Goal: Task Accomplishment & Management: Complete application form

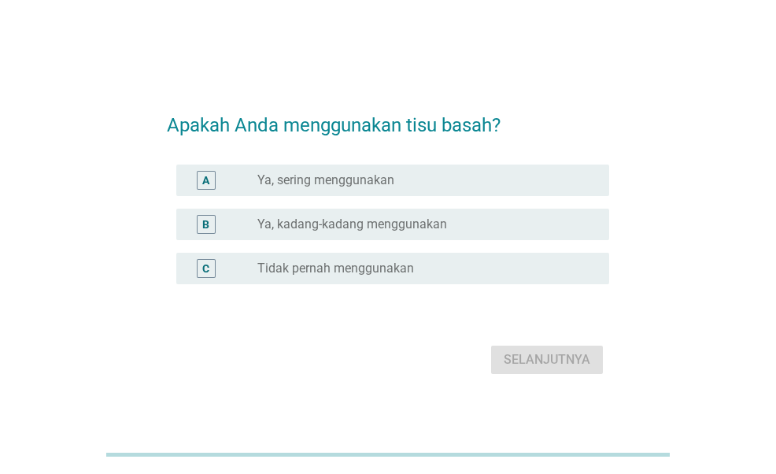
click at [491, 188] on div "radio_button_unchecked Ya, sering menggunakan" at bounding box center [426, 180] width 339 height 19
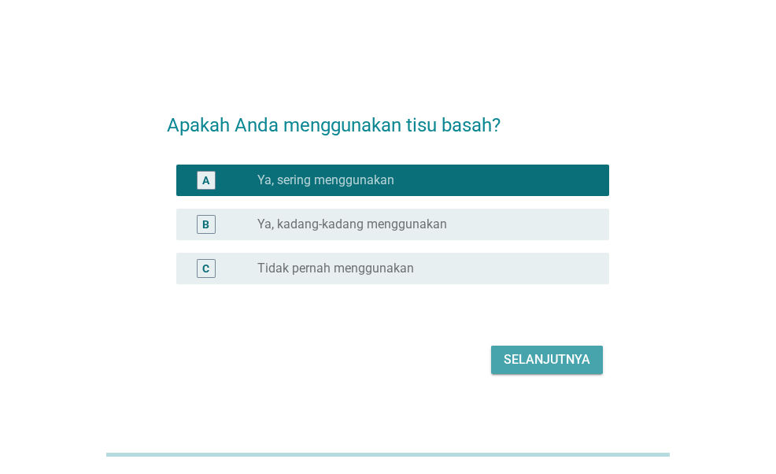
click at [530, 345] on button "Selanjutnya" at bounding box center [547, 359] width 112 height 28
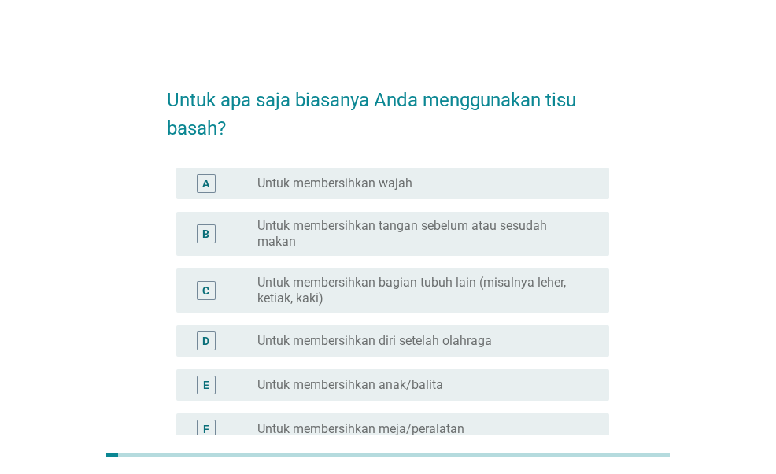
click at [343, 193] on div "A radio_button_unchecked Untuk membersihkan wajah" at bounding box center [392, 183] width 432 height 31
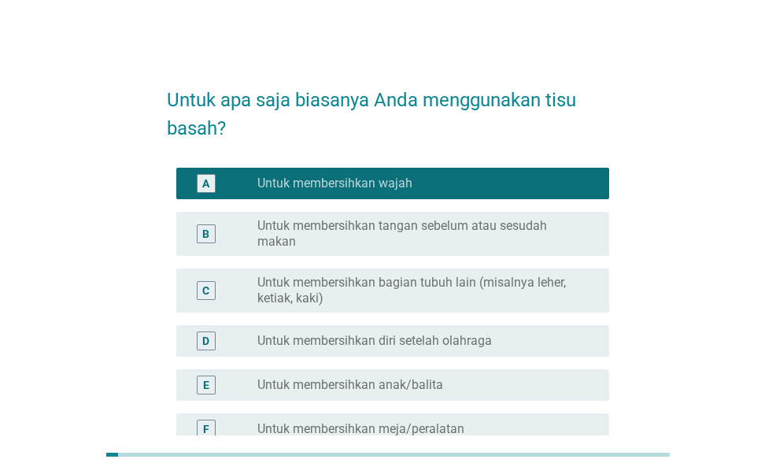
click at [409, 230] on label "Untuk membersihkan tangan sebelum atau sesudah makan" at bounding box center [420, 233] width 326 height 31
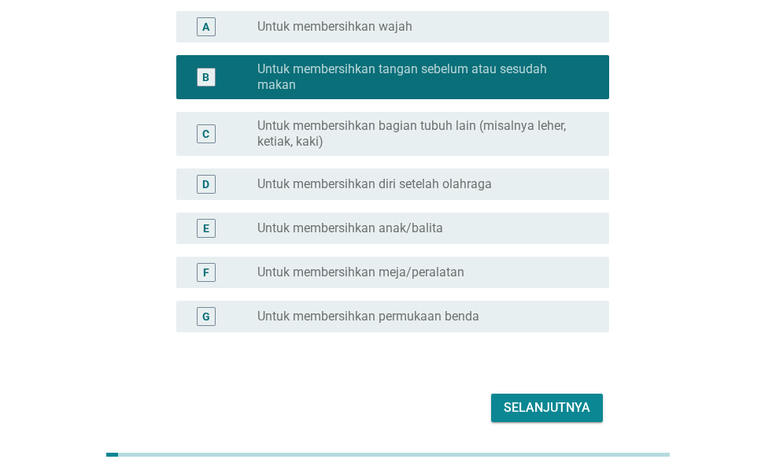
scroll to position [157, 0]
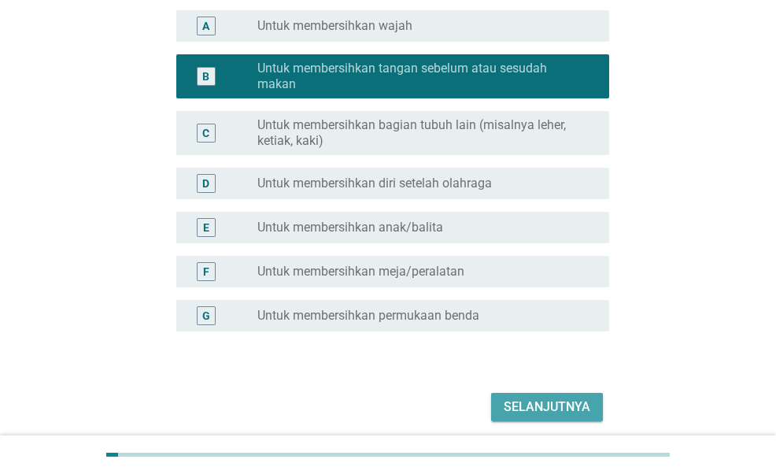
click at [527, 400] on div "Selanjutnya" at bounding box center [546, 406] width 87 height 19
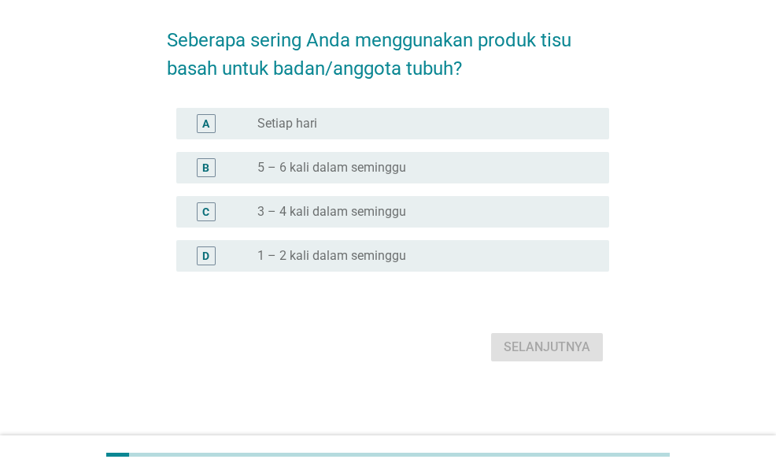
scroll to position [0, 0]
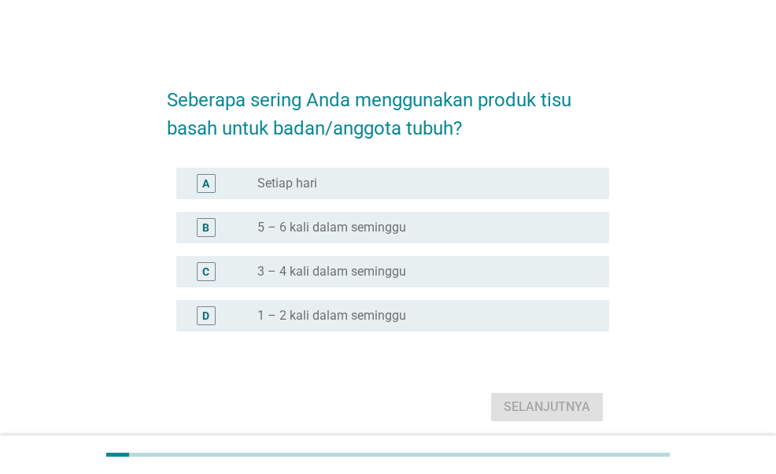
click at [448, 197] on div "A radio_button_unchecked Setiap hari" at bounding box center [392, 183] width 432 height 31
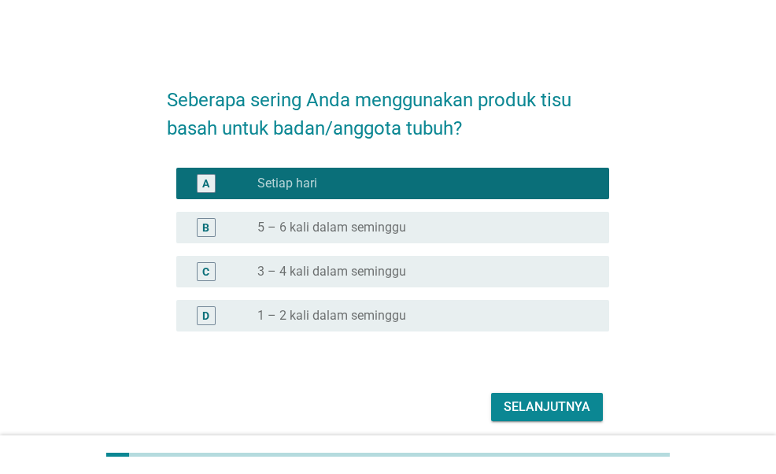
click at [509, 400] on div "Selanjutnya" at bounding box center [546, 406] width 87 height 19
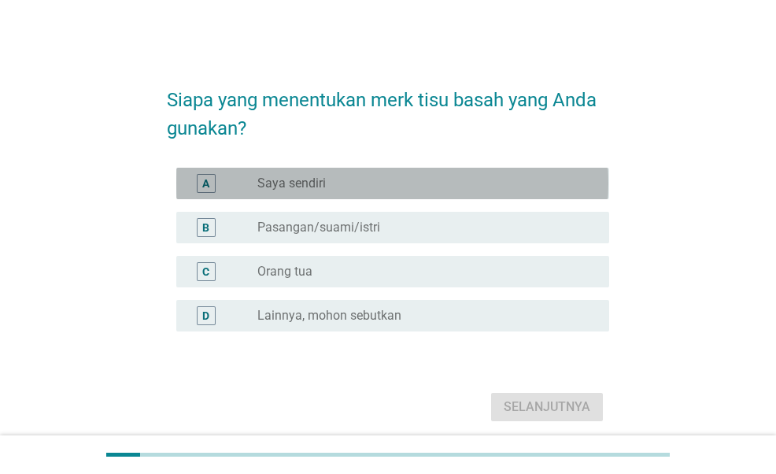
click at [490, 198] on div "A radio_button_unchecked Saya sendiri" at bounding box center [392, 183] width 432 height 31
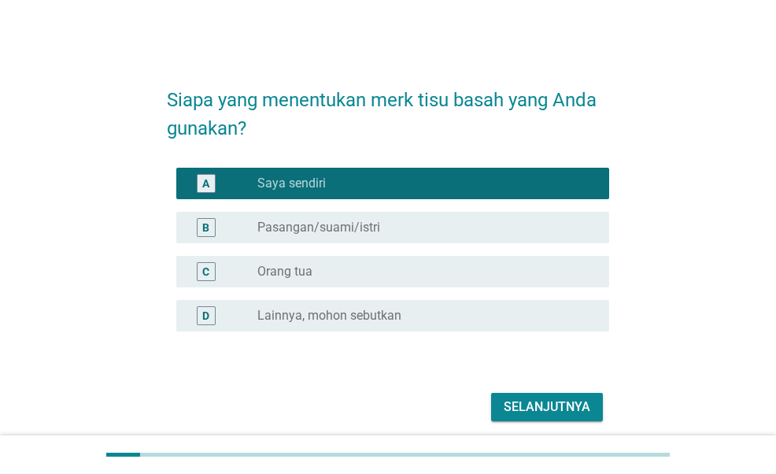
click at [513, 419] on button "Selanjutnya" at bounding box center [547, 407] width 112 height 28
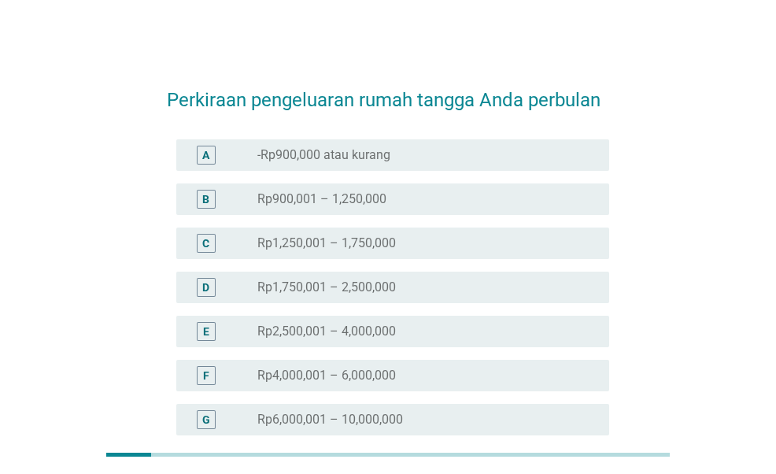
click at [467, 243] on div "radio_button_unchecked Rp1,250,001 – 1,750,000" at bounding box center [420, 243] width 326 height 16
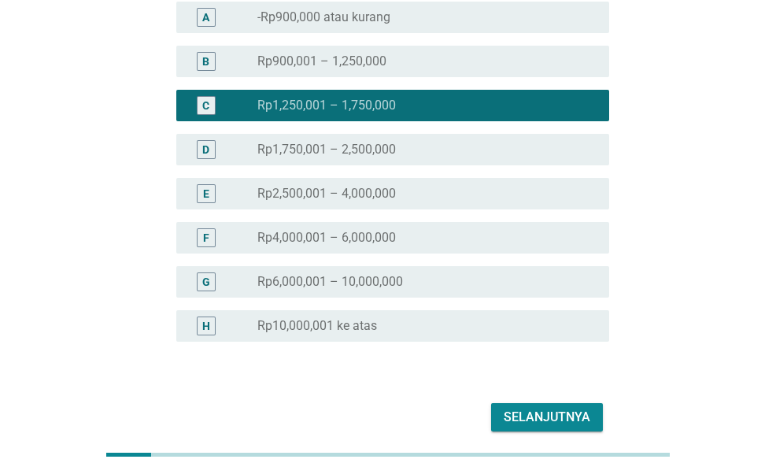
scroll to position [208, 0]
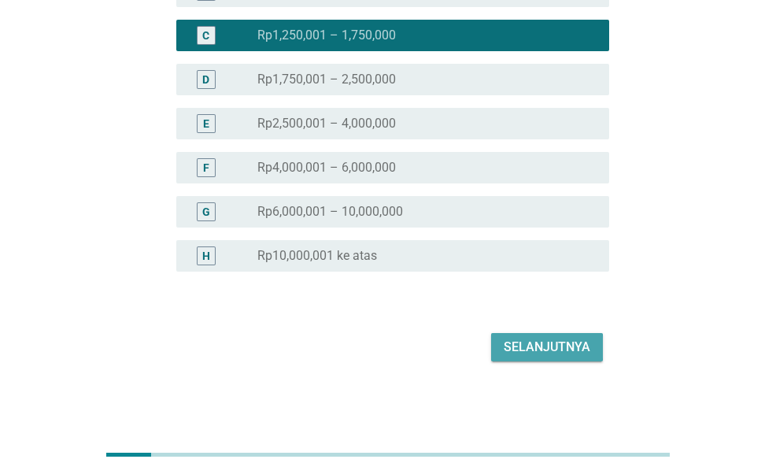
click at [577, 354] on div "Selanjutnya" at bounding box center [546, 346] width 87 height 19
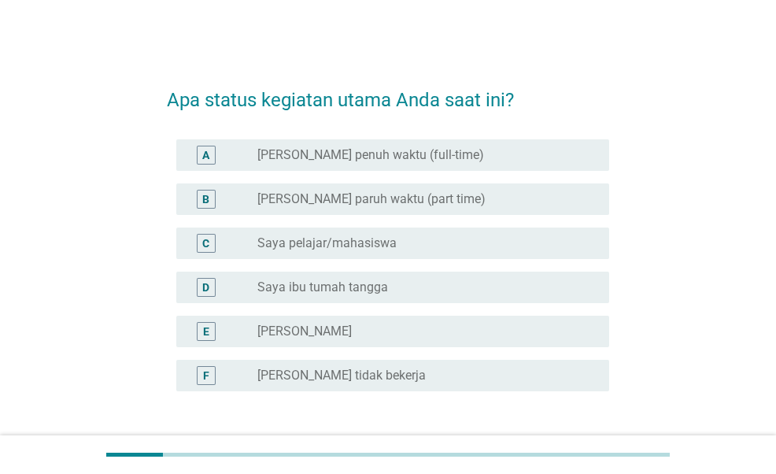
click at [437, 155] on label "[PERSON_NAME] penuh waktu (full-time)" at bounding box center [370, 155] width 227 height 16
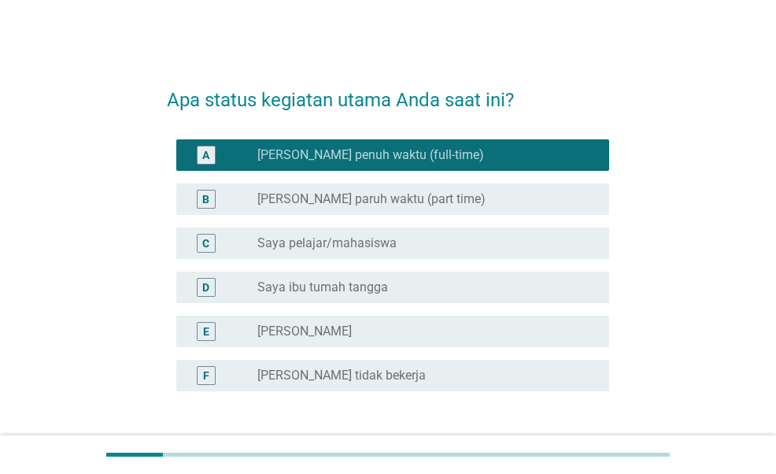
scroll to position [120, 0]
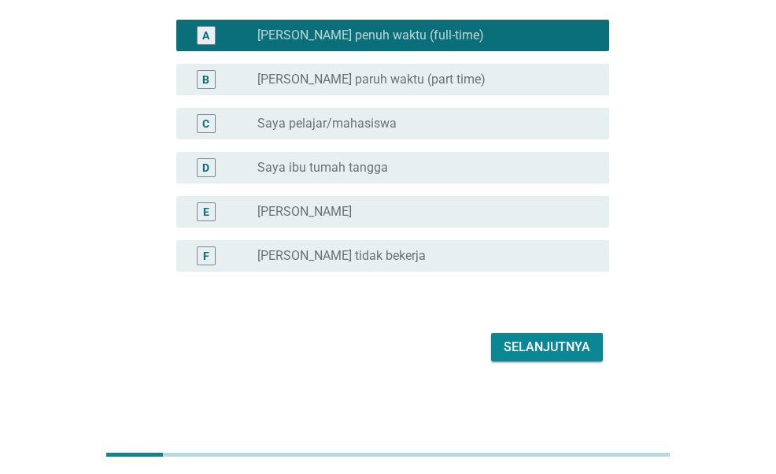
click at [549, 345] on div "Selanjutnya" at bounding box center [546, 346] width 87 height 19
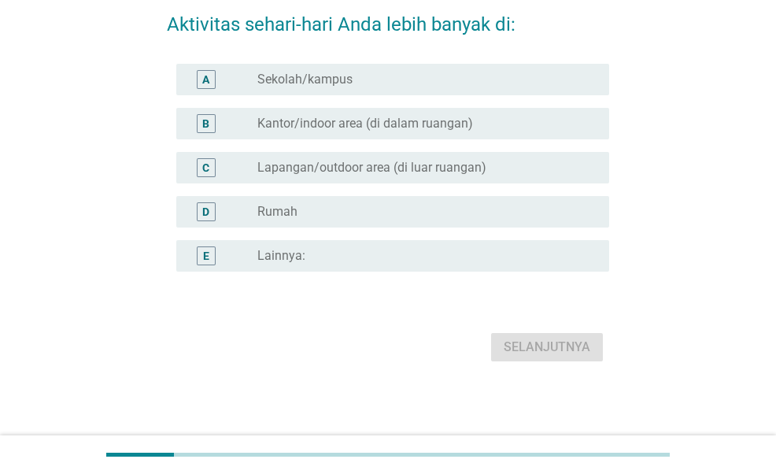
scroll to position [0, 0]
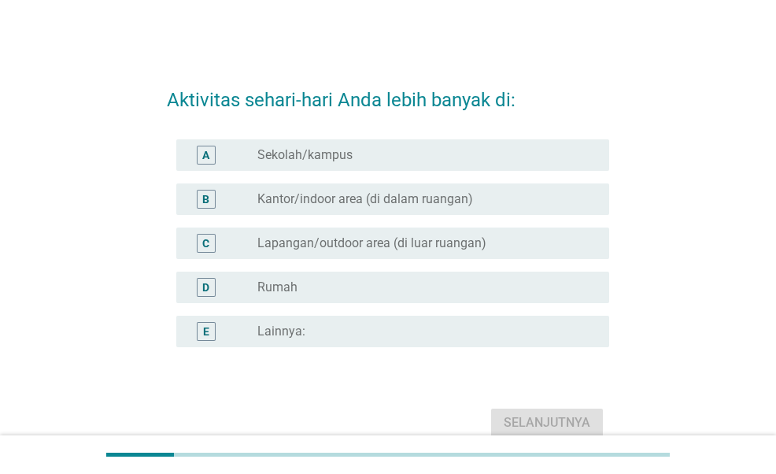
click at [456, 197] on label "Kantor/indoor area (di dalam ruangan)" at bounding box center [365, 199] width 216 height 16
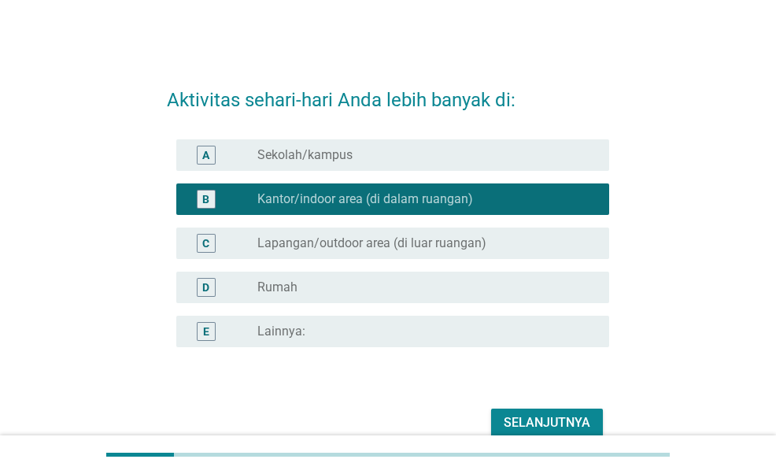
click at [474, 168] on div "A radio_button_unchecked Sekolah/kampus" at bounding box center [392, 154] width 432 height 31
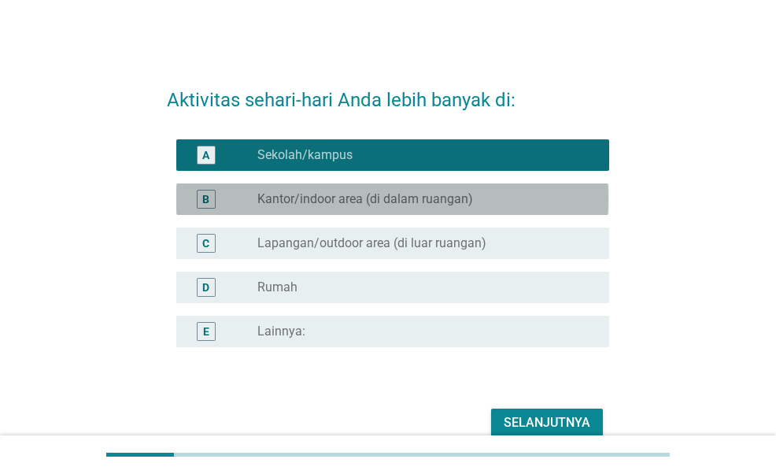
click at [469, 198] on label "Kantor/indoor area (di dalam ruangan)" at bounding box center [365, 199] width 216 height 16
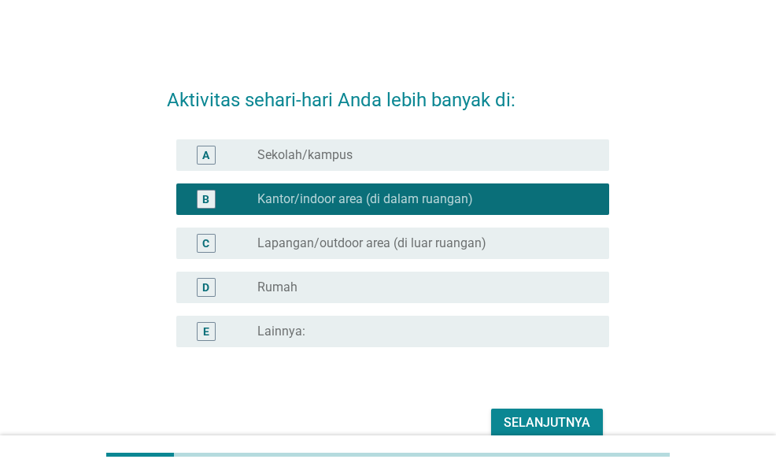
click at [544, 419] on div "Selanjutnya" at bounding box center [546, 422] width 87 height 19
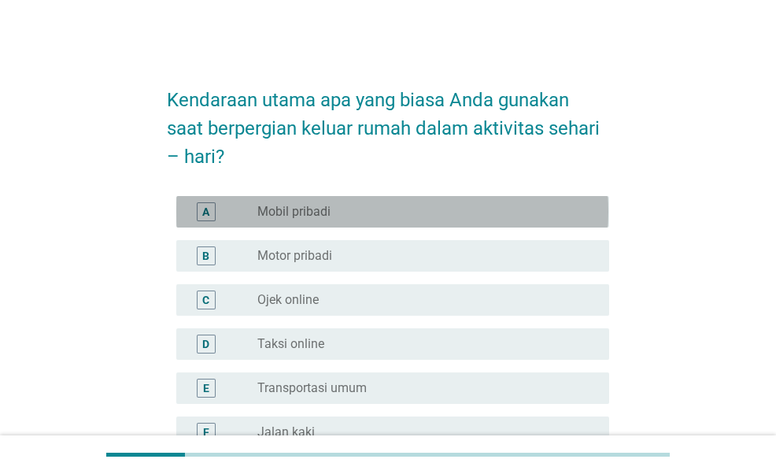
click at [477, 214] on div "radio_button_unchecked Mobil pribadi" at bounding box center [420, 212] width 326 height 16
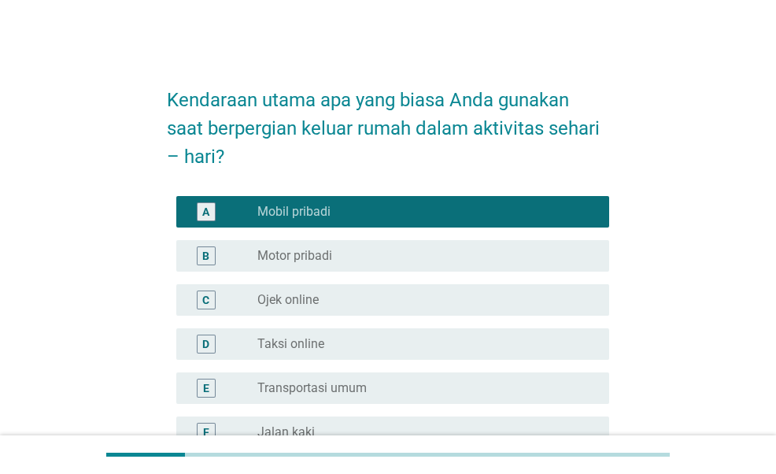
click at [459, 251] on div "radio_button_unchecked Motor pribadi" at bounding box center [420, 256] width 326 height 16
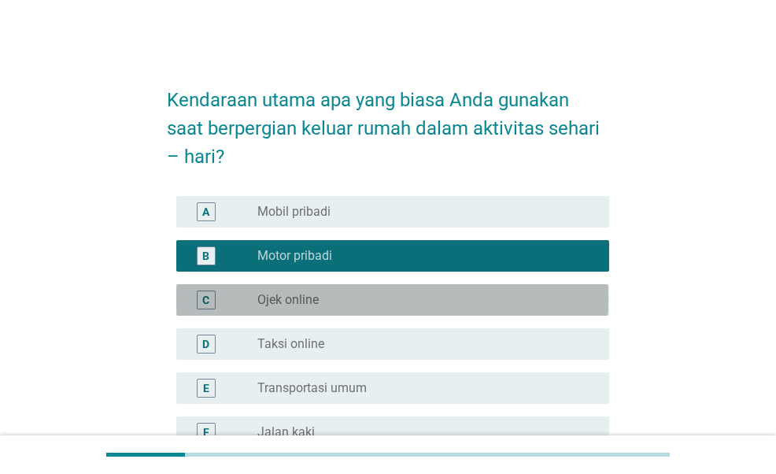
click at [482, 286] on div "C radio_button_unchecked Ojek online" at bounding box center [392, 299] width 432 height 31
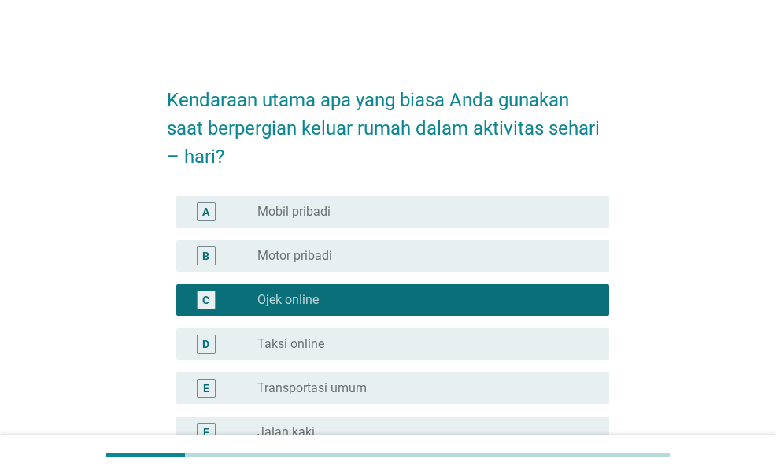
click at [486, 267] on div "B radio_button_unchecked Motor pribadi" at bounding box center [392, 255] width 432 height 31
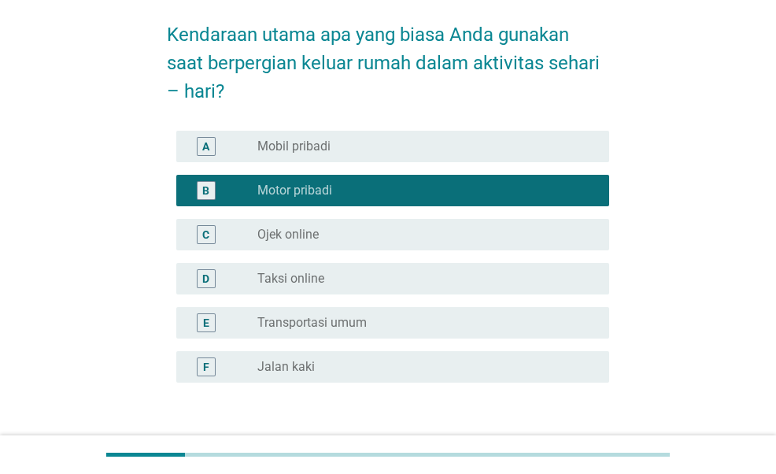
scroll to position [157, 0]
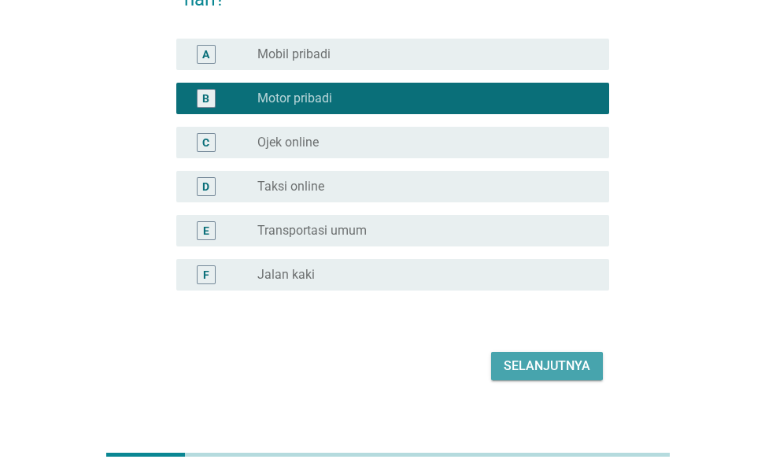
click at [520, 371] on div "Selanjutnya" at bounding box center [546, 365] width 87 height 19
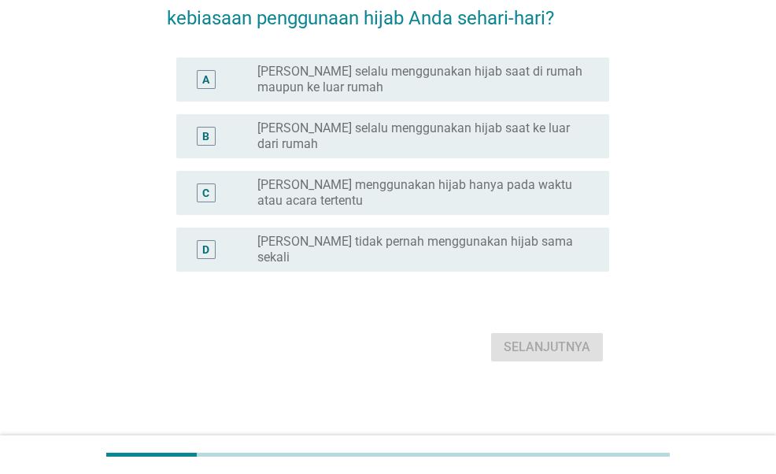
scroll to position [0, 0]
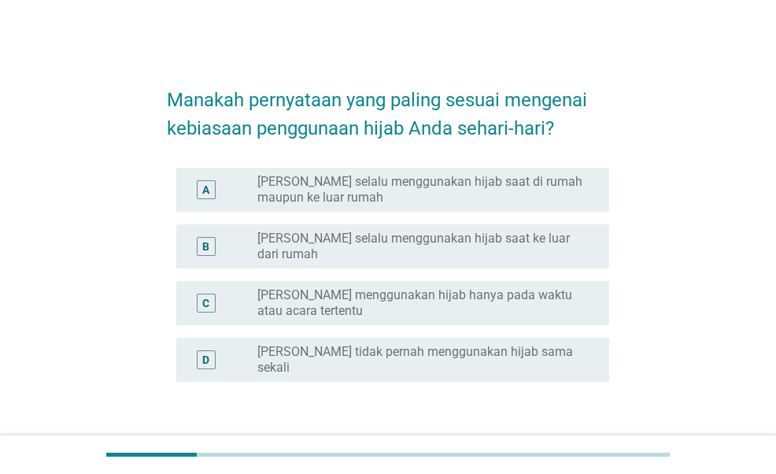
click at [518, 197] on label "[PERSON_NAME] selalu menggunakan hijab saat di rumah maupun ke luar rumah" at bounding box center [420, 189] width 326 height 31
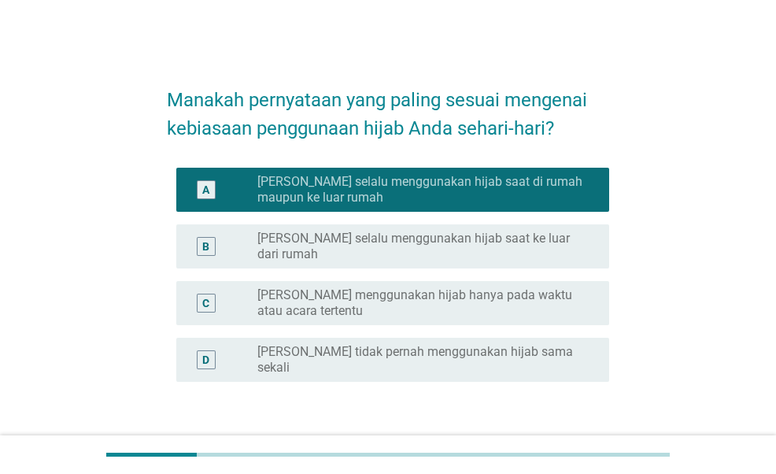
click at [559, 448] on div "Selanjutnya" at bounding box center [546, 457] width 87 height 19
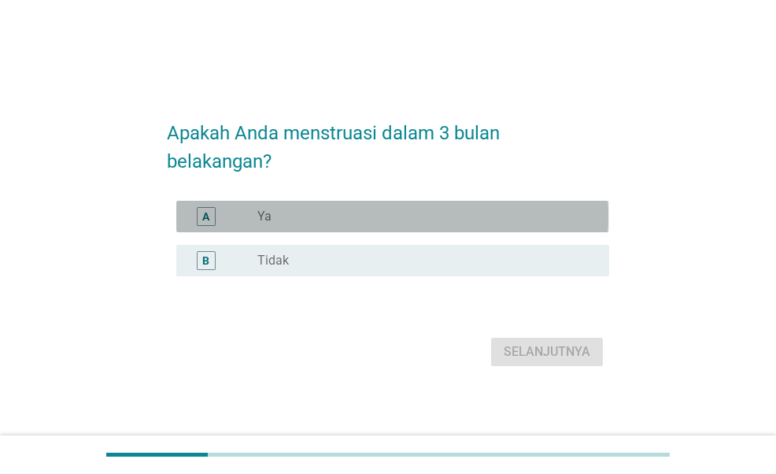
click at [456, 219] on div "radio_button_unchecked Ya" at bounding box center [420, 216] width 326 height 16
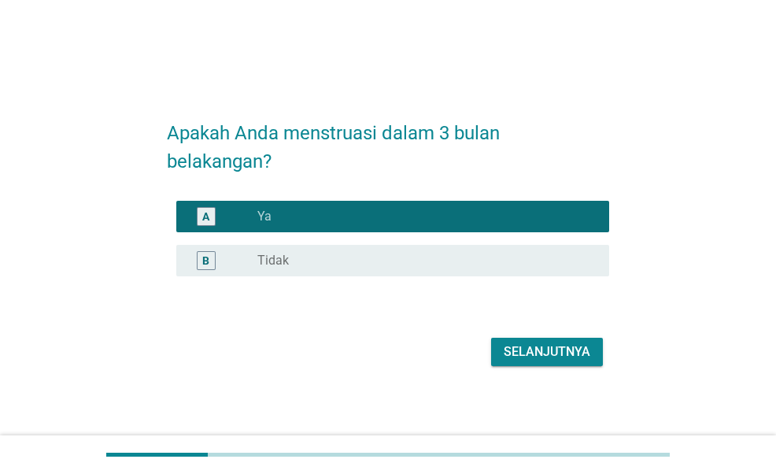
click at [530, 355] on div "Selanjutnya" at bounding box center [546, 351] width 87 height 19
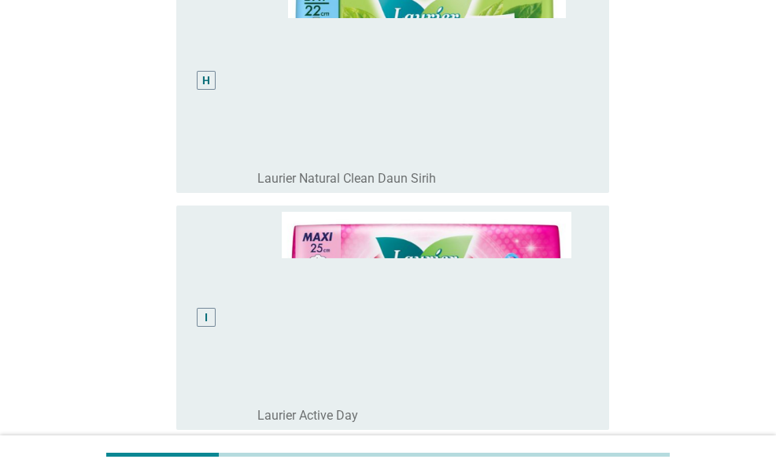
scroll to position [1888, 0]
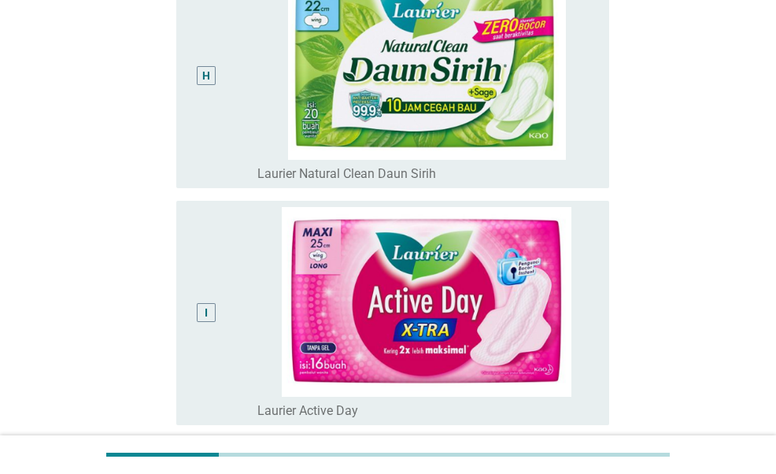
click at [472, 284] on img at bounding box center [426, 302] width 339 height 190
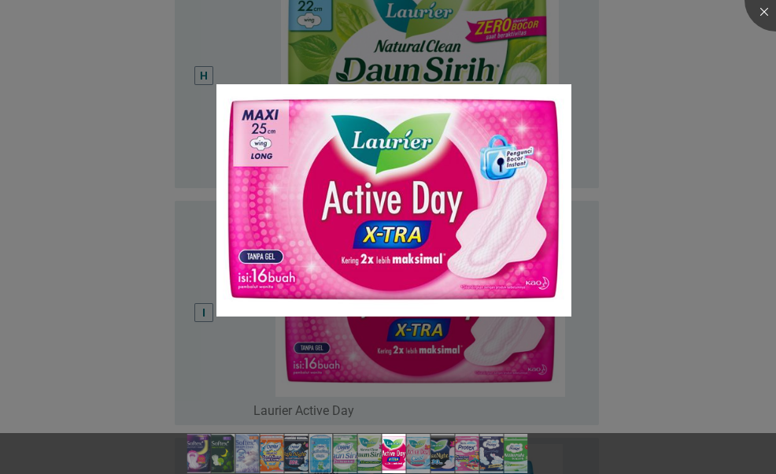
click at [643, 282] on div at bounding box center [388, 237] width 776 height 474
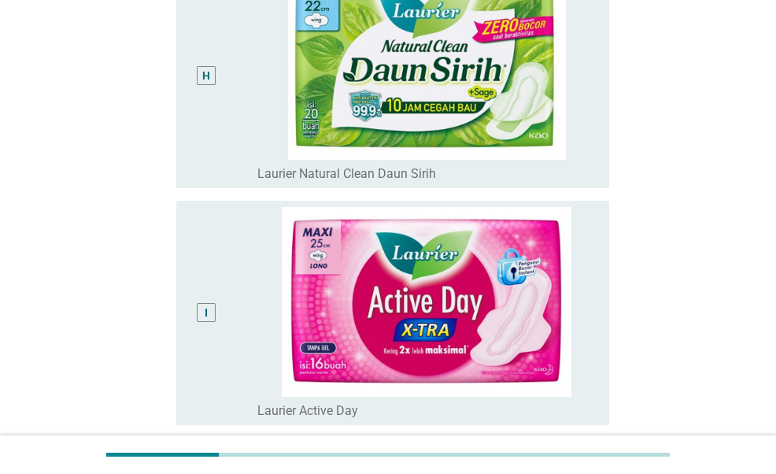
click at [222, 311] on div "I" at bounding box center [206, 313] width 34 height 212
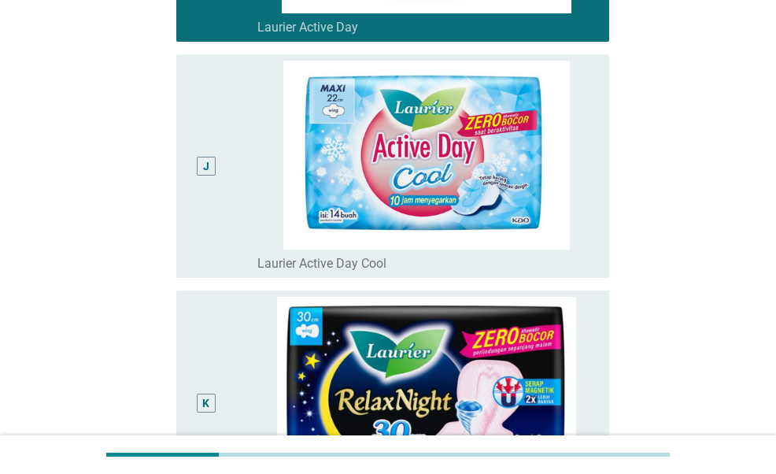
scroll to position [2439, 0]
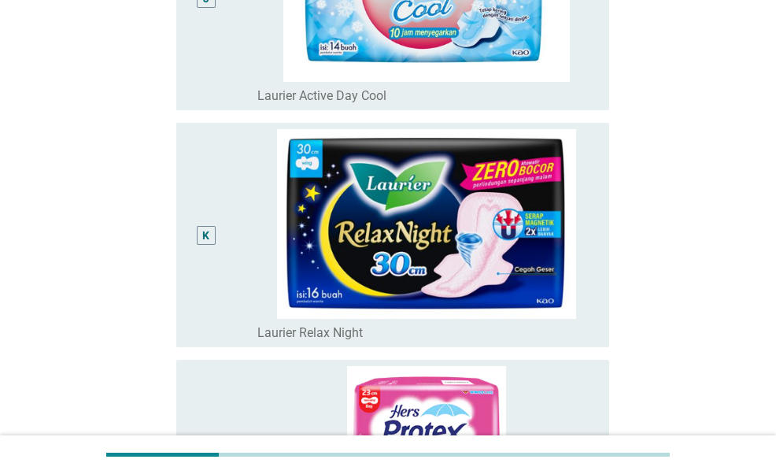
click at [246, 302] on div "K" at bounding box center [223, 235] width 68 height 212
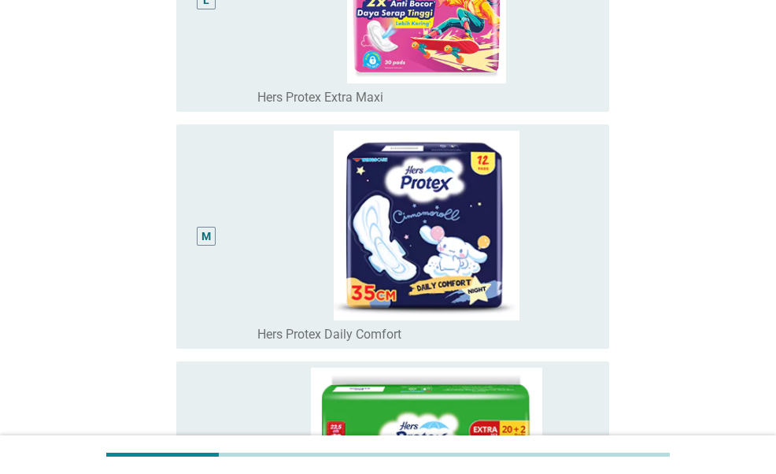
scroll to position [3268, 0]
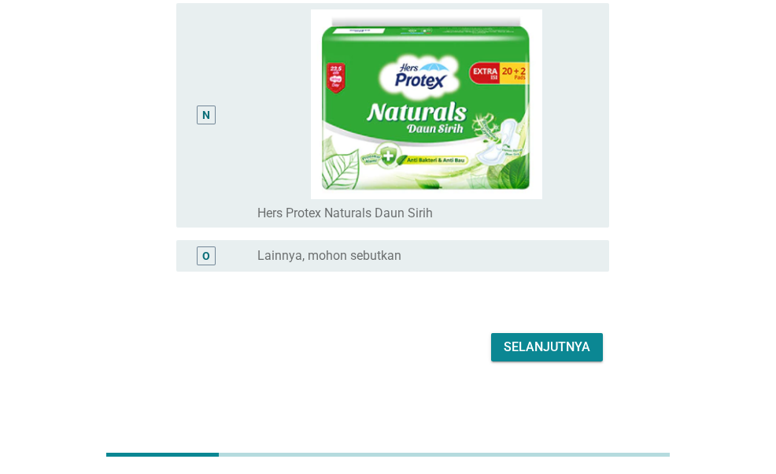
click at [518, 351] on div "Selanjutnya" at bounding box center [546, 346] width 87 height 19
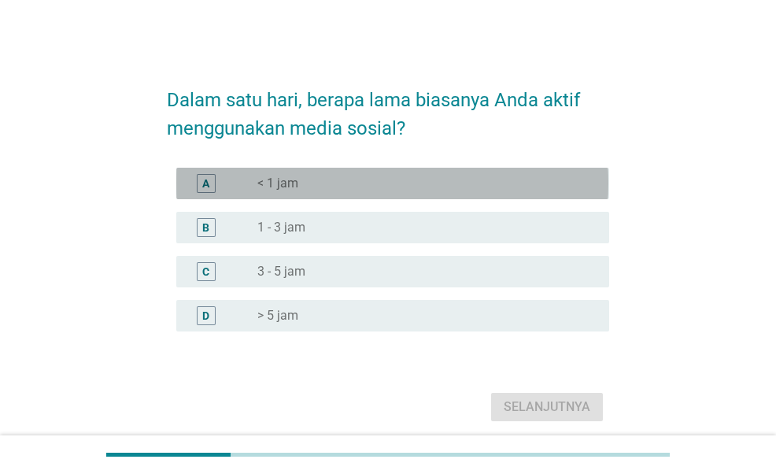
click at [334, 185] on div "radio_button_unchecked < 1 jam" at bounding box center [420, 183] width 326 height 16
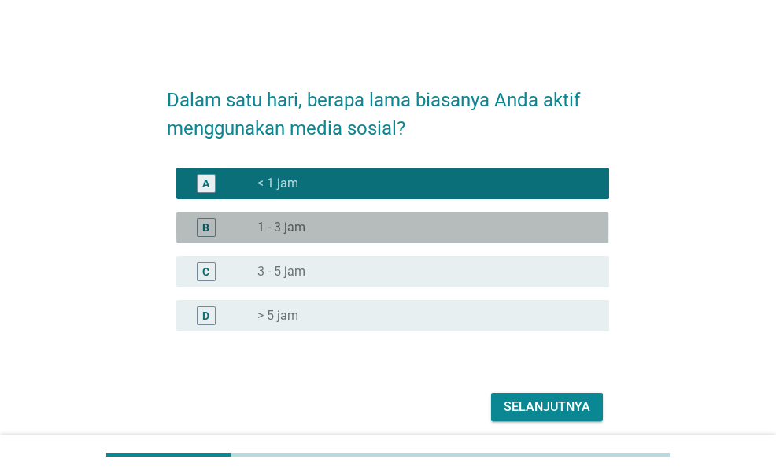
click at [463, 234] on div "radio_button_unchecked 1 - 3 jam" at bounding box center [420, 227] width 326 height 16
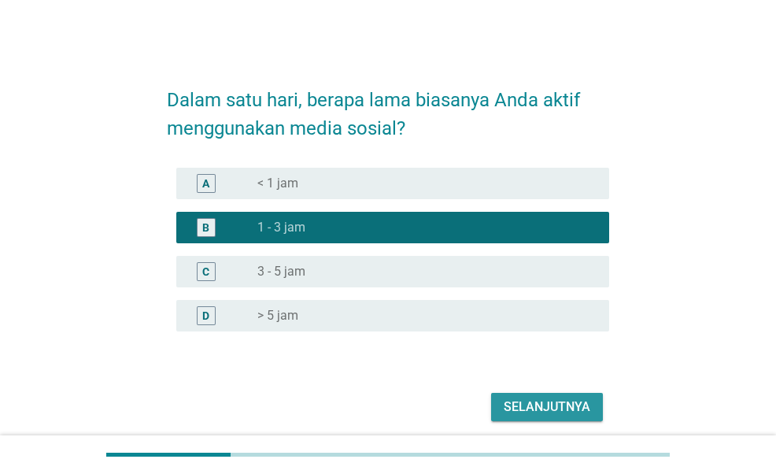
click at [536, 400] on div "Selanjutnya" at bounding box center [546, 406] width 87 height 19
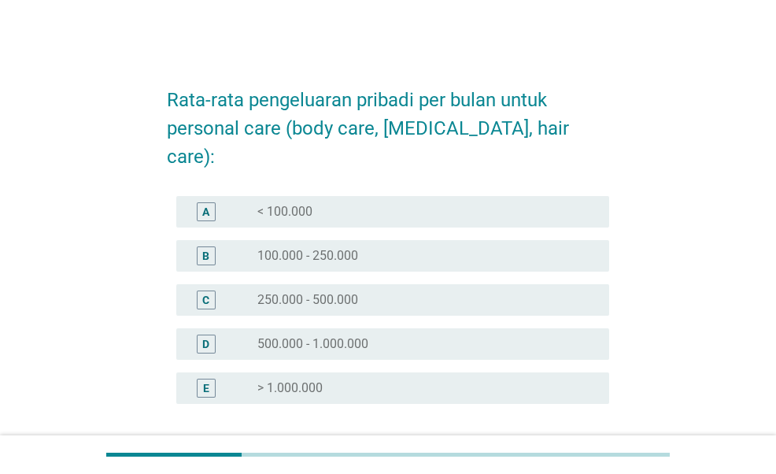
click at [384, 248] on div "radio_button_unchecked 100.000 - 250.000" at bounding box center [420, 256] width 326 height 16
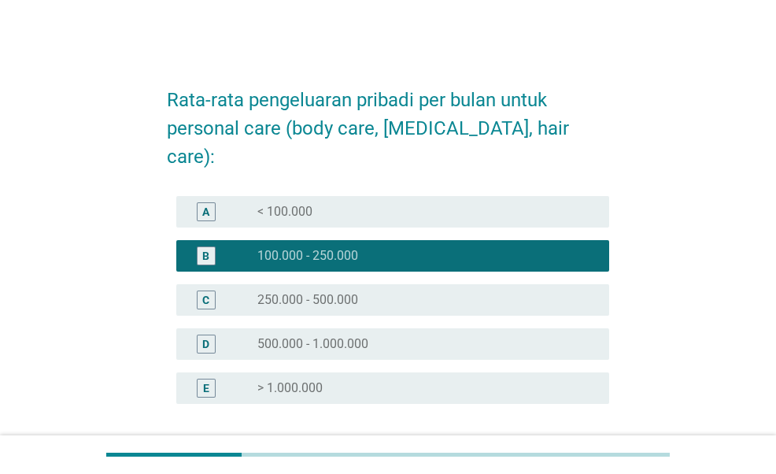
click at [393, 292] on div "radio_button_unchecked 250.000 - 500.000" at bounding box center [420, 300] width 326 height 16
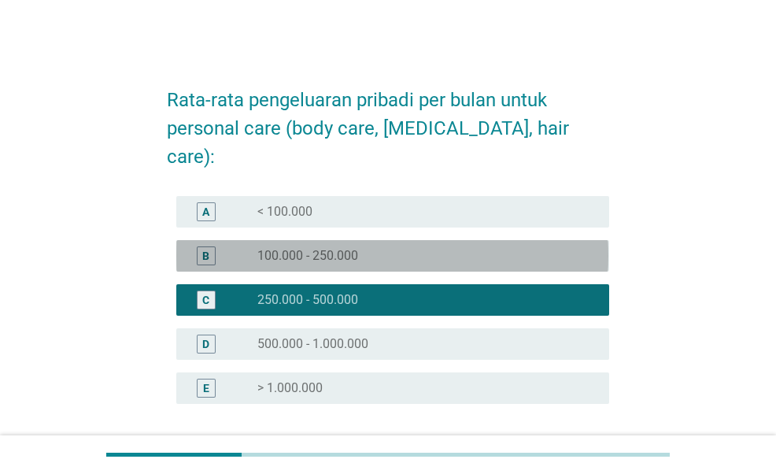
click at [418, 248] on div "radio_button_unchecked 100.000 - 250.000" at bounding box center [420, 256] width 326 height 16
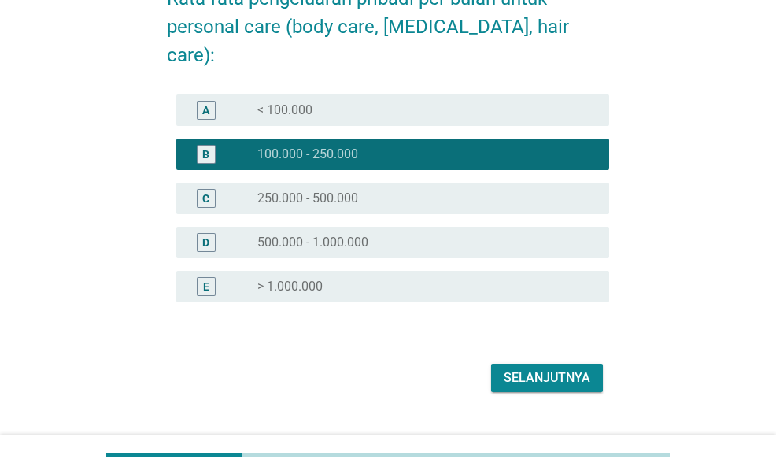
scroll to position [104, 0]
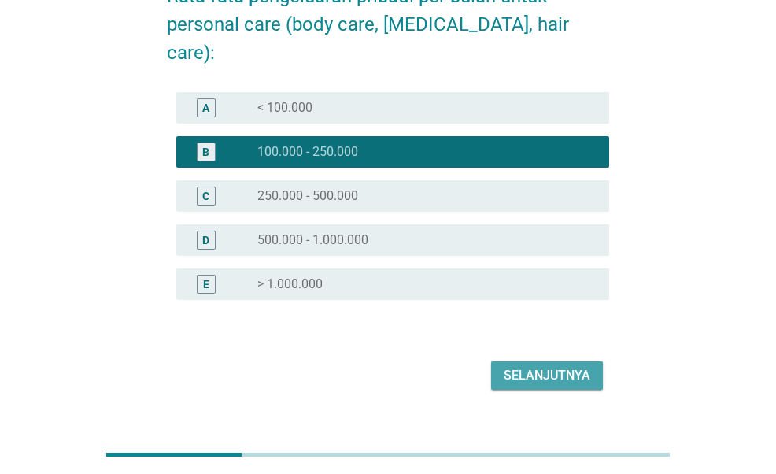
click at [534, 366] on div "Selanjutnya" at bounding box center [546, 375] width 87 height 19
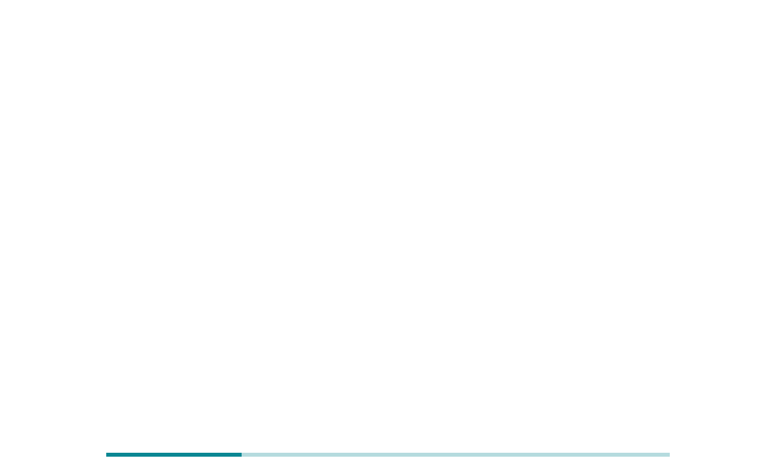
scroll to position [0, 0]
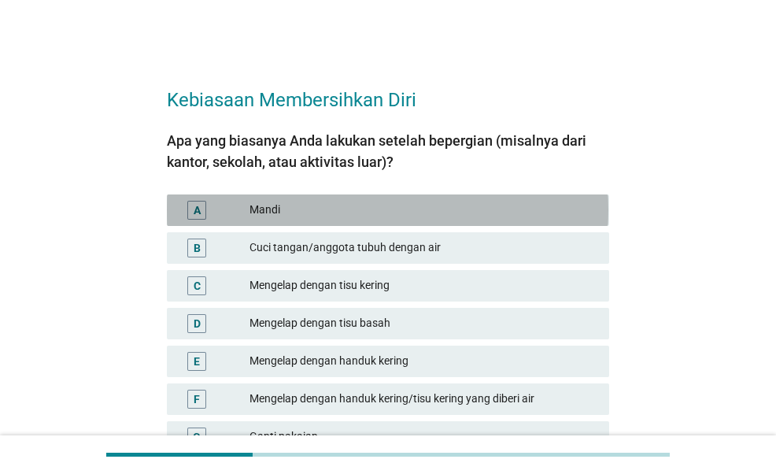
click at [390, 213] on div "Mandi" at bounding box center [422, 210] width 347 height 19
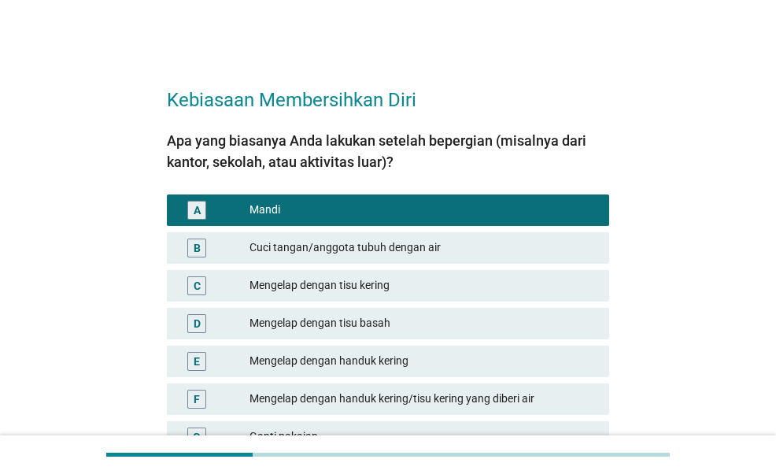
click at [385, 245] on div "Cuci tangan/anggota tubuh dengan air" at bounding box center [422, 247] width 347 height 19
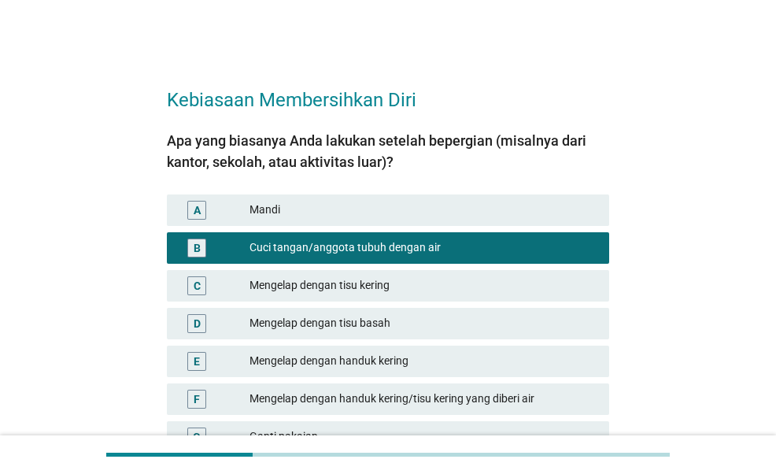
click at [393, 226] on div "A Mandi" at bounding box center [388, 210] width 448 height 38
click at [264, 199] on div "A Mandi" at bounding box center [387, 209] width 441 height 31
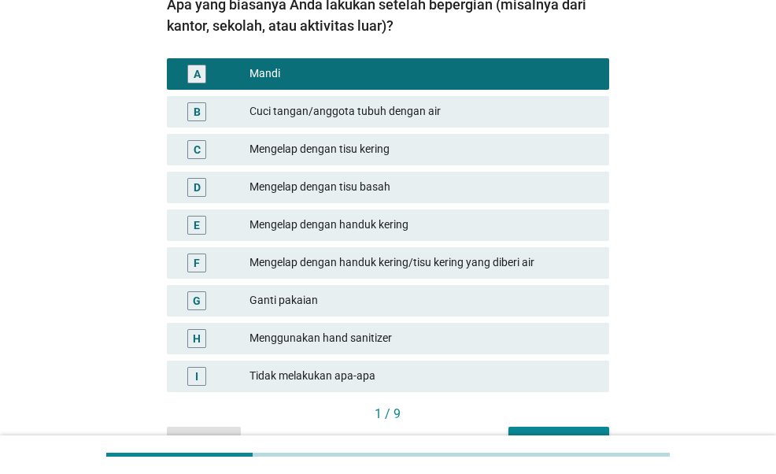
scroll to position [225, 0]
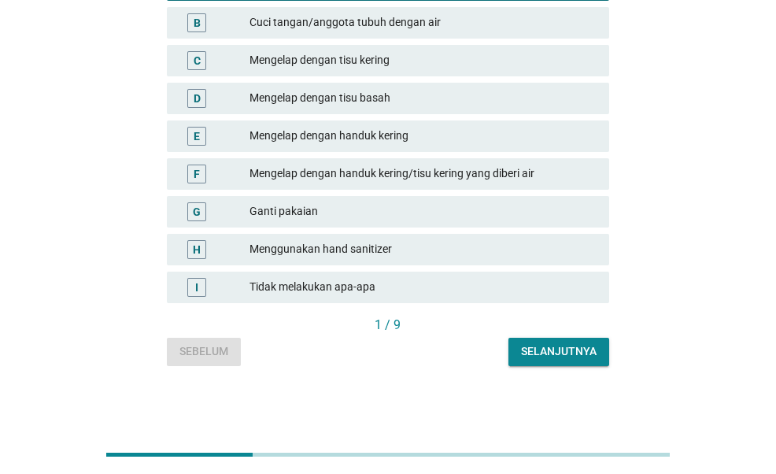
click at [539, 357] on div "Selanjutnya" at bounding box center [559, 351] width 76 height 17
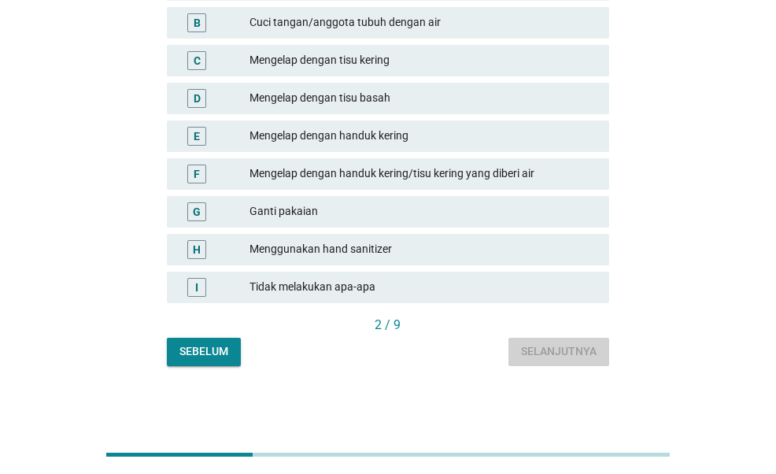
scroll to position [0, 0]
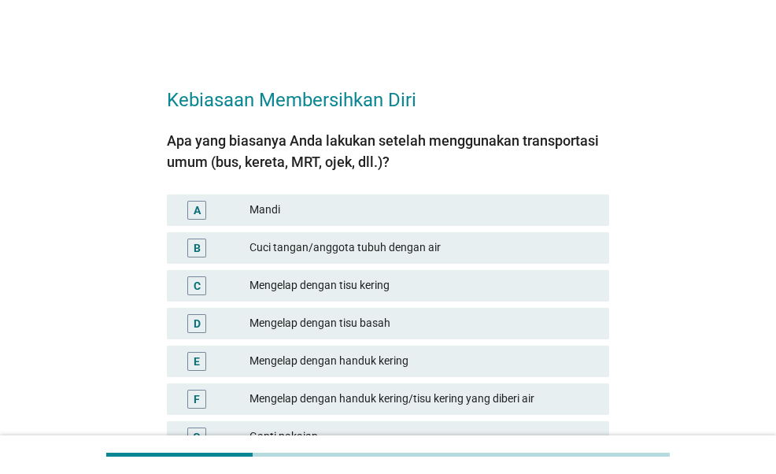
click at [404, 239] on div "Cuci tangan/anggota tubuh dengan air" at bounding box center [422, 247] width 347 height 19
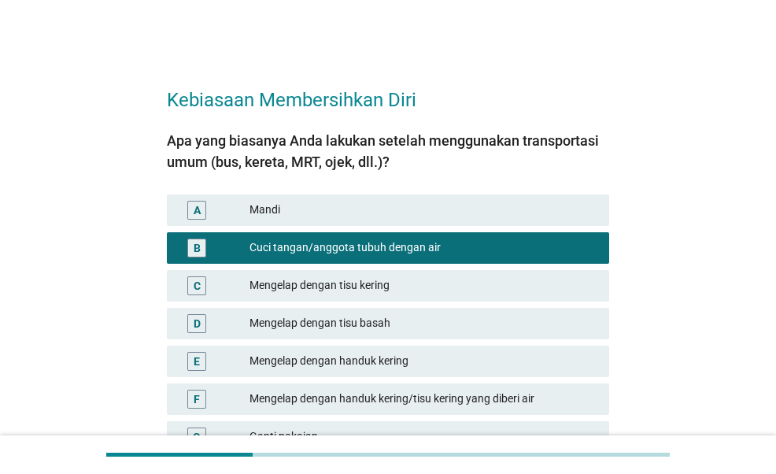
click at [401, 287] on div "Mengelap dengan tisu kering" at bounding box center [422, 285] width 347 height 19
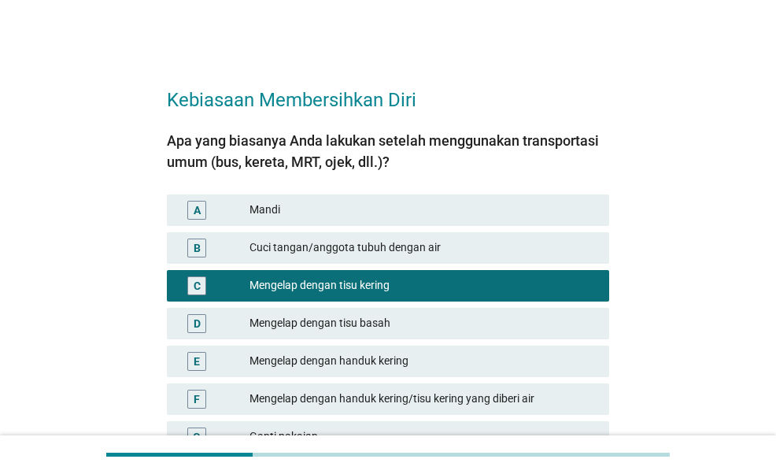
click at [400, 315] on div "Mengelap dengan tisu basah" at bounding box center [422, 323] width 347 height 19
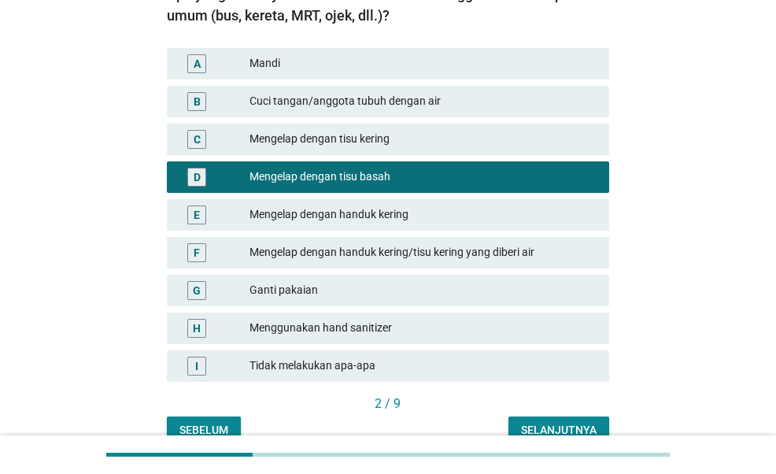
scroll to position [157, 0]
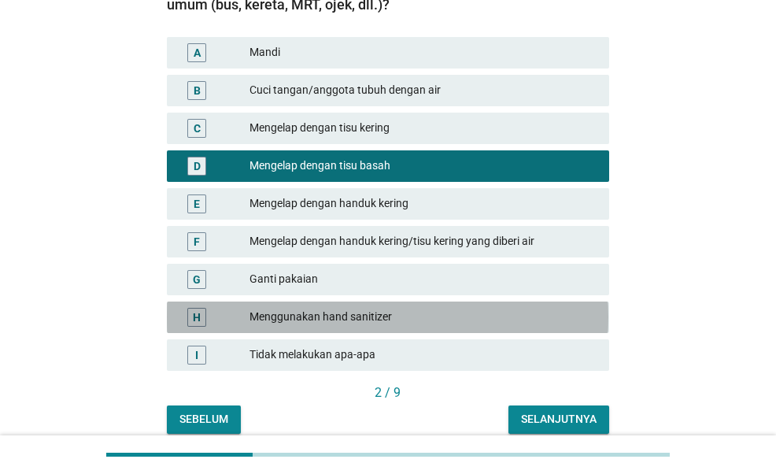
click at [467, 319] on div "Menggunakan hand sanitizer" at bounding box center [422, 317] width 347 height 19
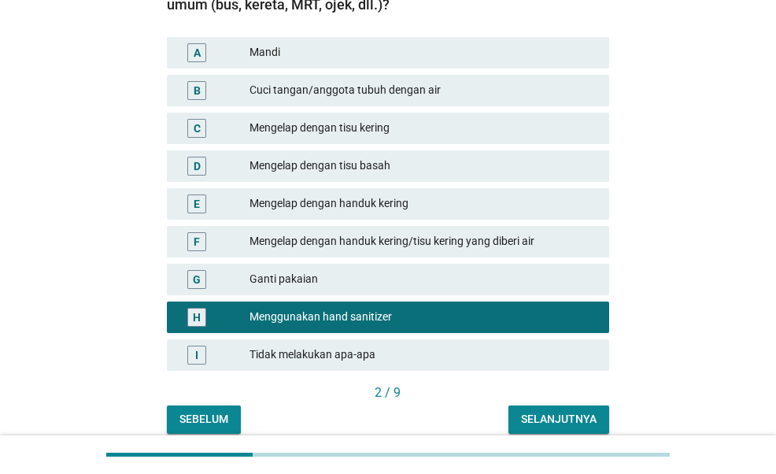
click at [498, 243] on div "Mengelap dengan handuk kering/tisu kering yang diberi air" at bounding box center [422, 241] width 347 height 19
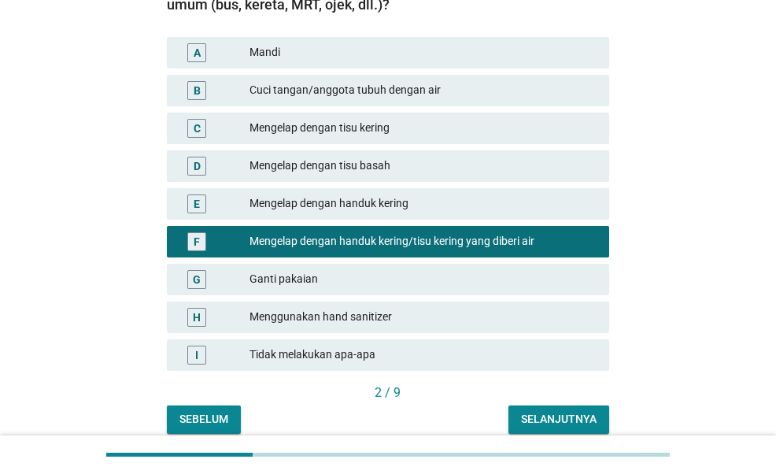
click at [488, 309] on div "Menggunakan hand sanitizer" at bounding box center [422, 317] width 347 height 19
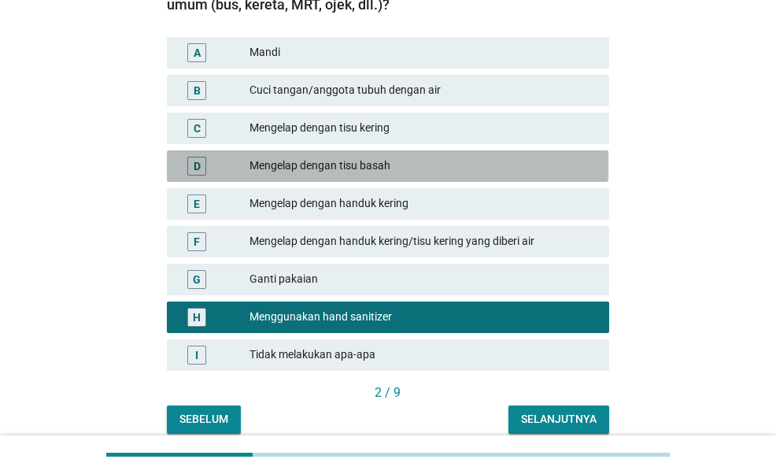
click at [433, 164] on div "Mengelap dengan tisu basah" at bounding box center [422, 166] width 347 height 19
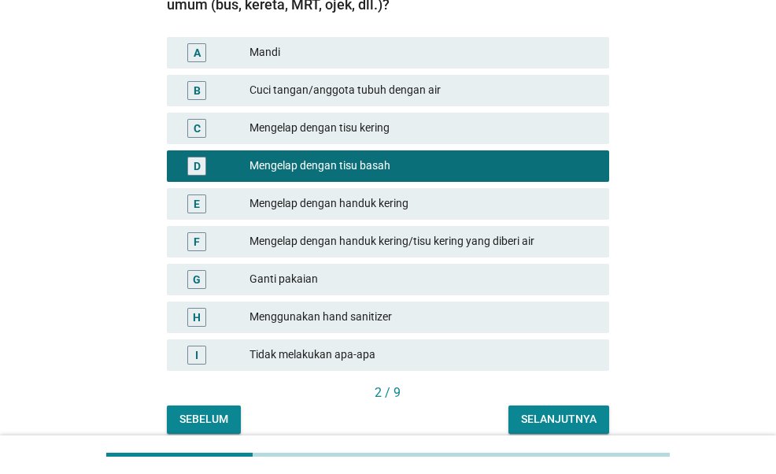
click at [543, 416] on div "Selanjutnya" at bounding box center [559, 419] width 76 height 17
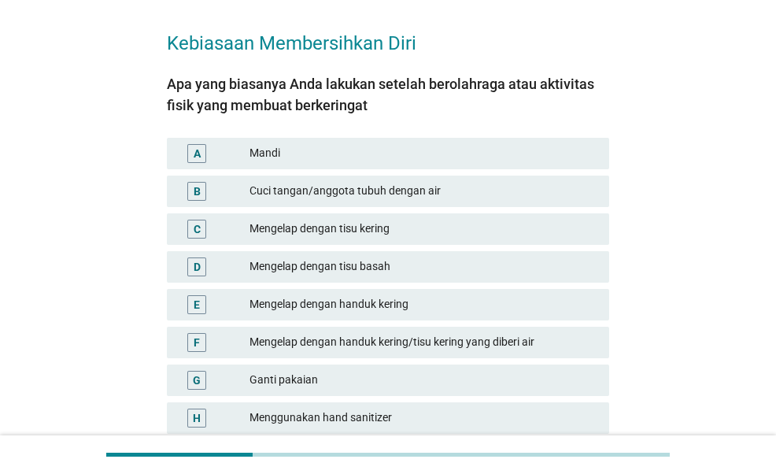
scroll to position [79, 0]
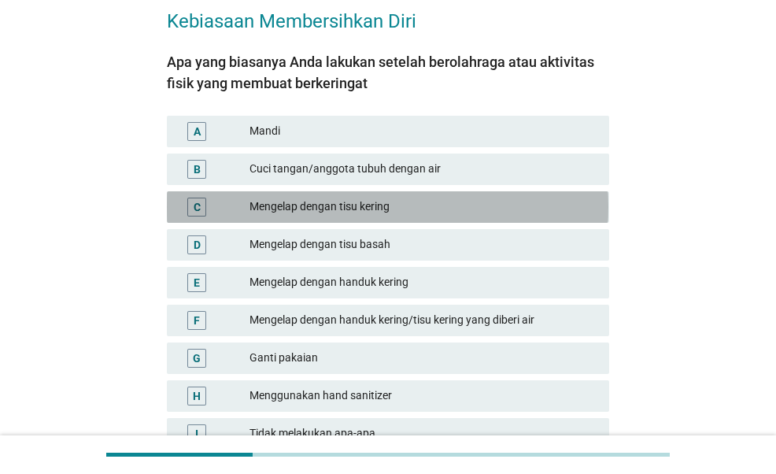
click at [422, 213] on div "Mengelap dengan tisu kering" at bounding box center [422, 206] width 347 height 19
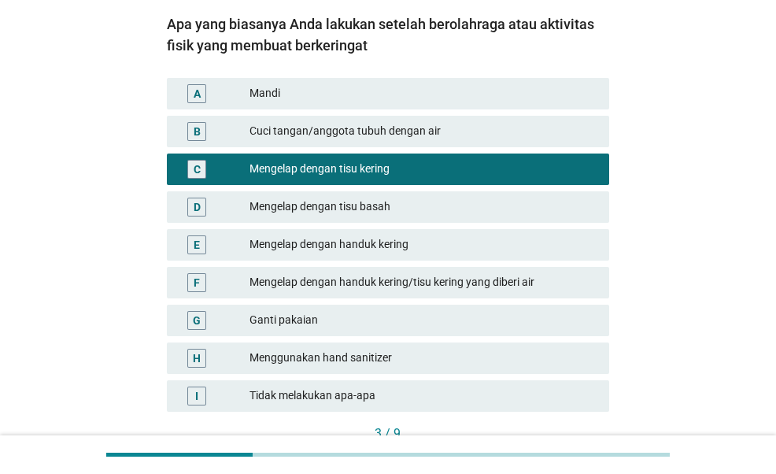
scroll to position [225, 0]
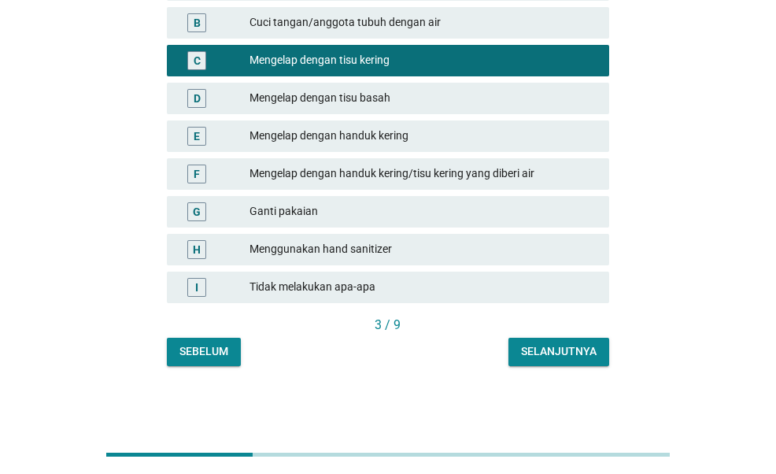
click at [528, 348] on div "Selanjutnya" at bounding box center [559, 351] width 76 height 17
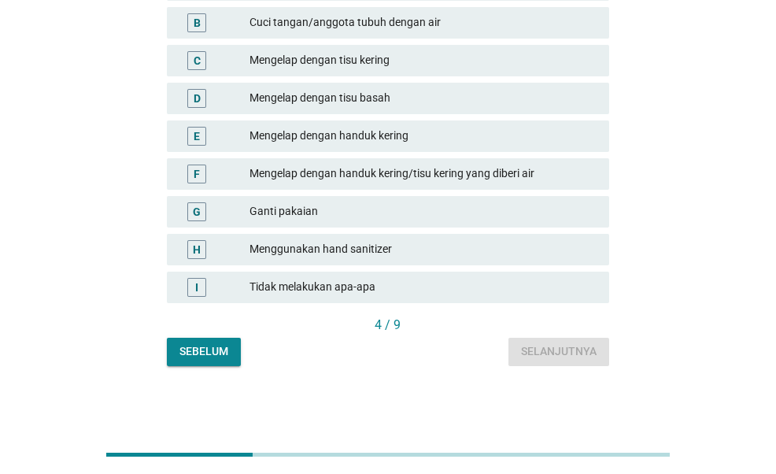
click at [459, 253] on div "Menggunakan hand sanitizer" at bounding box center [422, 249] width 347 height 19
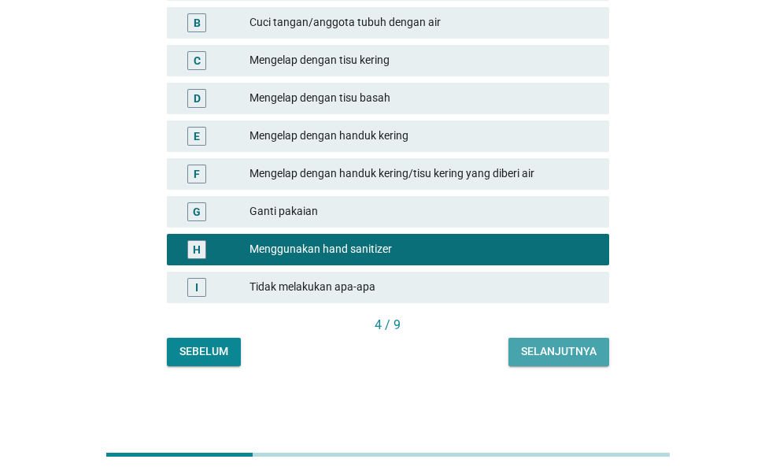
click at [562, 353] on div "Selanjutnya" at bounding box center [559, 351] width 76 height 17
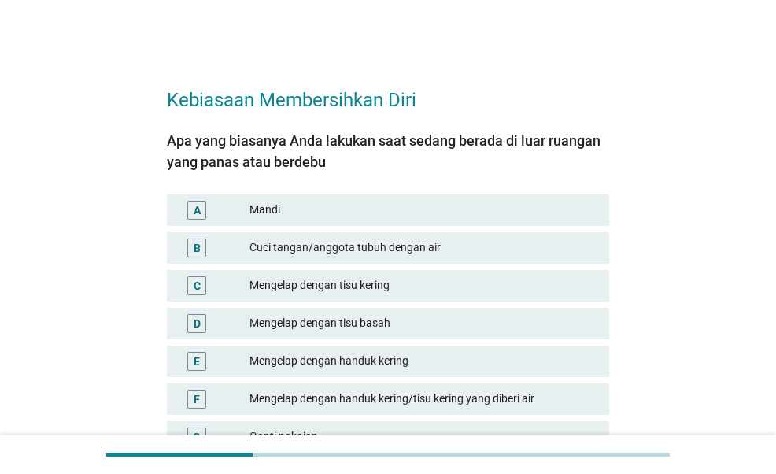
scroll to position [79, 0]
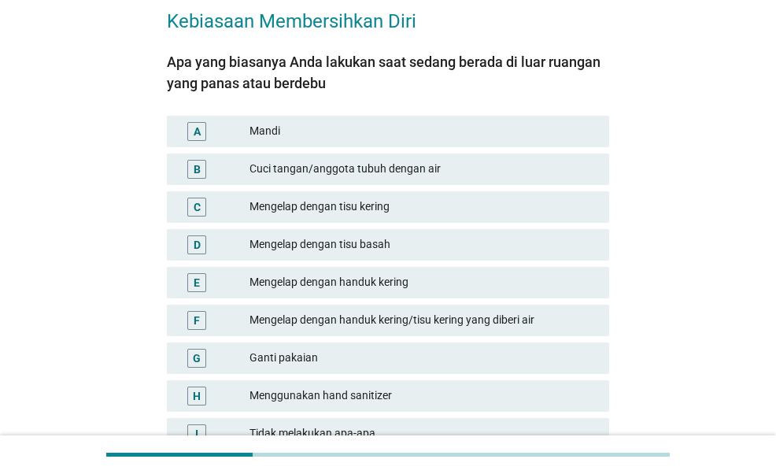
click at [466, 278] on div "Mengelap dengan handuk kering" at bounding box center [422, 282] width 347 height 19
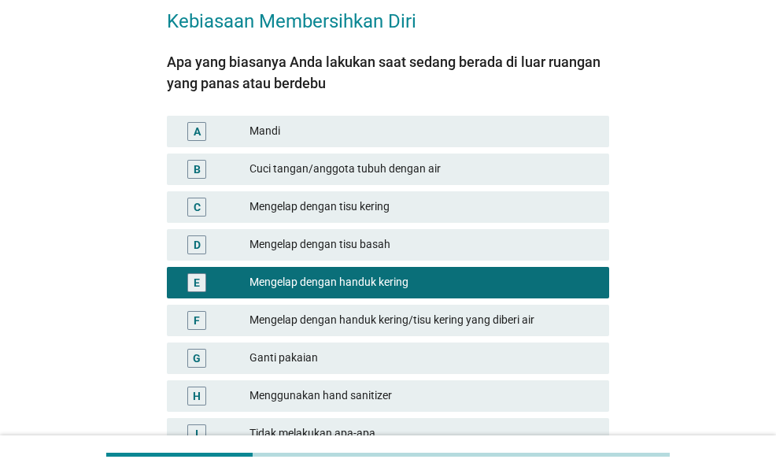
click at [491, 216] on div "Mengelap dengan tisu kering" at bounding box center [422, 206] width 347 height 19
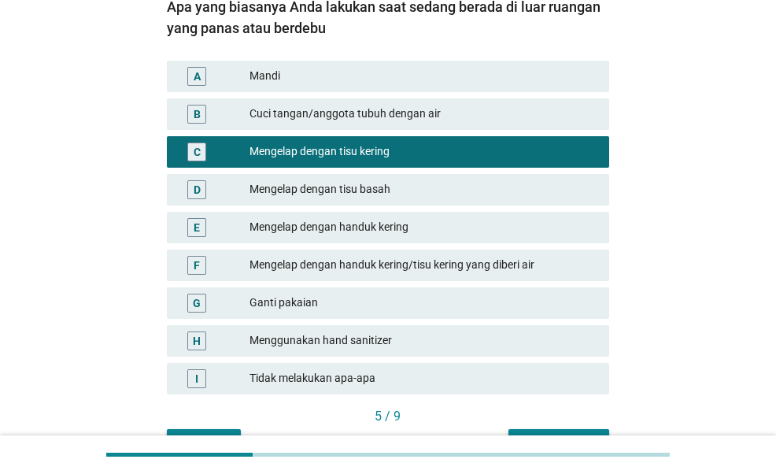
scroll to position [157, 0]
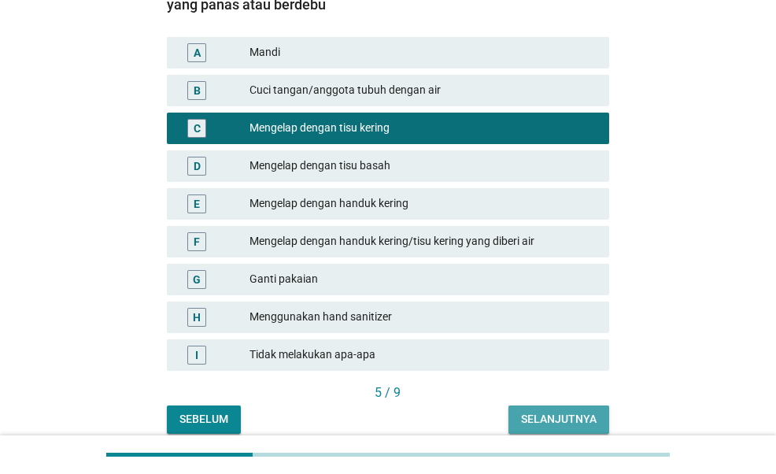
click at [536, 406] on button "Selanjutnya" at bounding box center [558, 419] width 101 height 28
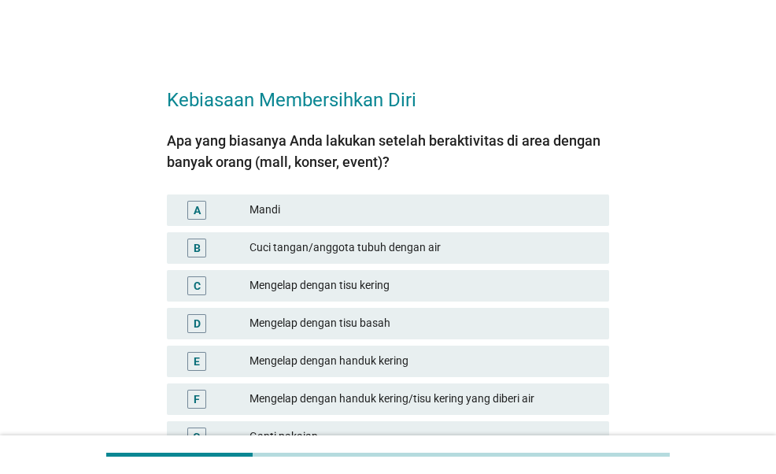
click at [441, 213] on div "Mandi" at bounding box center [422, 210] width 347 height 19
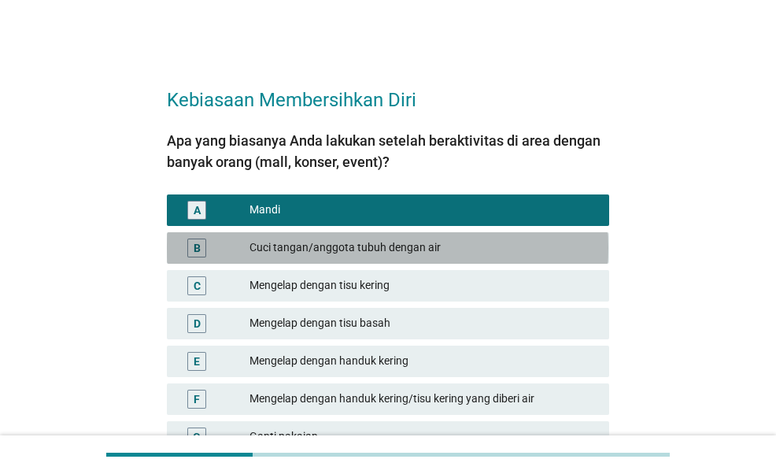
click at [434, 239] on div "Cuci tangan/anggota tubuh dengan air" at bounding box center [422, 247] width 347 height 19
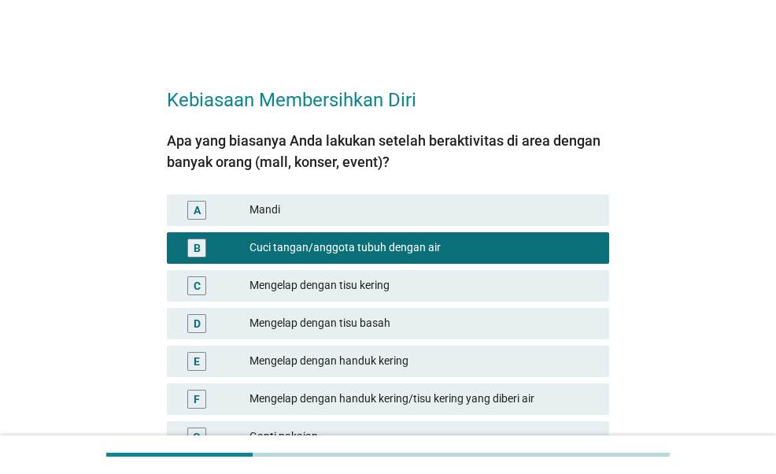
click at [454, 216] on div "Mandi" at bounding box center [422, 210] width 347 height 19
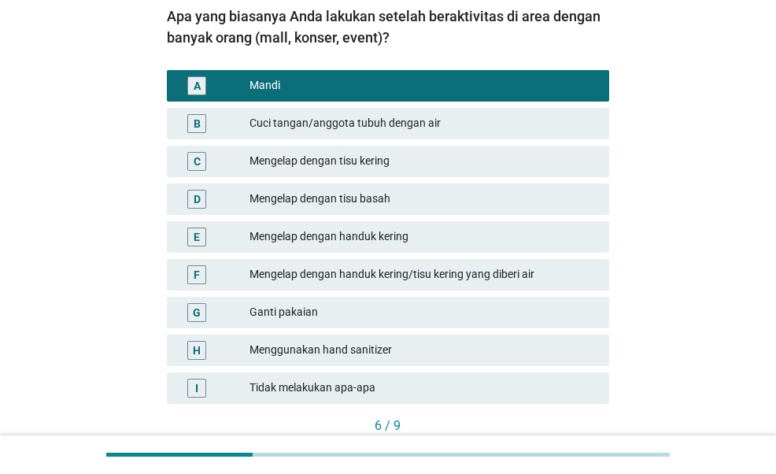
scroll to position [225, 0]
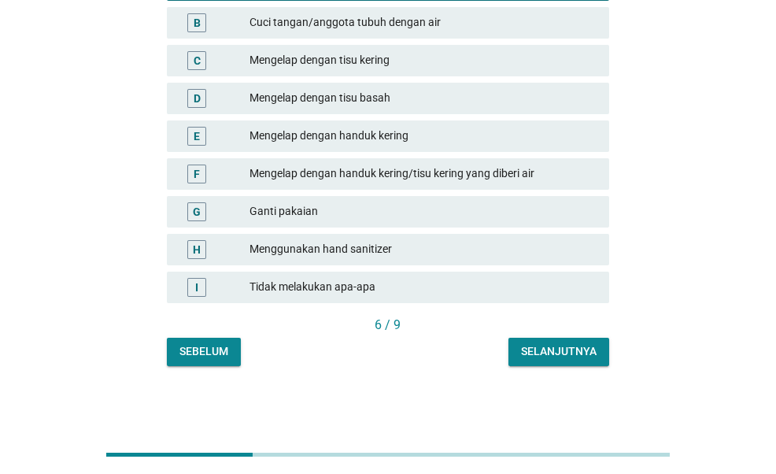
click at [555, 350] on div "Selanjutnya" at bounding box center [559, 351] width 76 height 17
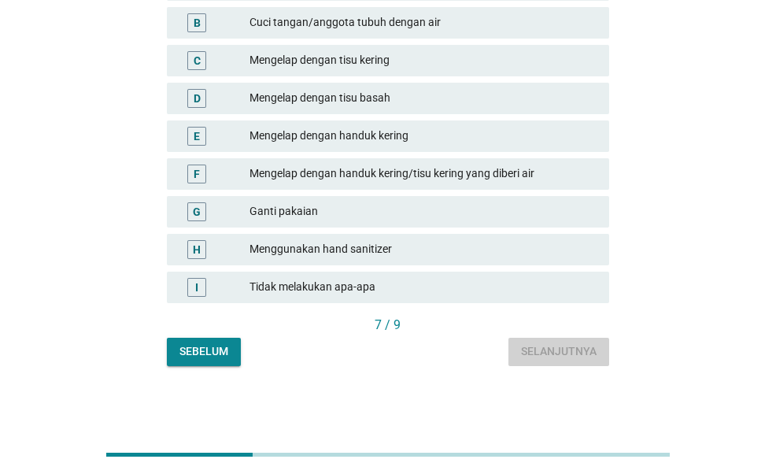
scroll to position [0, 0]
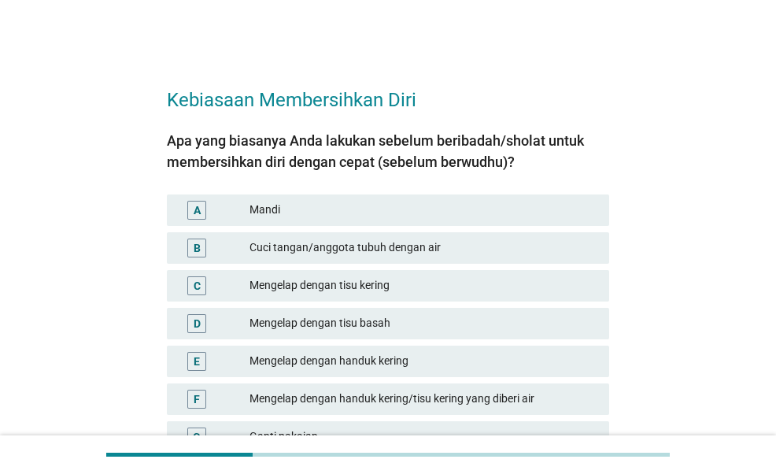
click at [407, 211] on div "Mandi" at bounding box center [422, 210] width 347 height 19
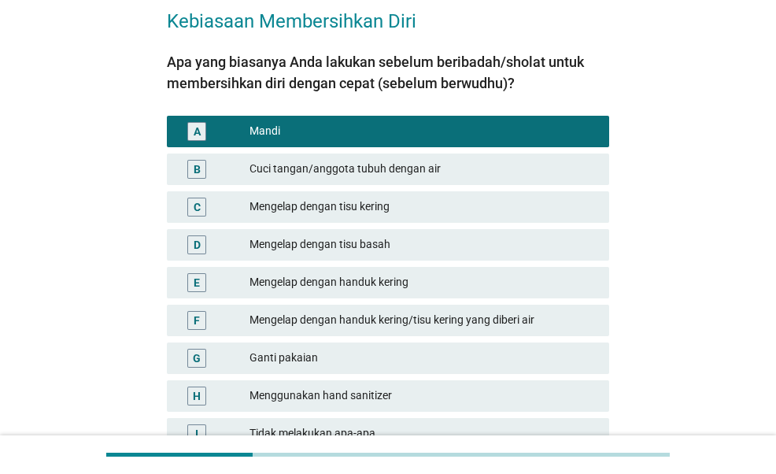
scroll to position [157, 0]
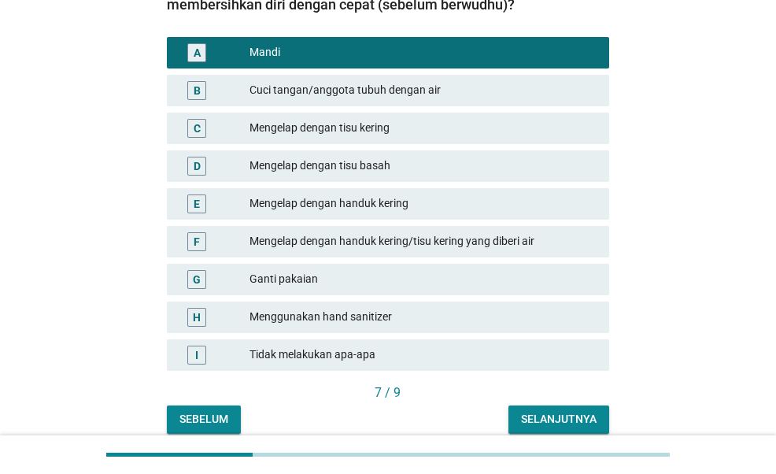
click at [428, 277] on div "Ganti pakaian" at bounding box center [422, 279] width 347 height 19
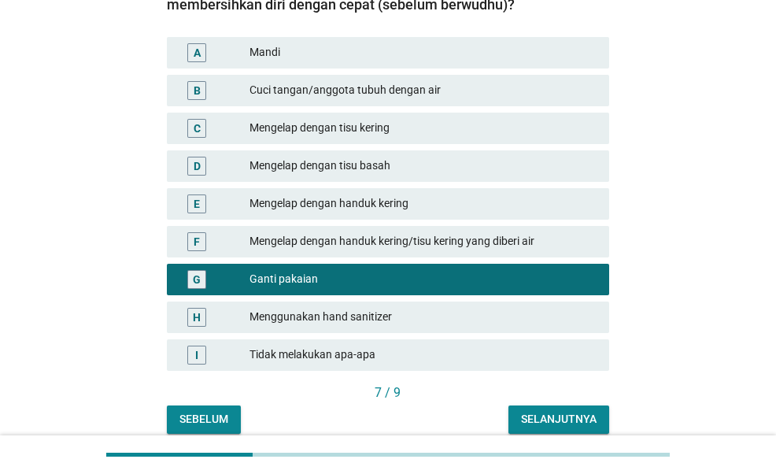
click at [541, 419] on div "Selanjutnya" at bounding box center [559, 419] width 76 height 17
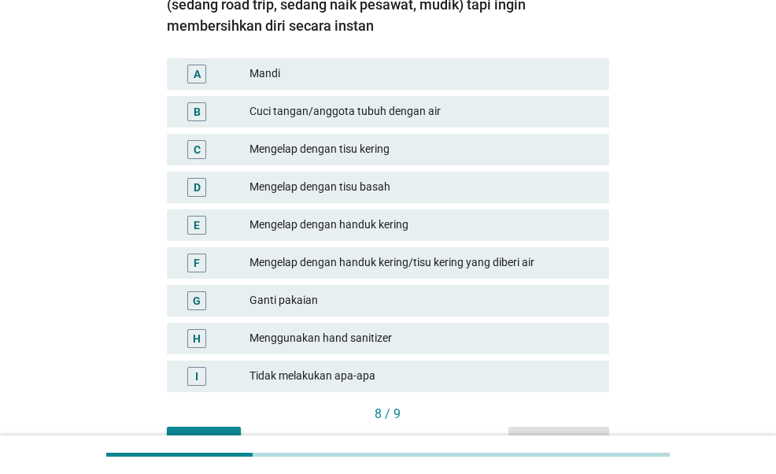
click at [444, 118] on div "Cuci tangan/anggota tubuh dengan air" at bounding box center [422, 111] width 347 height 19
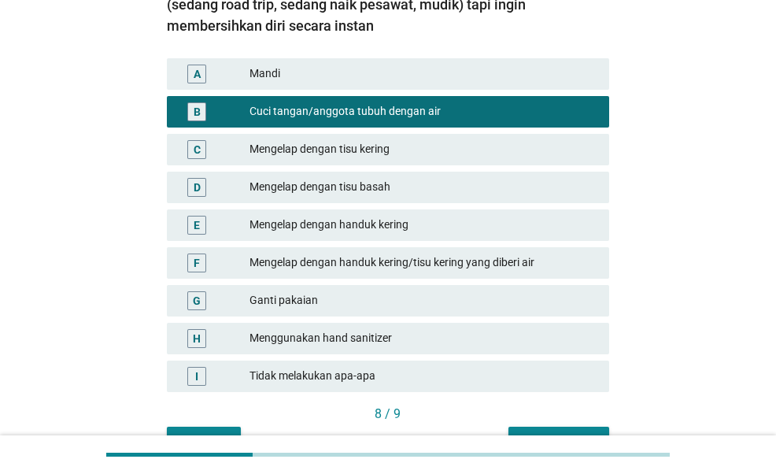
click at [539, 422] on div "8 / 9" at bounding box center [387, 413] width 441 height 19
click at [540, 426] on button "Selanjutnya" at bounding box center [558, 440] width 101 height 28
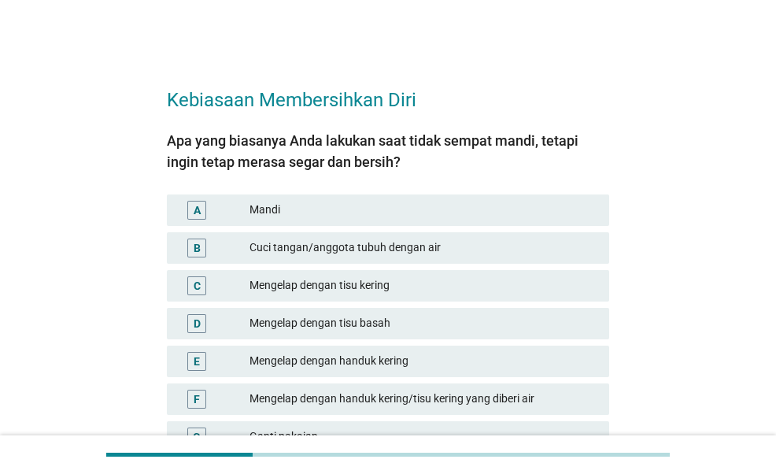
click at [444, 243] on div "Cuci tangan/anggota tubuh dengan air" at bounding box center [422, 247] width 347 height 19
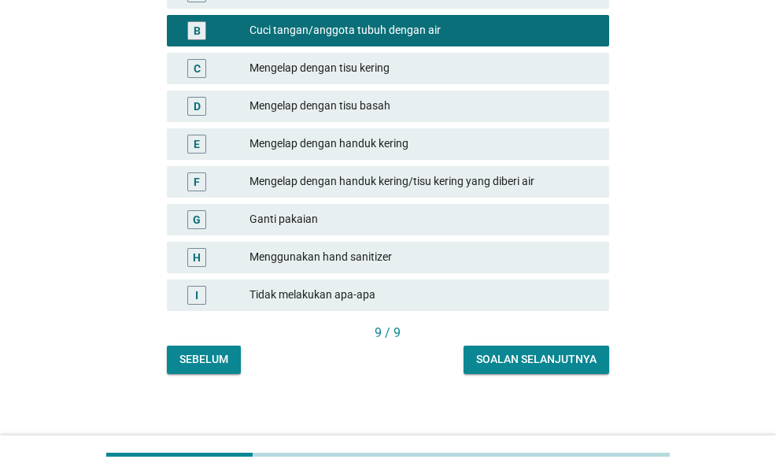
scroll to position [225, 0]
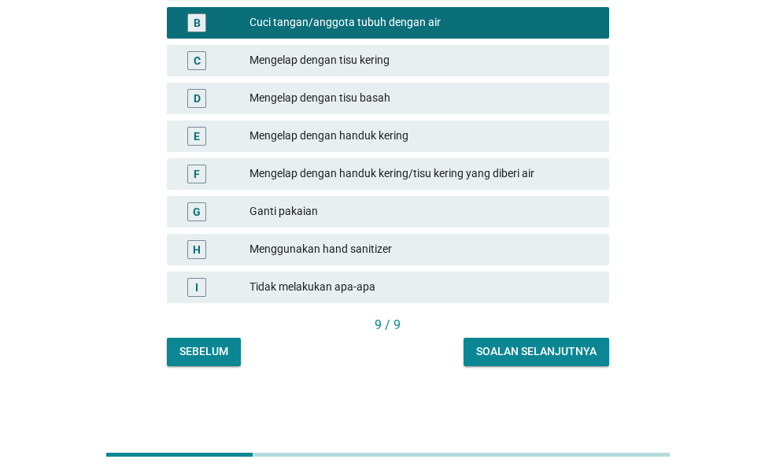
click at [503, 345] on div "Soalan selanjutnya" at bounding box center [536, 351] width 120 height 17
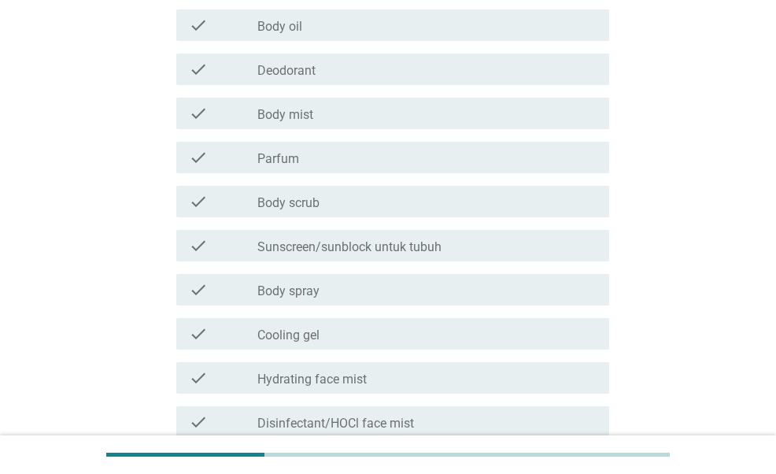
scroll to position [0, 0]
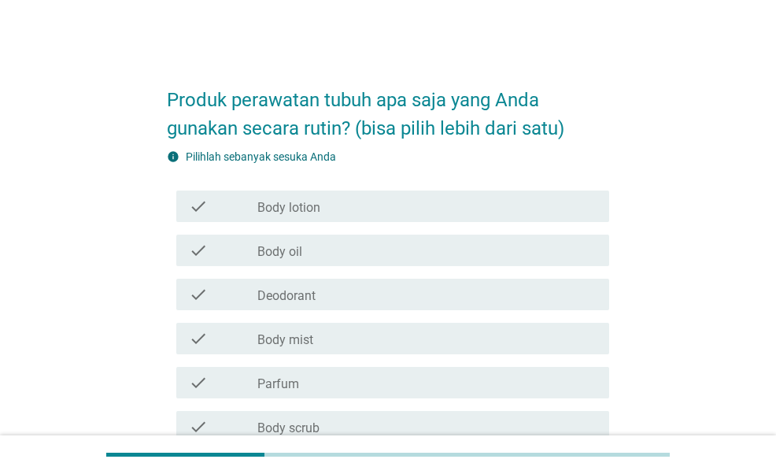
click at [441, 209] on div "check_box_outline_blank Body lotion" at bounding box center [426, 206] width 339 height 19
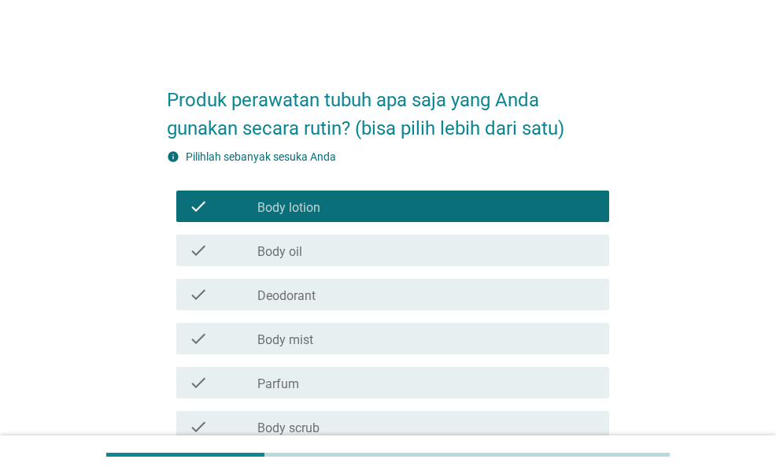
click at [400, 289] on div "check_box_outline_blank Deodorant" at bounding box center [426, 294] width 339 height 19
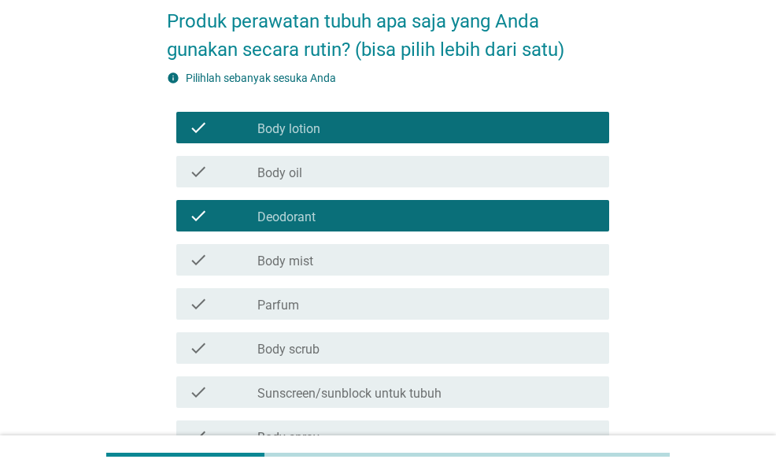
click at [398, 304] on div "check_box_outline_blank Parfum" at bounding box center [426, 303] width 339 height 19
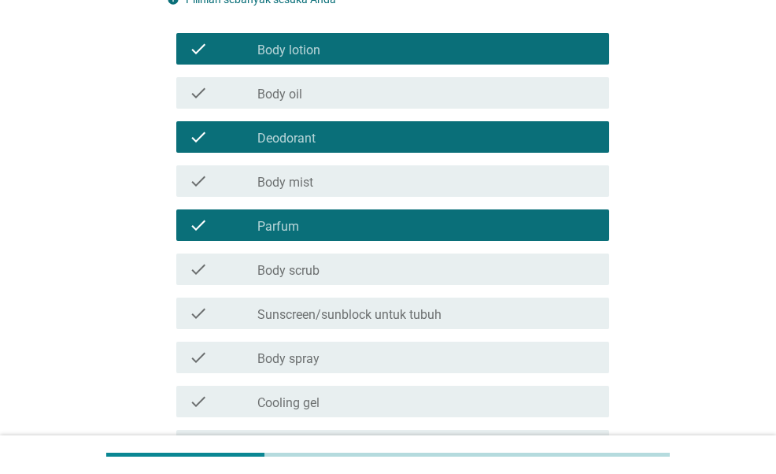
click at [409, 318] on label "Sunscreen/sunblock untuk tubuh" at bounding box center [349, 315] width 184 height 16
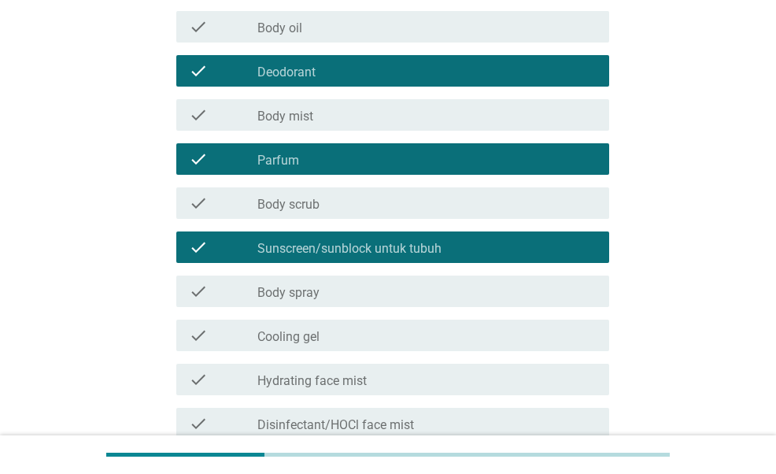
scroll to position [315, 0]
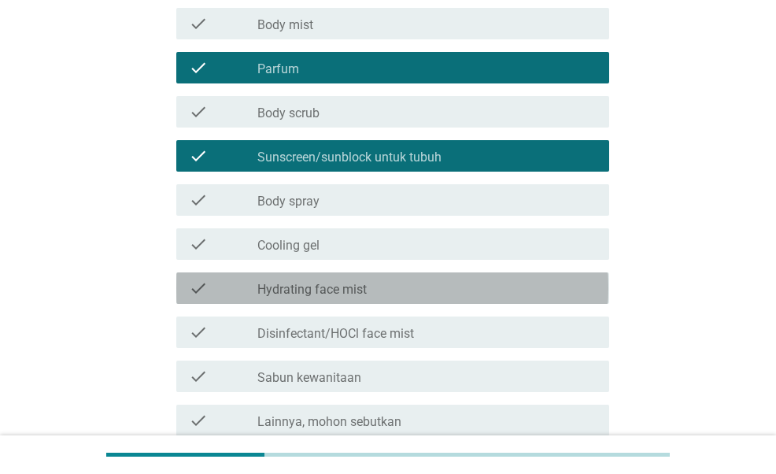
click at [393, 287] on div "check_box_outline_blank Hydrating face mist" at bounding box center [426, 287] width 339 height 19
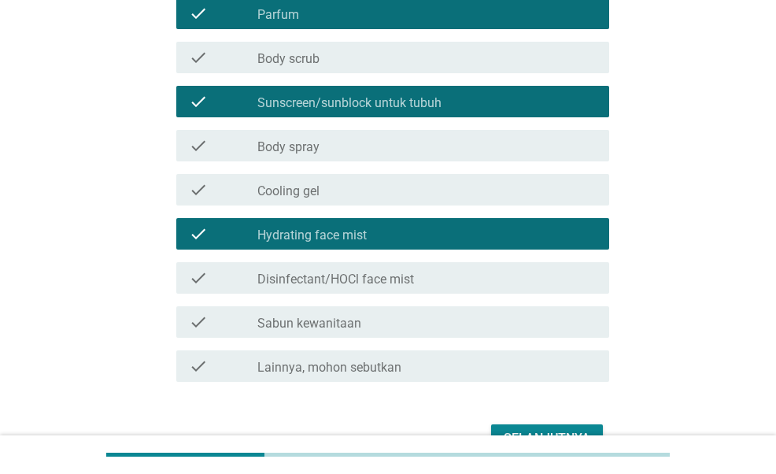
scroll to position [393, 0]
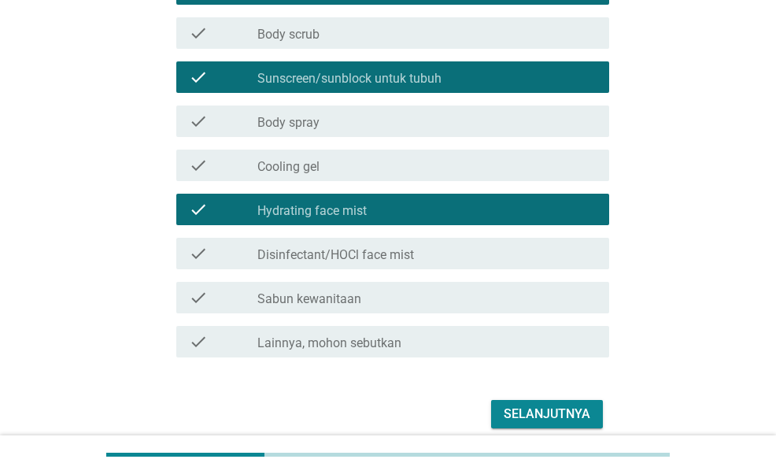
click at [514, 413] on div "Selanjutnya" at bounding box center [546, 413] width 87 height 19
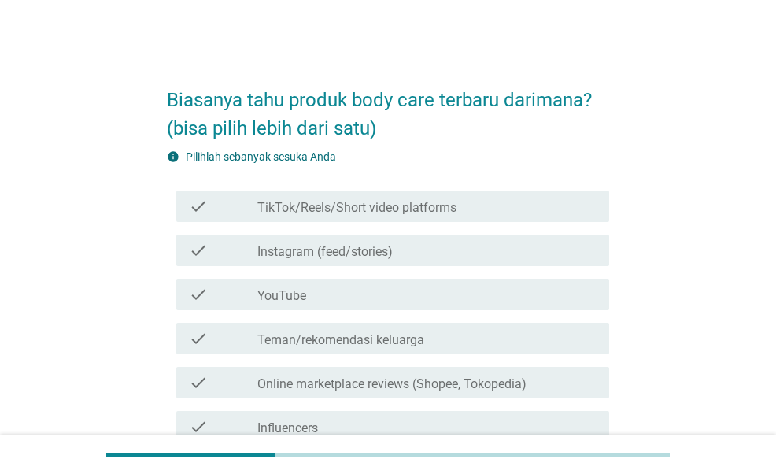
click at [418, 216] on div "check check_box_outline_blank TikTok/Reels/Short video platforms" at bounding box center [392, 205] width 432 height 31
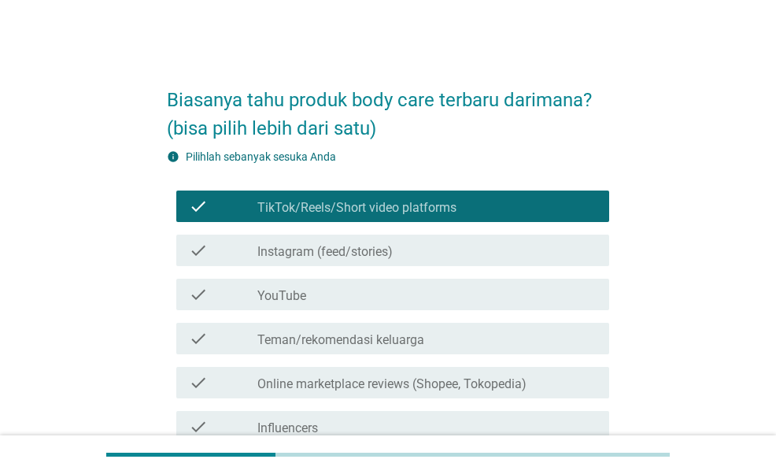
click at [404, 253] on div "check_box_outline_blank Instagram (feed/stories)" at bounding box center [426, 250] width 339 height 19
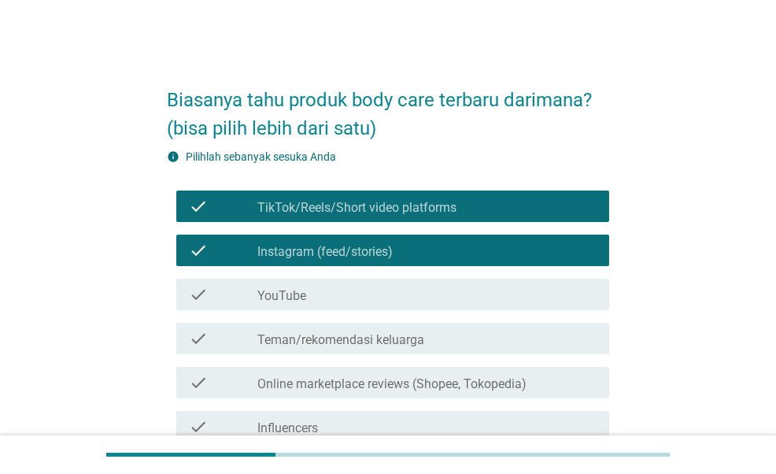
click at [415, 334] on label "Teman/rekomendasi keluarga" at bounding box center [340, 340] width 167 height 16
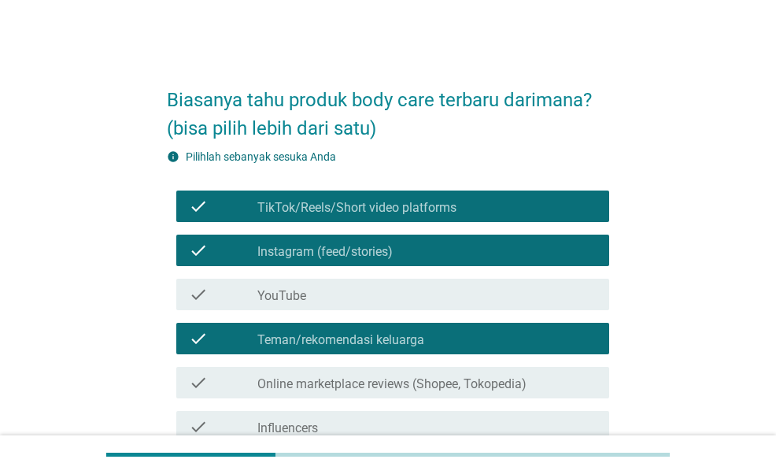
scroll to position [79, 0]
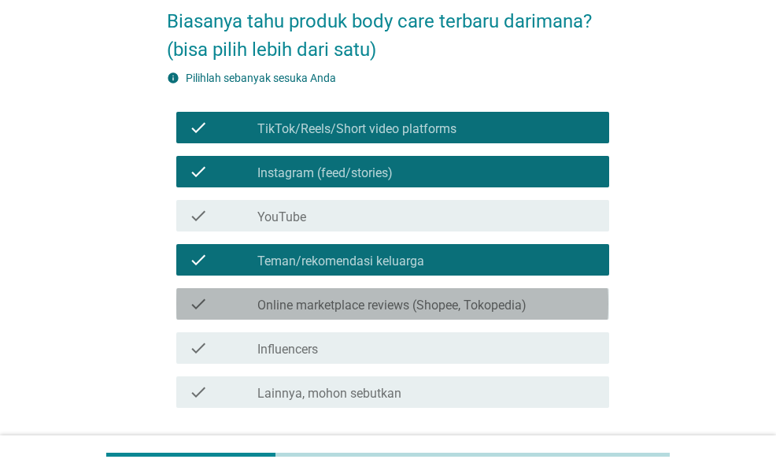
click at [452, 300] on label "Online marketplace reviews (Shopee, Tokopedia)" at bounding box center [391, 305] width 269 height 16
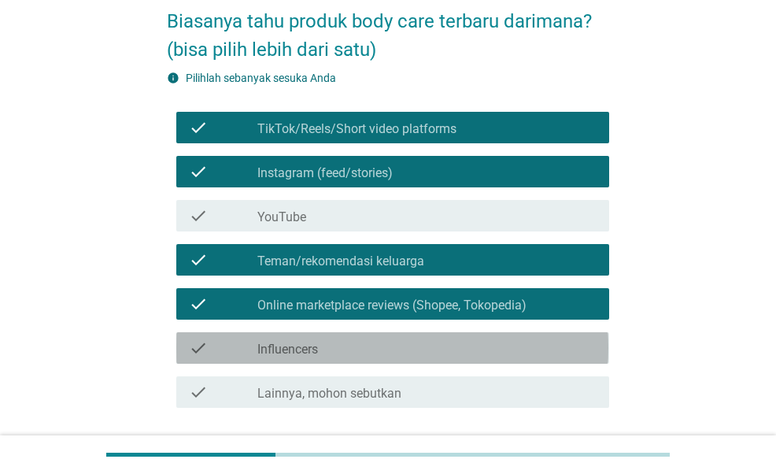
click at [431, 342] on div "check_box_outline_blank Influencers" at bounding box center [426, 347] width 339 height 19
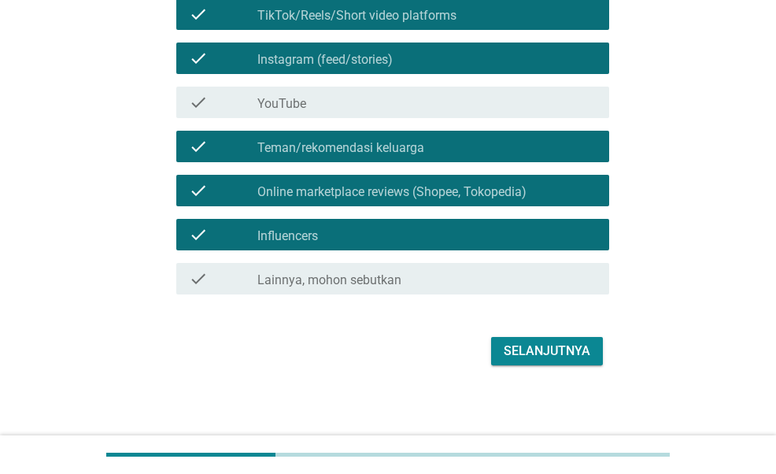
scroll to position [196, 0]
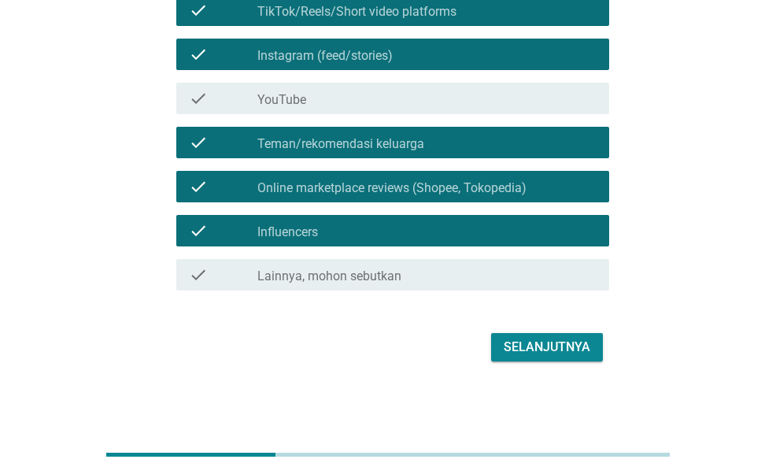
click at [535, 339] on div "Selanjutnya" at bounding box center [546, 346] width 87 height 19
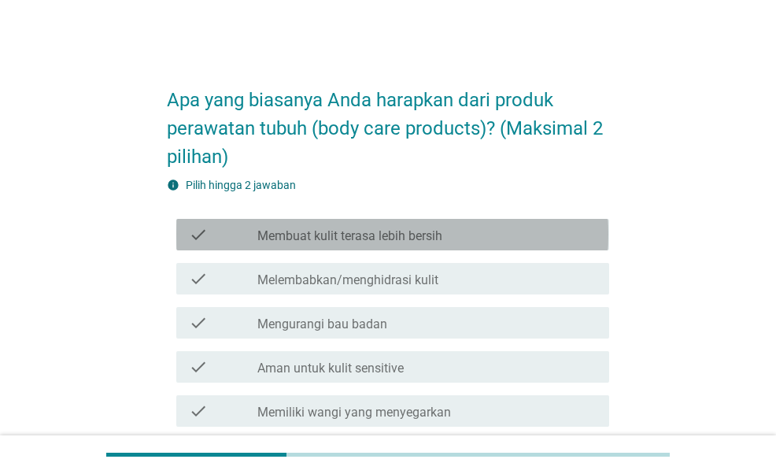
click at [436, 236] on label "Membuat kulit terasa lebih bersih" at bounding box center [349, 236] width 185 height 16
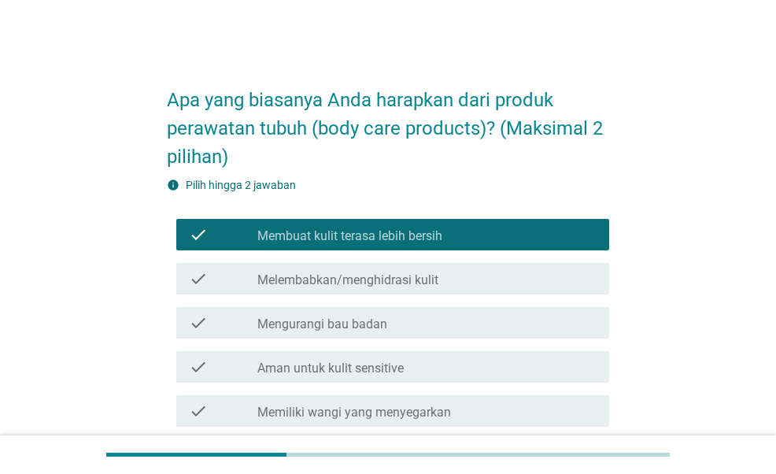
click at [435, 275] on label "Melembabkan/menghidrasi kulit" at bounding box center [347, 280] width 181 height 16
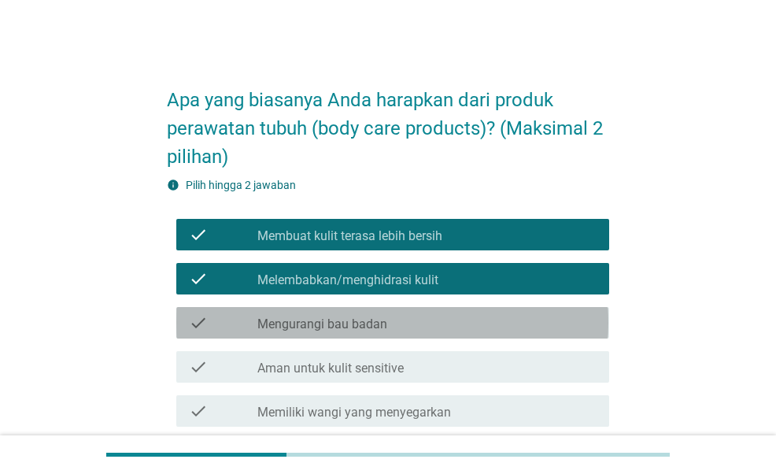
click at [436, 314] on div "check_box_outline_blank Mengurangi bau badan" at bounding box center [426, 322] width 339 height 19
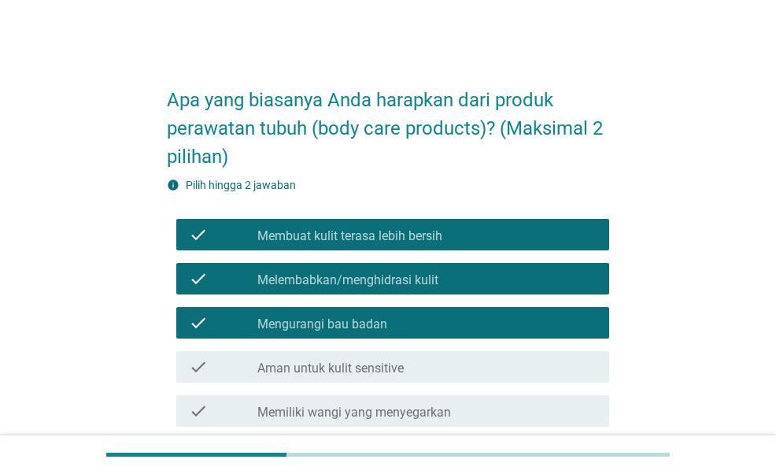
click at [436, 361] on div "check_box_outline_blank Aman untuk kulit sensitive" at bounding box center [426, 366] width 339 height 19
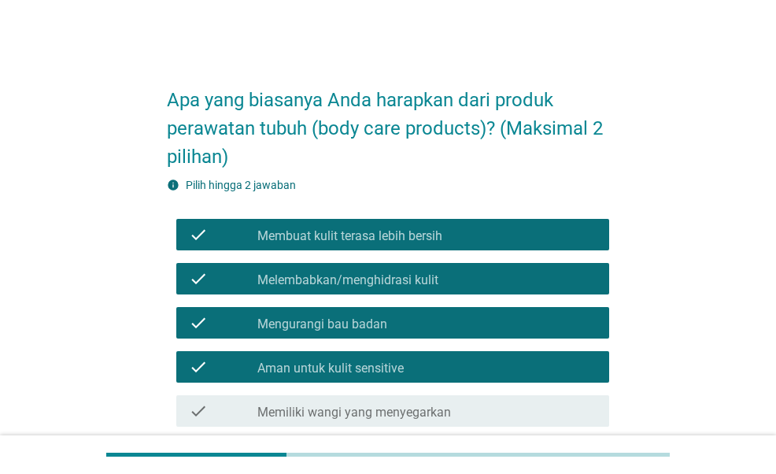
scroll to position [79, 0]
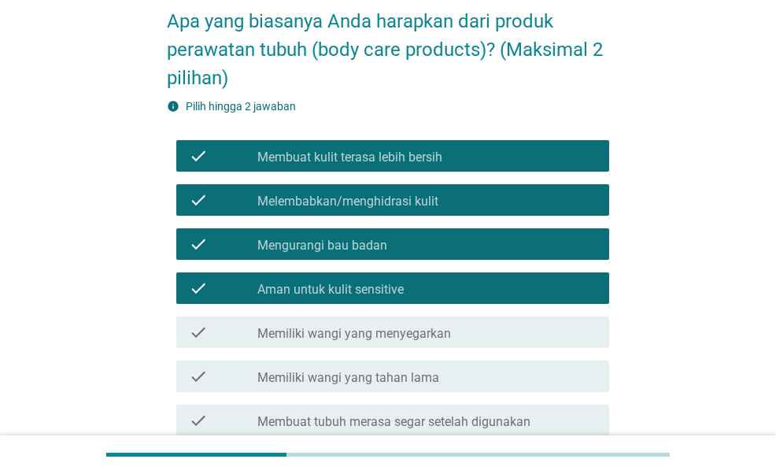
click at [458, 326] on div "check_box_outline_blank Memiliki wangi yang menyegarkan" at bounding box center [426, 332] width 339 height 19
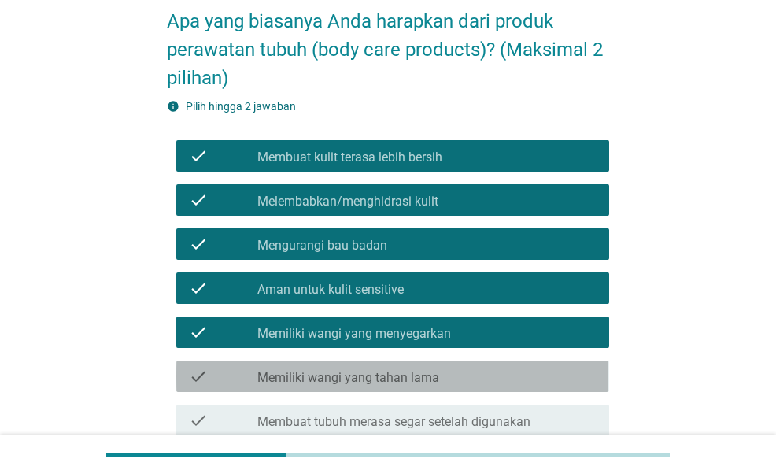
click at [442, 374] on div "check_box_outline_blank Memiliki wangi yang tahan lama" at bounding box center [426, 376] width 339 height 19
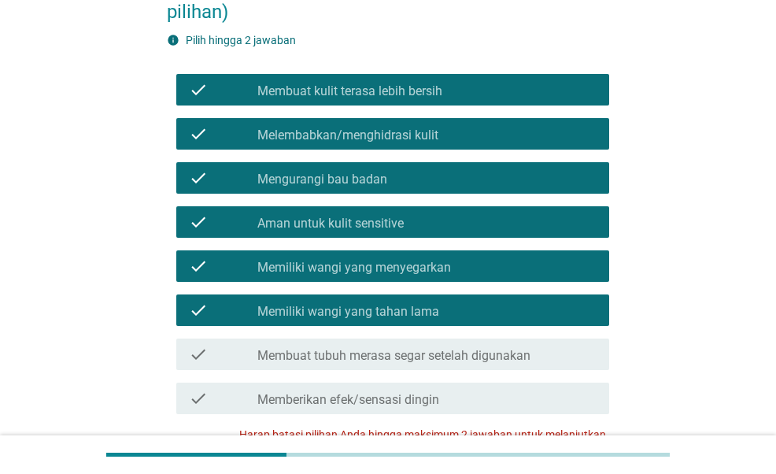
scroll to position [236, 0]
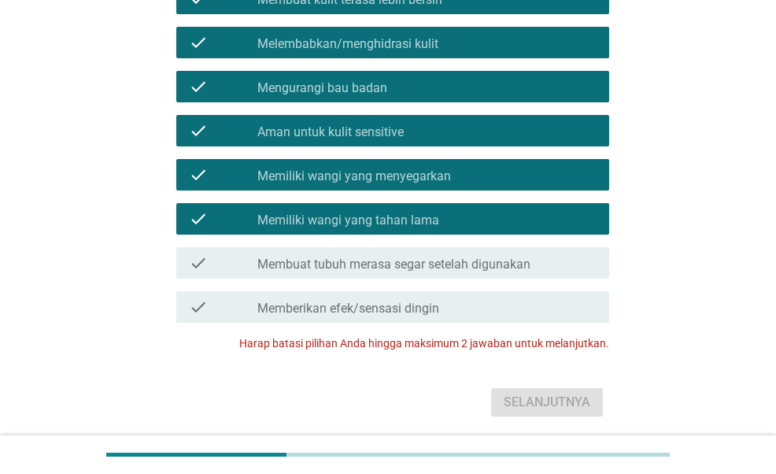
click at [470, 268] on label "Membuat tubuh merasa segar setelah digunakan" at bounding box center [393, 264] width 273 height 16
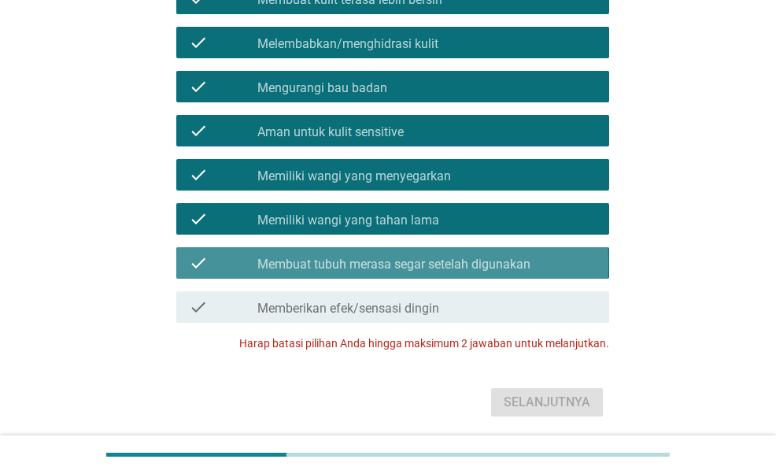
click at [480, 268] on label "Membuat tubuh merasa segar setelah digunakan" at bounding box center [393, 264] width 273 height 16
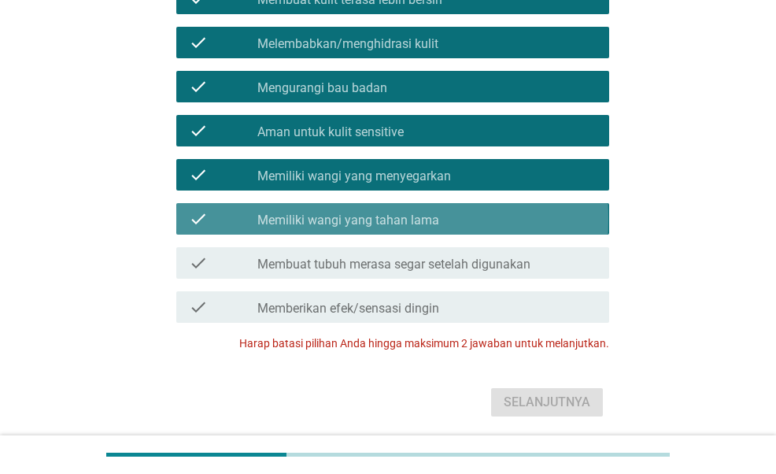
click at [489, 231] on div "check check_box_outline_blank Memiliki wangi yang tahan lama" at bounding box center [392, 218] width 432 height 31
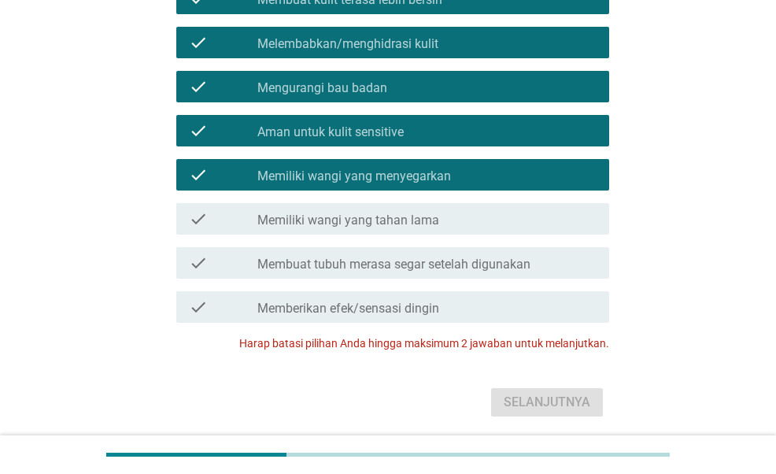
click at [497, 182] on div "check_box_outline_blank Memiliki wangi yang menyegarkan" at bounding box center [426, 174] width 339 height 19
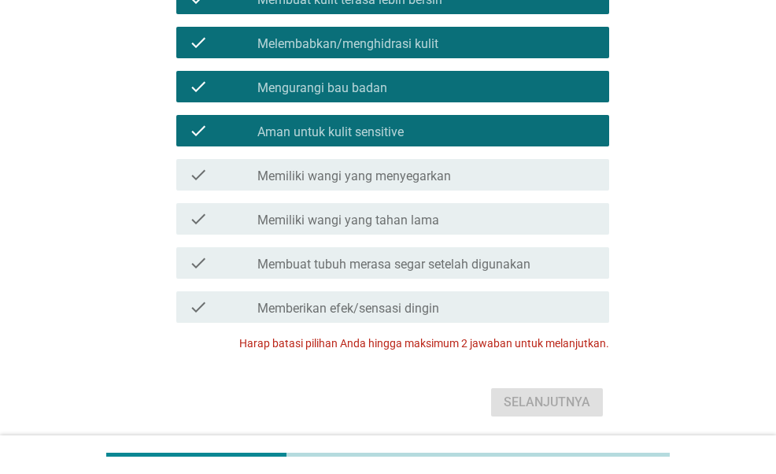
click at [504, 146] on div "check check_box_outline_blank Aman untuk kulit sensitive" at bounding box center [387, 131] width 441 height 44
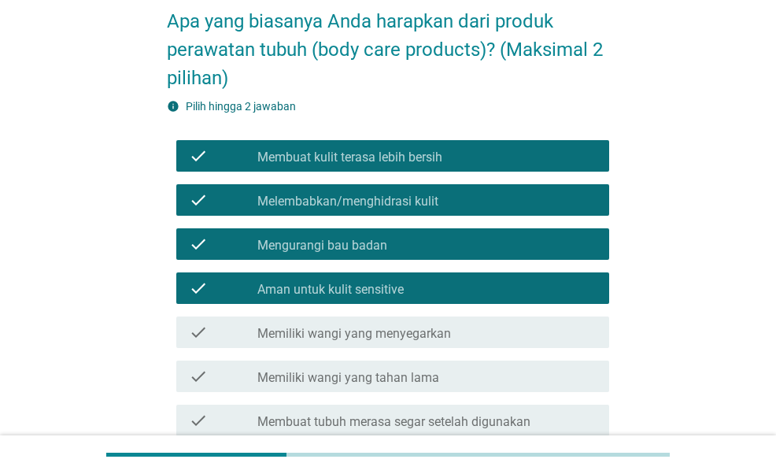
click at [426, 284] on div "check_box_outline_blank Aman untuk kulit sensitive" at bounding box center [426, 287] width 339 height 19
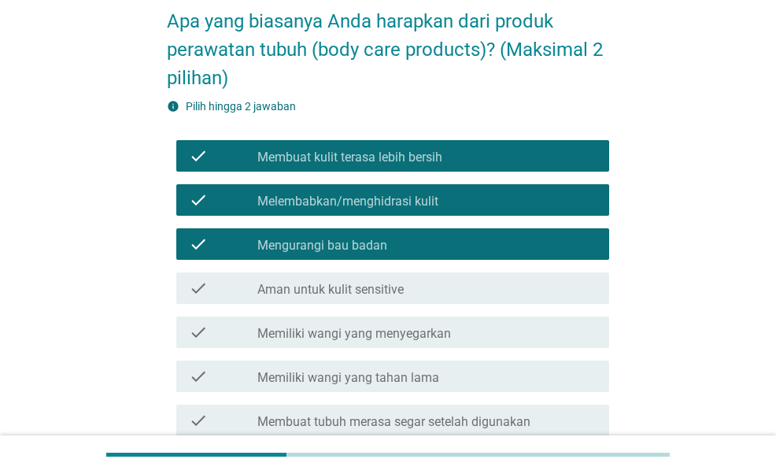
click at [466, 205] on div "check_box Melembabkan/menghidrasi kulit" at bounding box center [426, 199] width 339 height 19
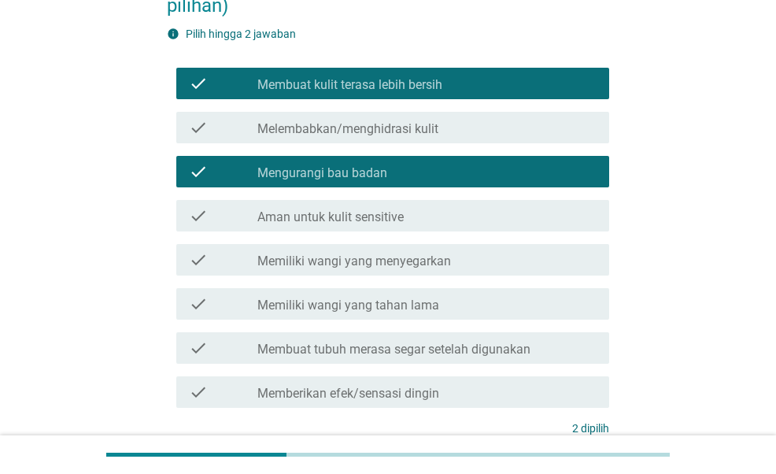
scroll to position [291, 0]
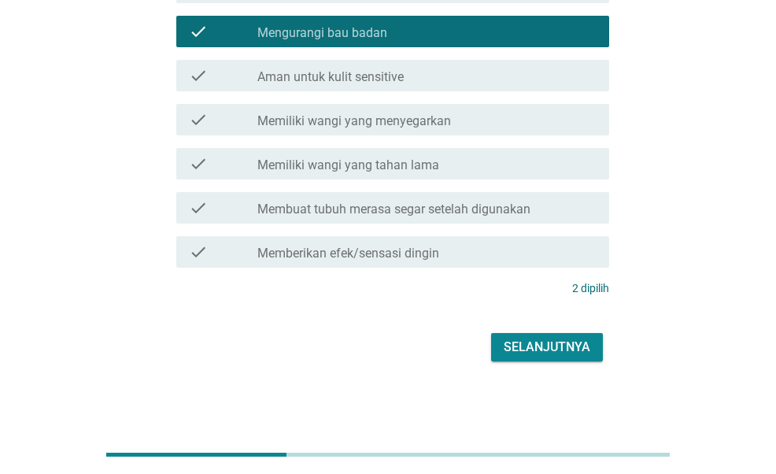
click at [535, 344] on div "Selanjutnya" at bounding box center [546, 346] width 87 height 19
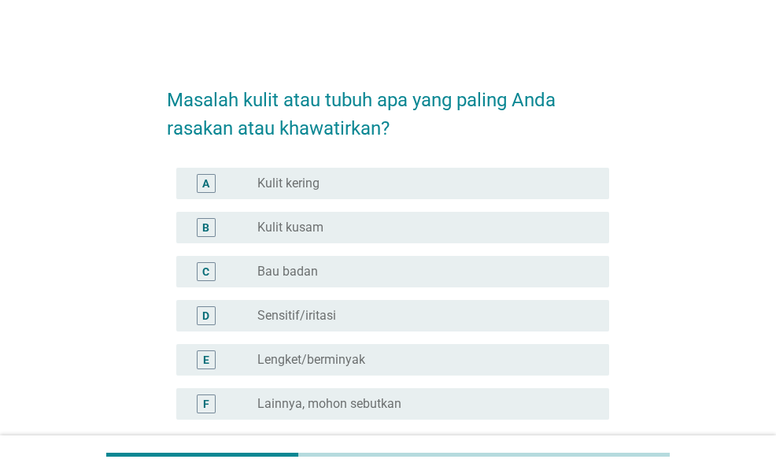
click at [357, 188] on div "radio_button_unchecked Kulit kering" at bounding box center [420, 183] width 326 height 16
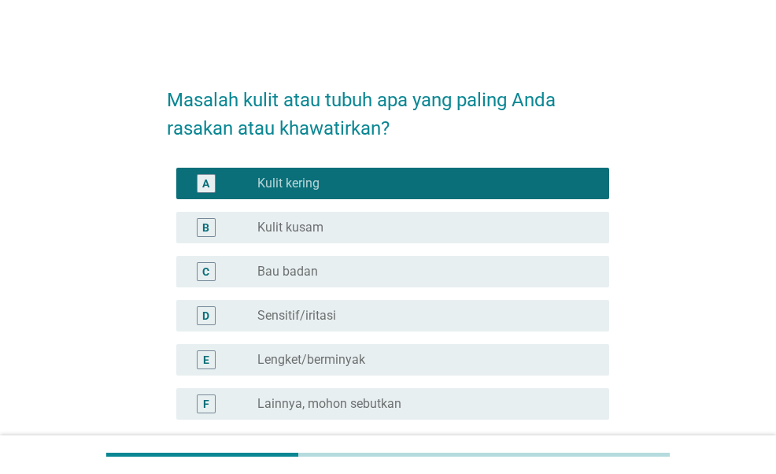
click at [341, 314] on div "radio_button_unchecked Sensitif/iritasi" at bounding box center [420, 316] width 326 height 16
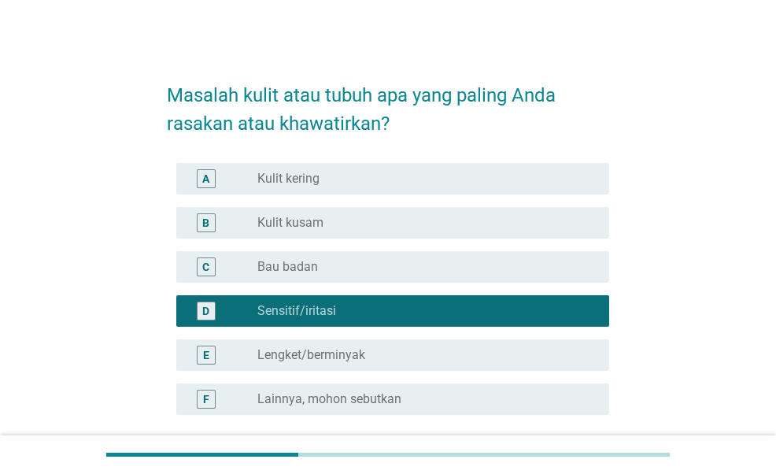
scroll to position [148, 0]
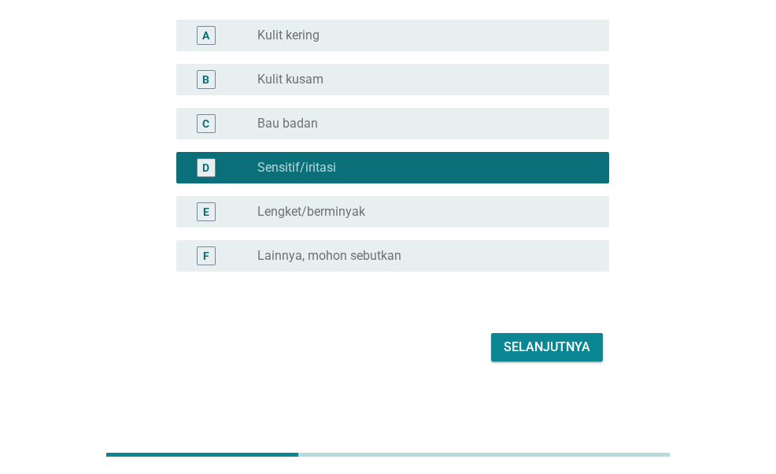
click at [524, 352] on div "Selanjutnya" at bounding box center [546, 346] width 87 height 19
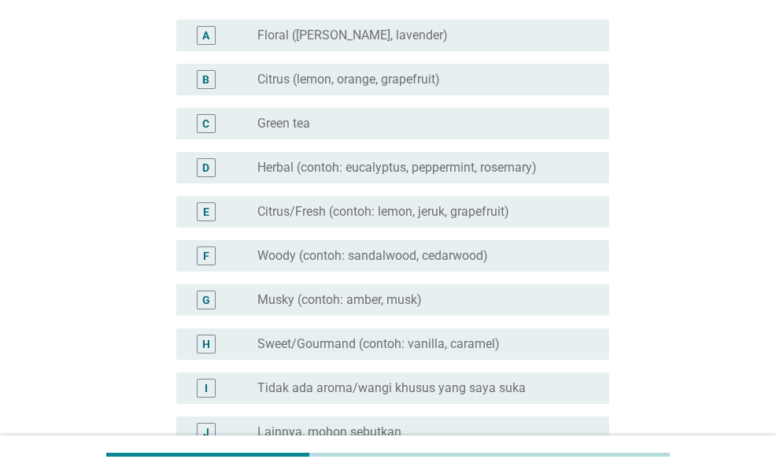
scroll to position [0, 0]
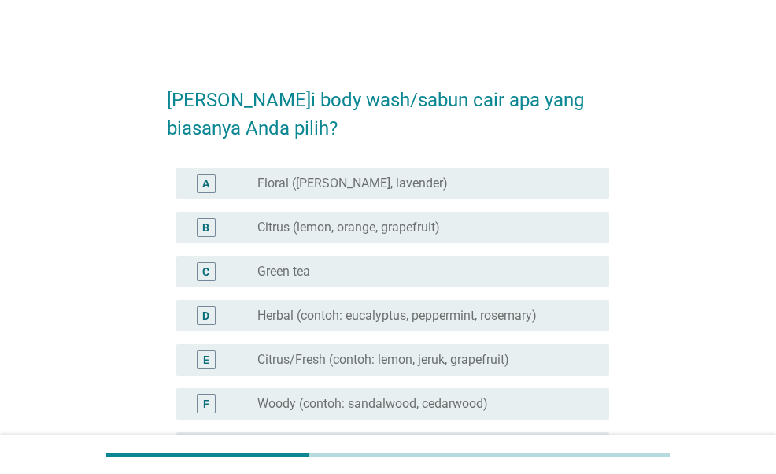
click at [426, 356] on label "Citrus/Fresh (contoh: lemon, jeruk, grapefruit)" at bounding box center [383, 360] width 252 height 16
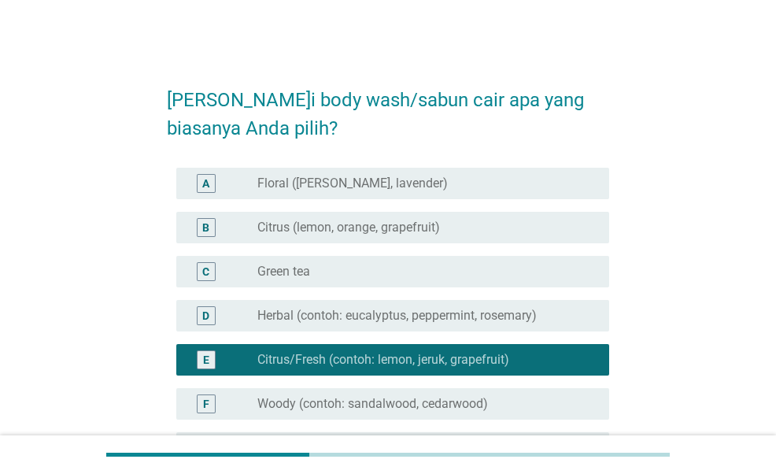
click at [478, 231] on div "radio_button_unchecked Citrus (lemon, orange, grapefruit)" at bounding box center [420, 227] width 326 height 16
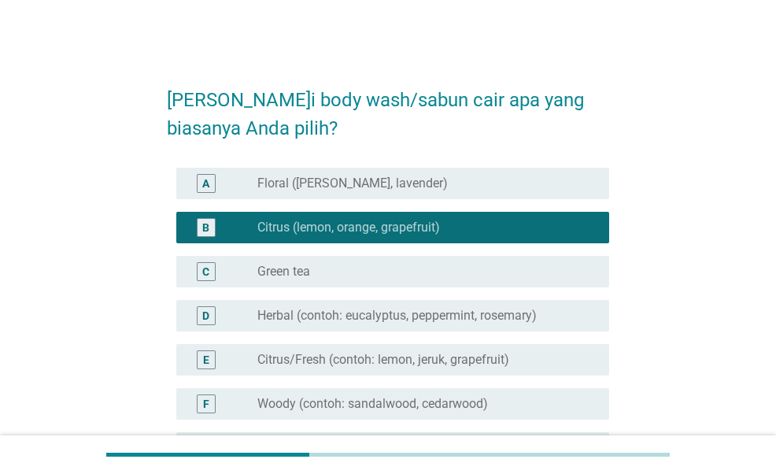
click at [459, 354] on label "Citrus/Fresh (contoh: lemon, jeruk, grapefruit)" at bounding box center [383, 360] width 252 height 16
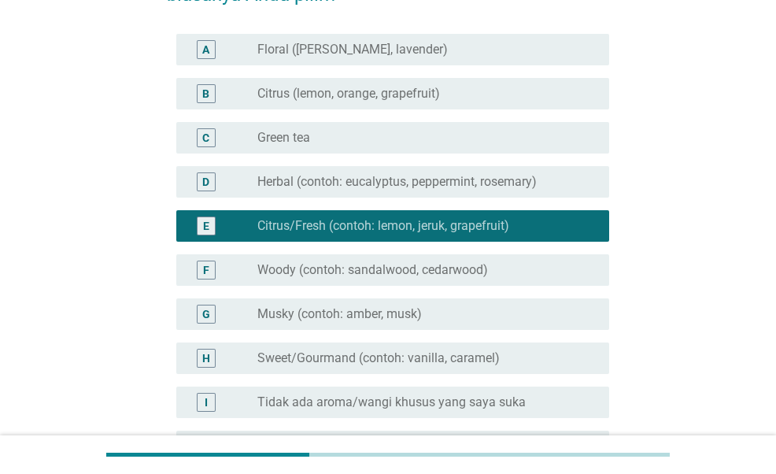
scroll to position [236, 0]
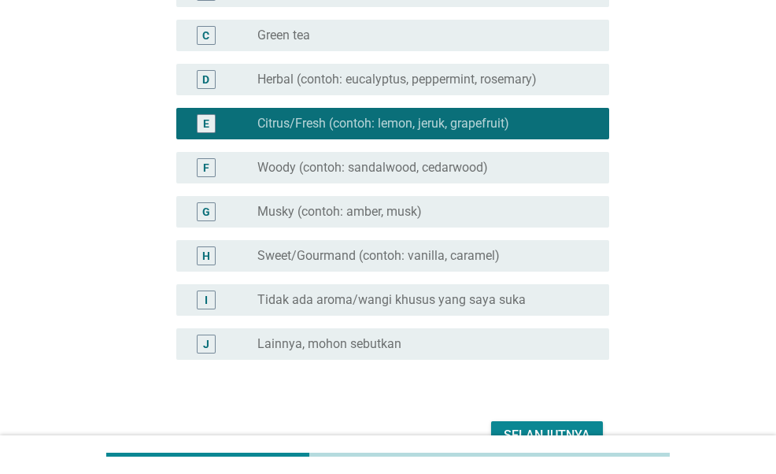
click at [539, 427] on div "Selanjutnya" at bounding box center [546, 435] width 87 height 19
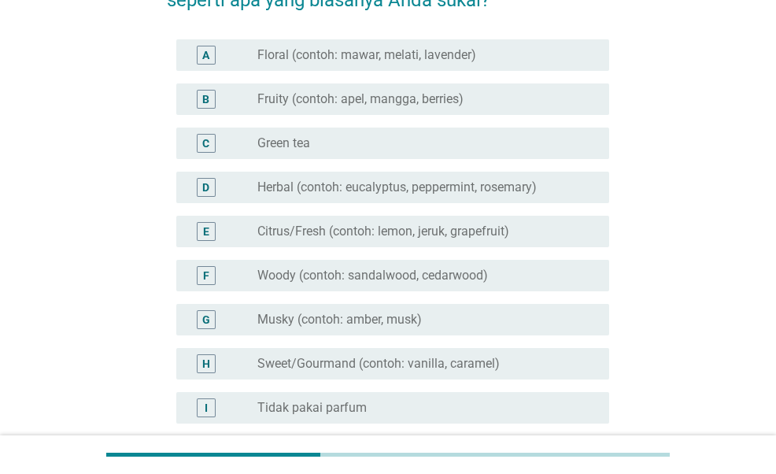
scroll to position [157, 0]
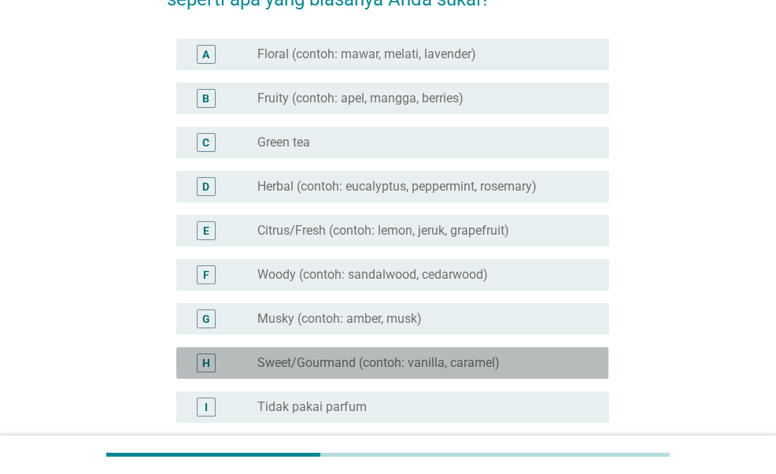
click at [470, 356] on label "Sweet/Gourmand (contoh: vanilla, caramel)" at bounding box center [378, 363] width 242 height 16
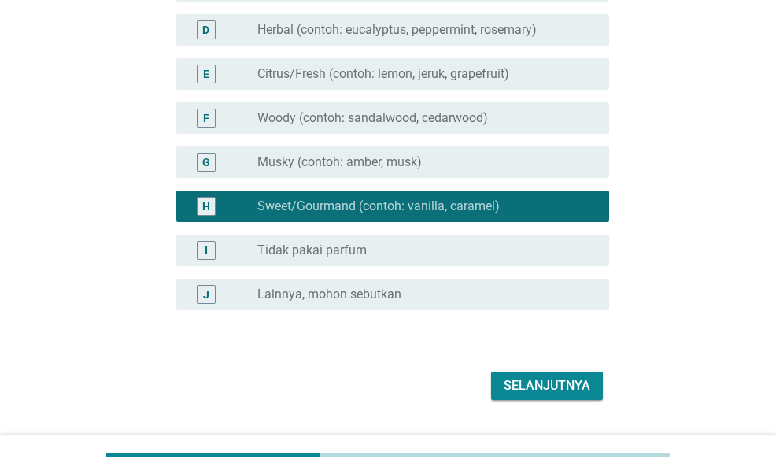
scroll to position [315, 0]
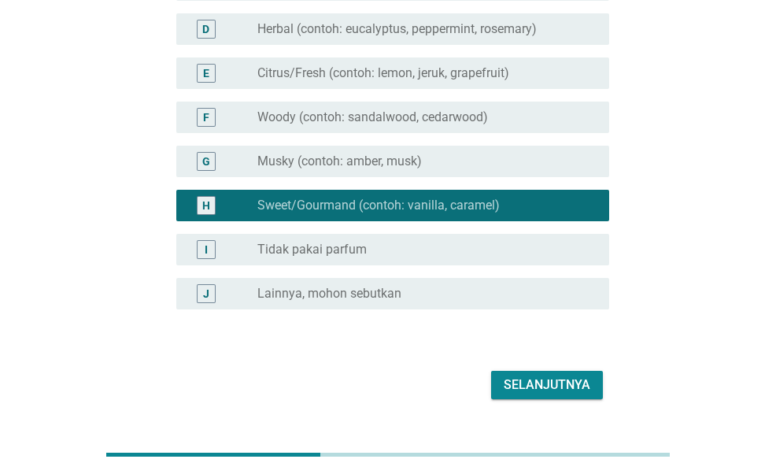
click at [544, 376] on div "Selanjutnya" at bounding box center [546, 384] width 87 height 19
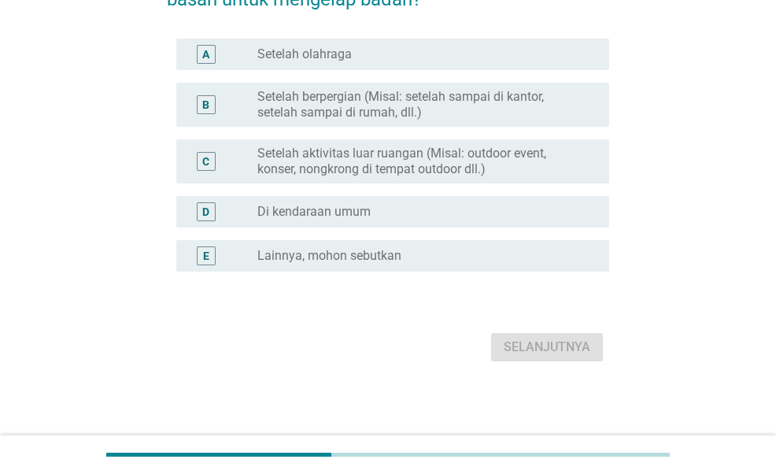
scroll to position [0, 0]
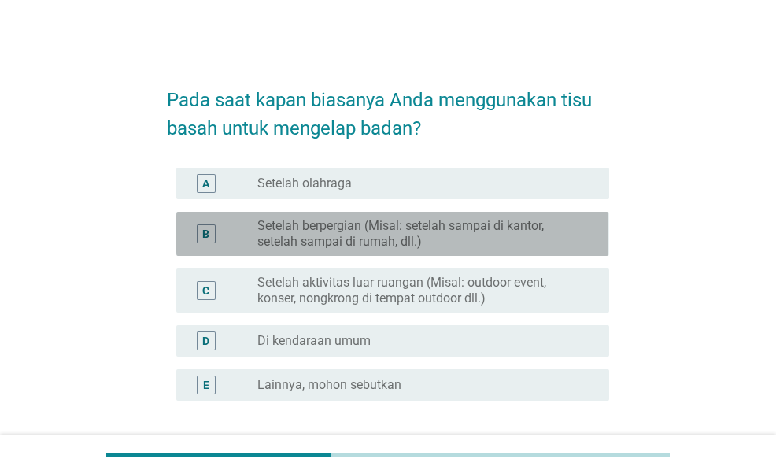
click at [430, 238] on label "Setelah berpergian (Misal: setelah sampai di kantor, setelah sampai di rumah, d…" at bounding box center [420, 233] width 326 height 31
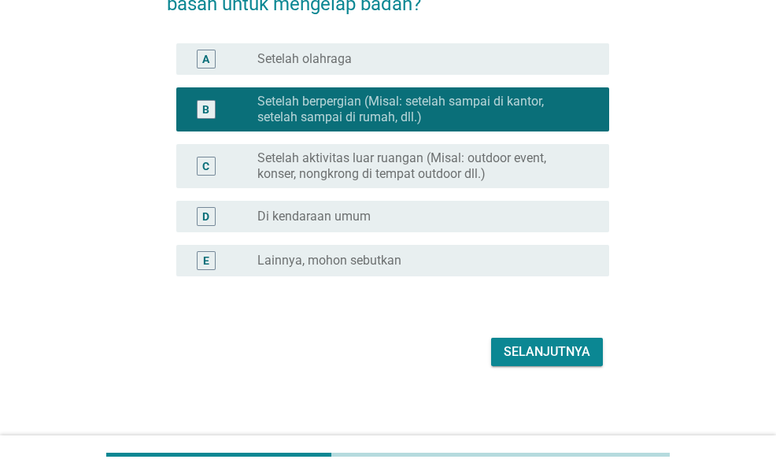
scroll to position [129, 0]
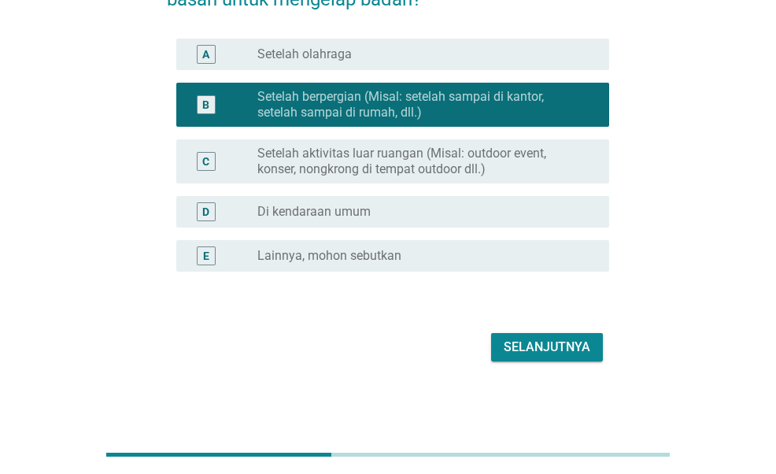
click at [535, 347] on div "Selanjutnya" at bounding box center [546, 346] width 87 height 19
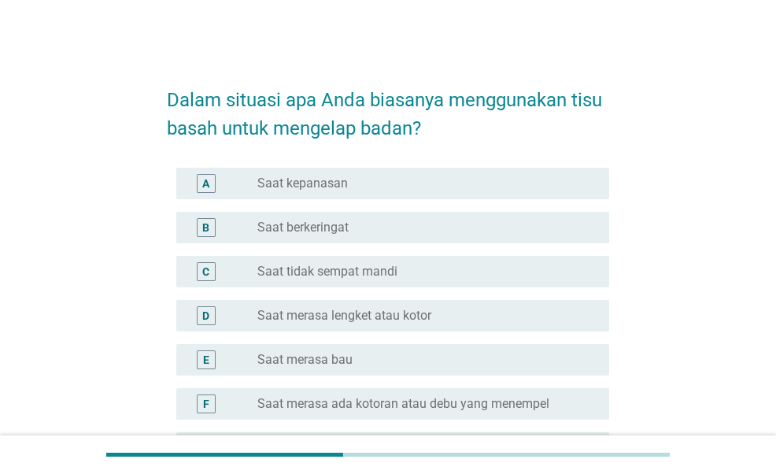
click at [417, 197] on div "A radio_button_unchecked Saat kepanasan" at bounding box center [392, 183] width 432 height 31
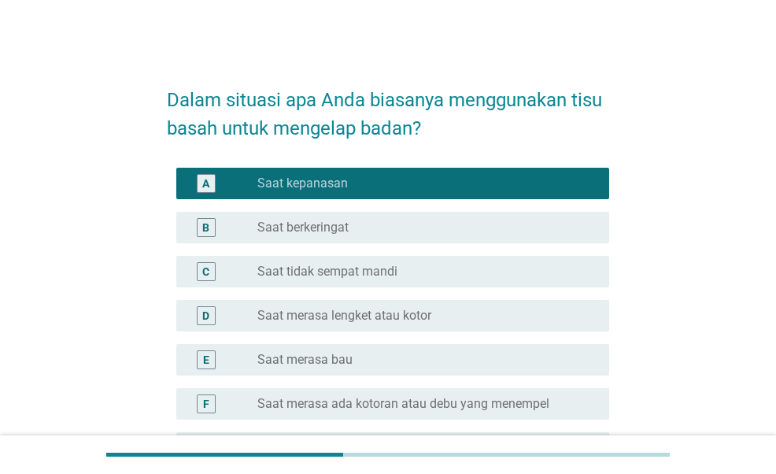
click at [411, 315] on label "Saat merasa lengket atau kotor" at bounding box center [344, 316] width 174 height 16
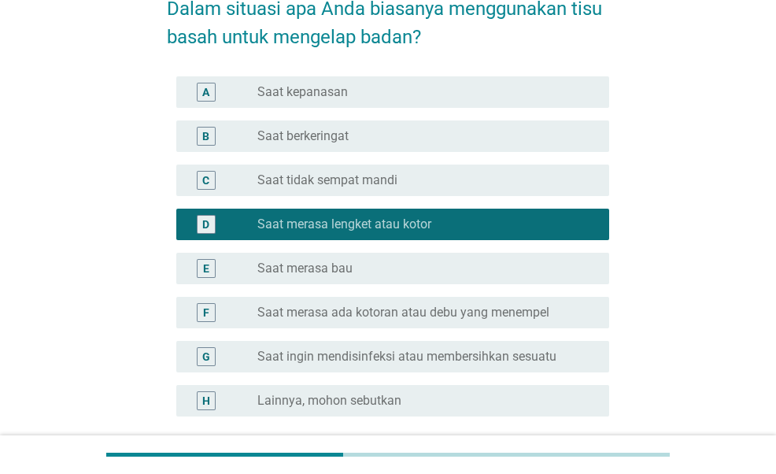
scroll to position [157, 0]
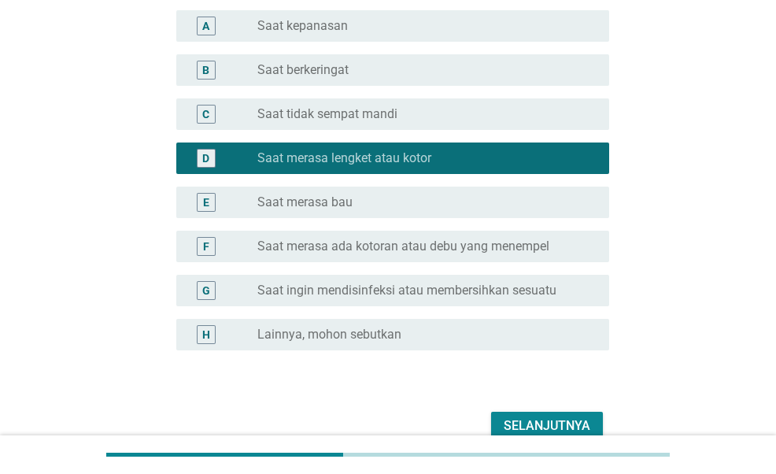
click at [516, 241] on label "Saat merasa ada kotoran atau debu yang menempel" at bounding box center [403, 246] width 292 height 16
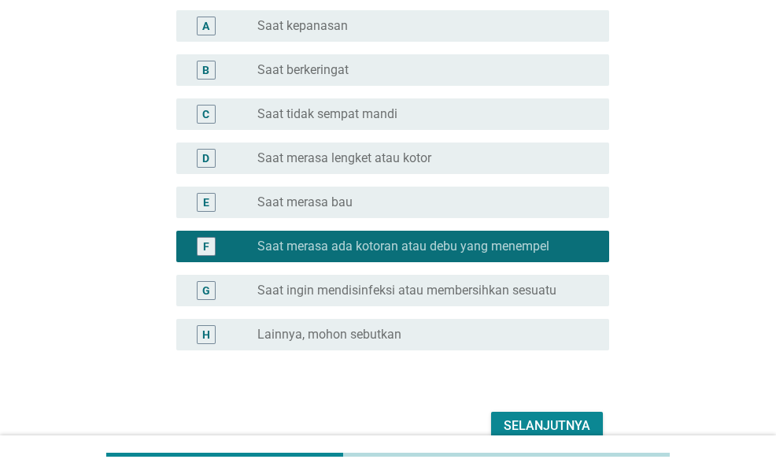
click at [536, 423] on div "Selanjutnya" at bounding box center [546, 425] width 87 height 19
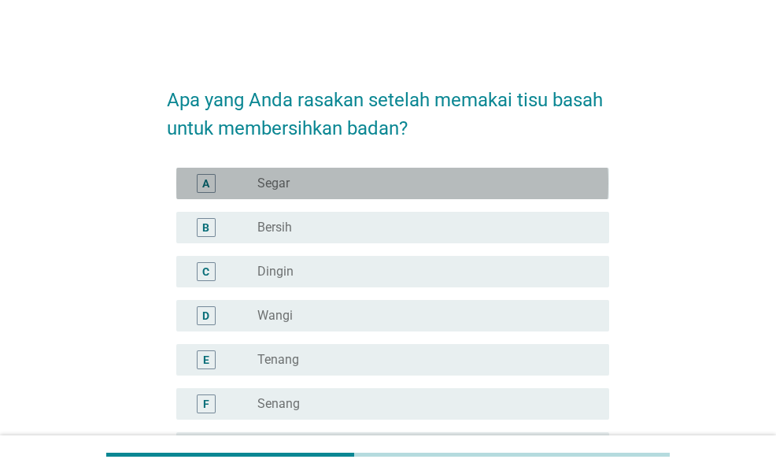
click at [389, 183] on div "radio_button_unchecked Segar" at bounding box center [420, 183] width 326 height 16
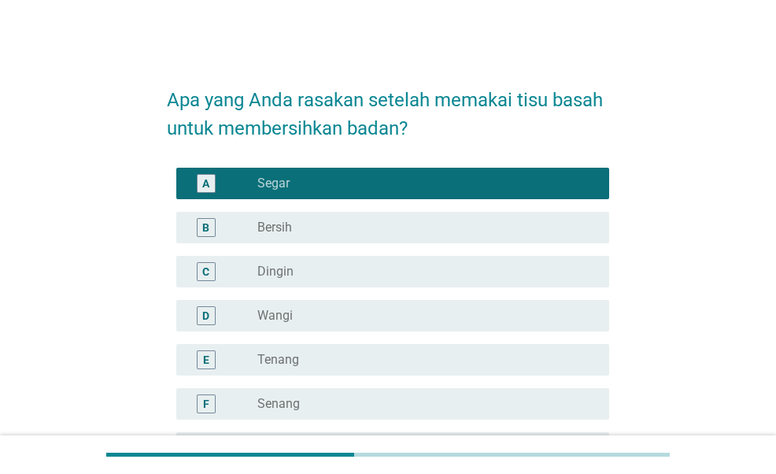
click at [348, 319] on div "radio_button_unchecked Wangi" at bounding box center [420, 316] width 326 height 16
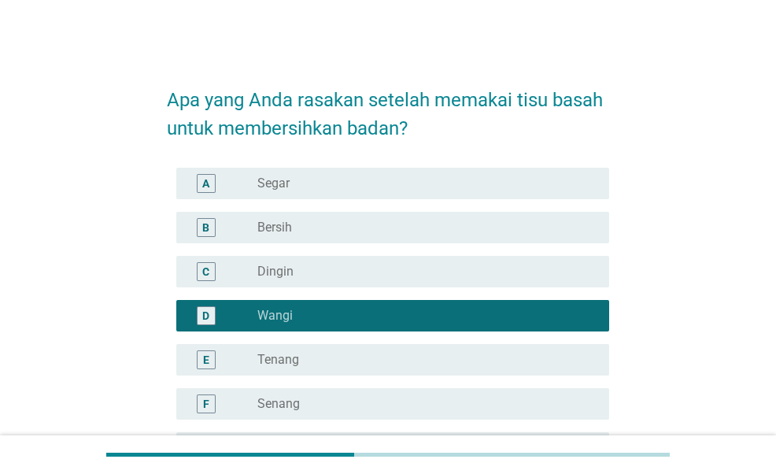
click at [441, 237] on div "B radio_button_unchecked Bersih" at bounding box center [392, 227] width 432 height 31
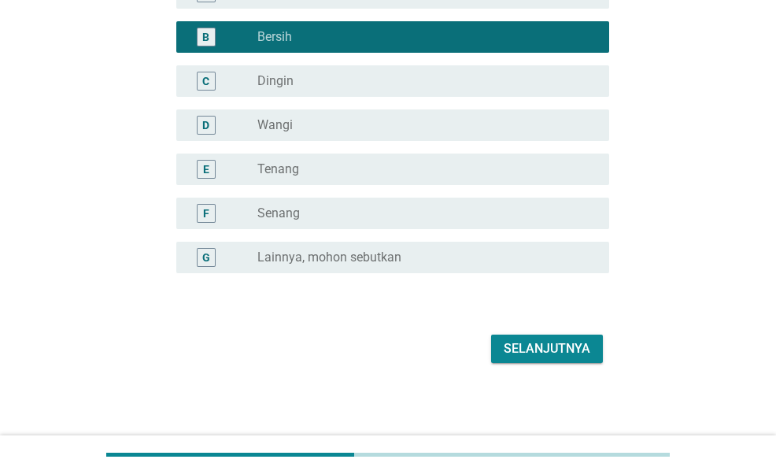
scroll to position [192, 0]
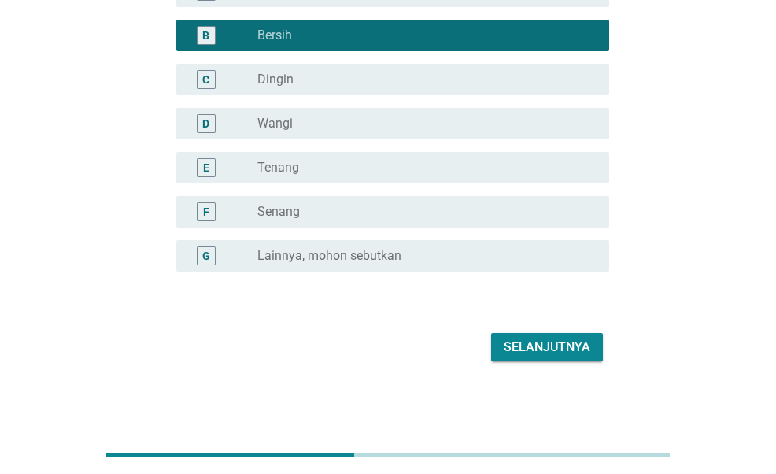
click at [561, 356] on button "Selanjutnya" at bounding box center [547, 347] width 112 height 28
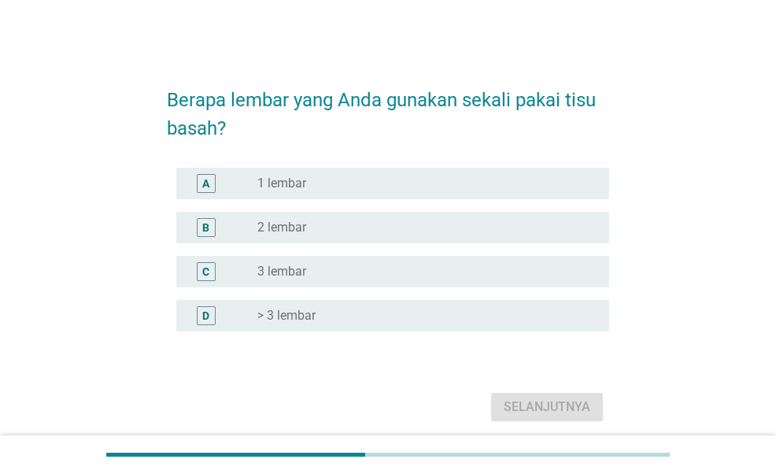
click at [441, 203] on div "A radio_button_unchecked 1 lembar" at bounding box center [387, 183] width 441 height 44
click at [439, 221] on div "radio_button_unchecked 2 lembar" at bounding box center [420, 227] width 326 height 16
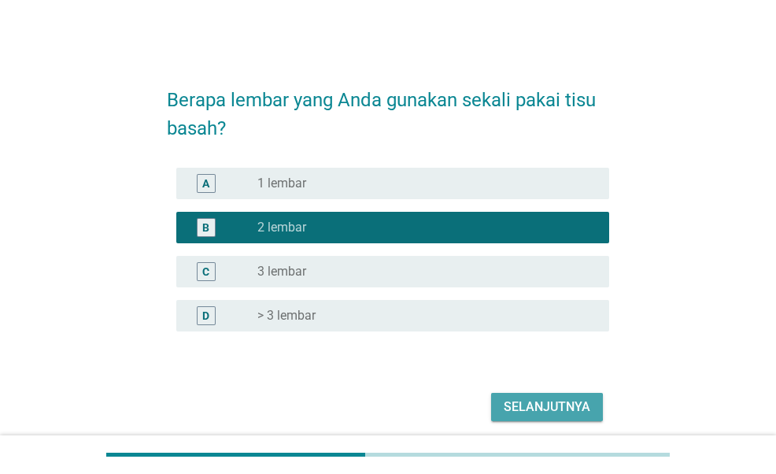
click at [514, 402] on div "Selanjutnya" at bounding box center [546, 406] width 87 height 19
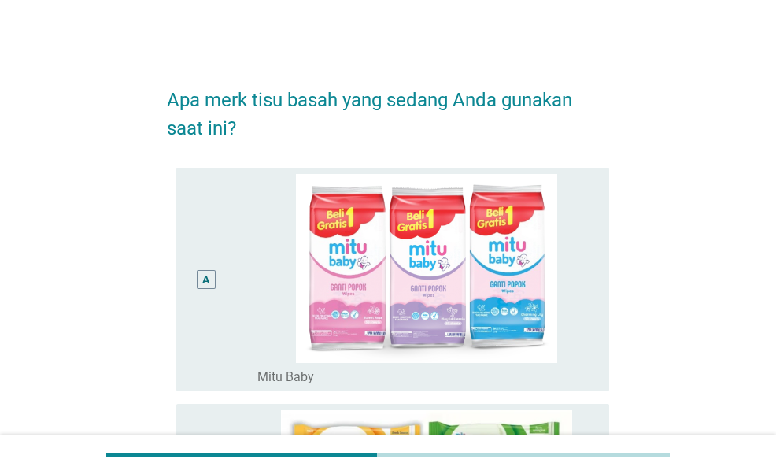
click at [415, 369] on div "radio_button_unchecked Mitu Baby" at bounding box center [420, 377] width 326 height 16
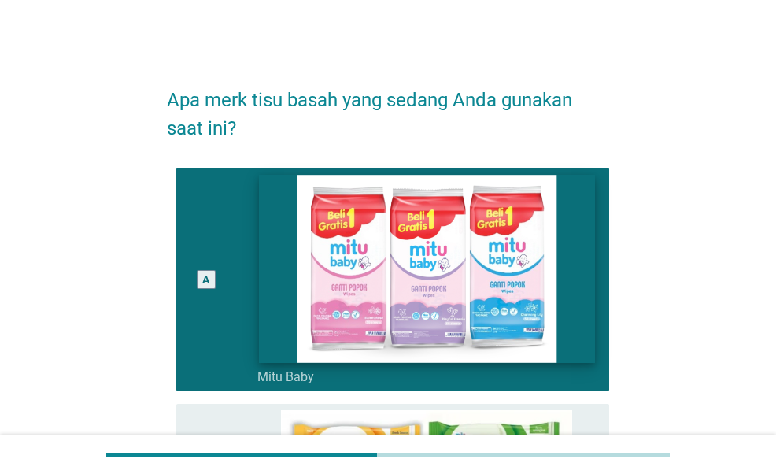
scroll to position [236, 0]
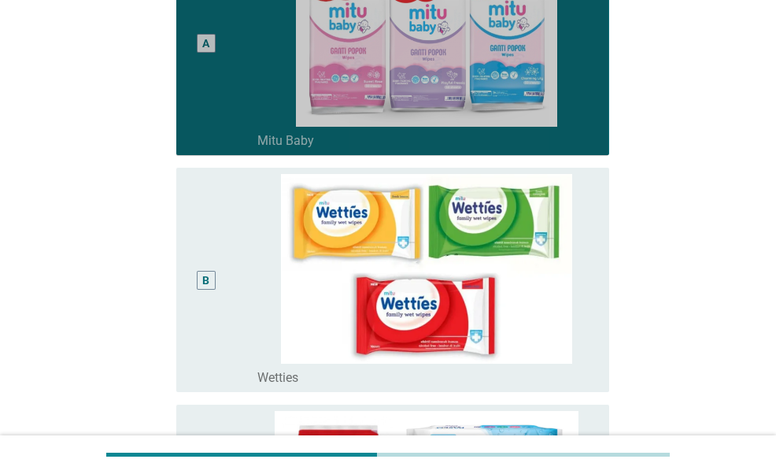
click at [478, 144] on div "radio_button_checked Mitu Baby" at bounding box center [420, 141] width 326 height 16
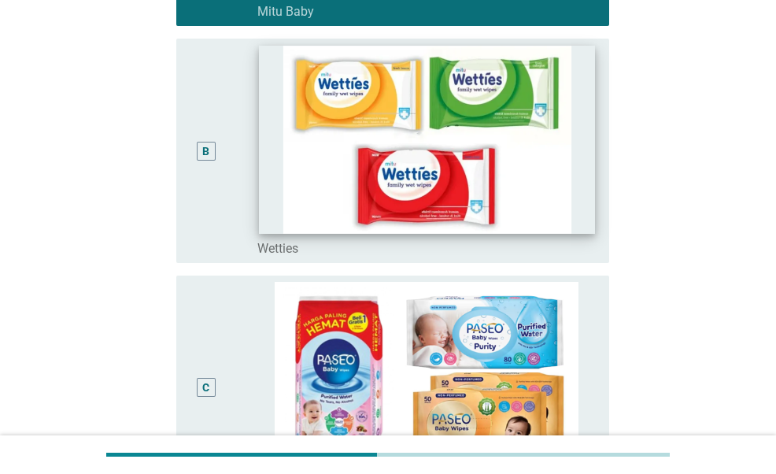
scroll to position [472, 0]
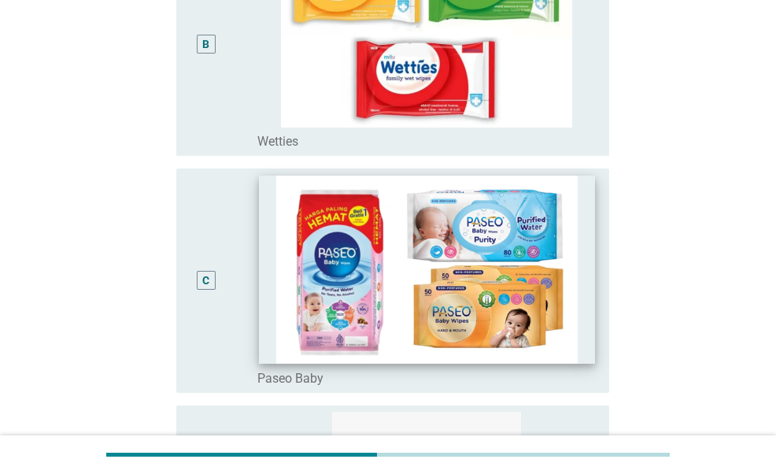
click at [503, 279] on img at bounding box center [427, 268] width 336 height 187
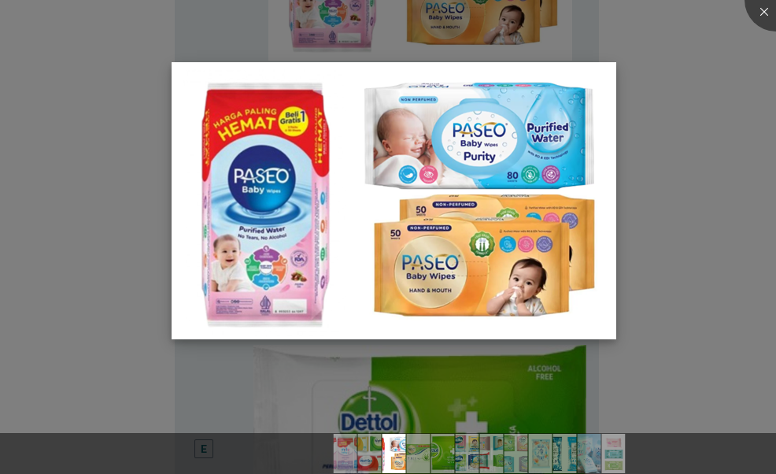
scroll to position [787, 0]
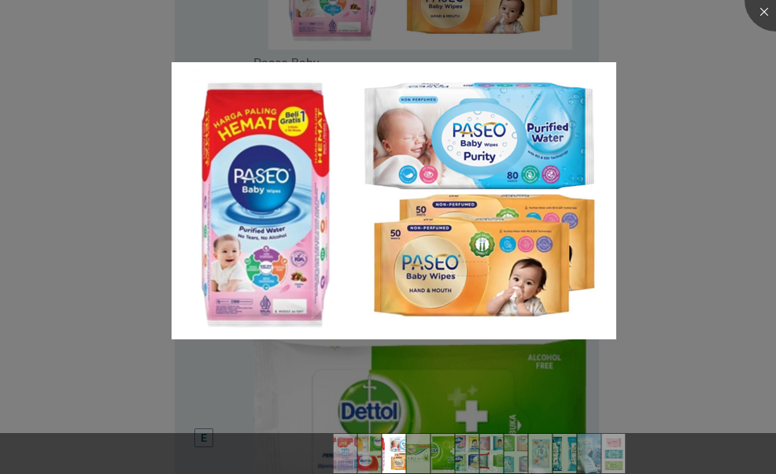
click at [681, 150] on div at bounding box center [388, 237] width 776 height 474
click at [85, 232] on div at bounding box center [388, 237] width 776 height 474
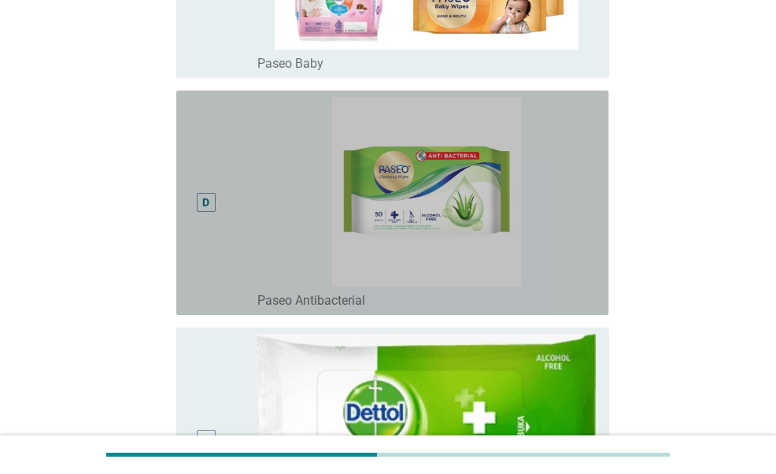
click at [216, 194] on div "D" at bounding box center [206, 203] width 34 height 212
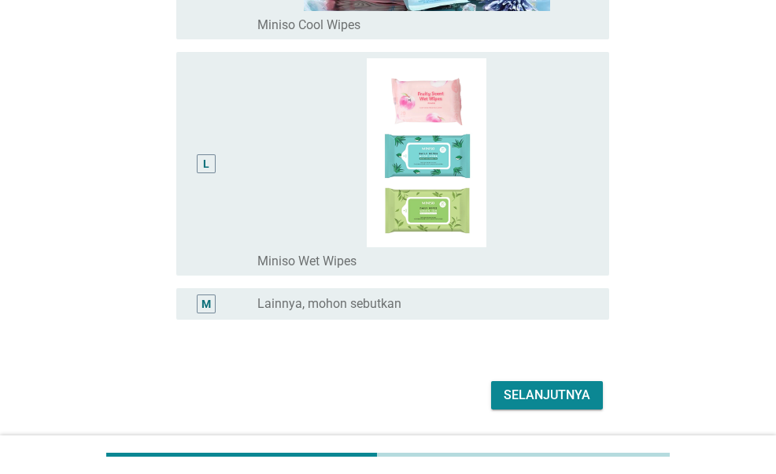
scroll to position [2748, 0]
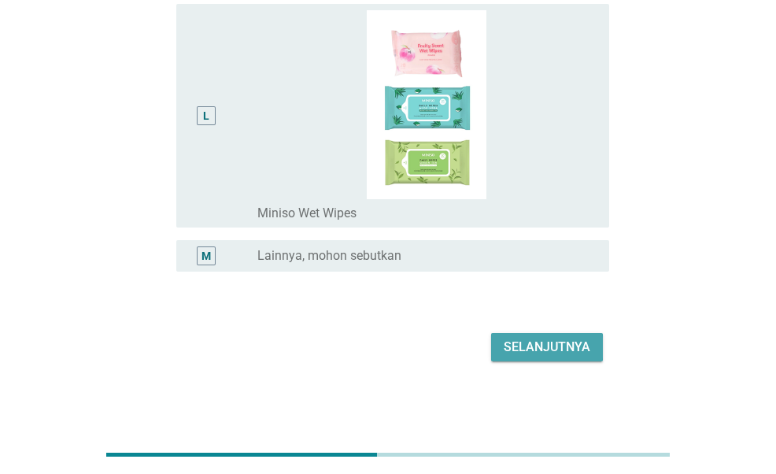
click at [562, 352] on div "Selanjutnya" at bounding box center [546, 346] width 87 height 19
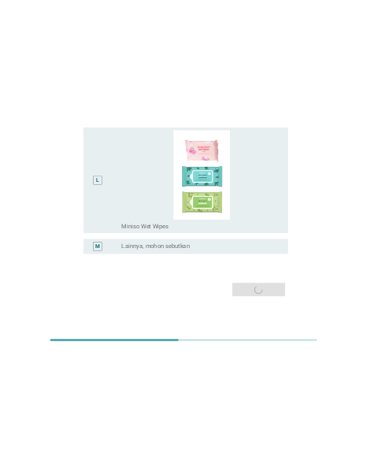
scroll to position [0, 0]
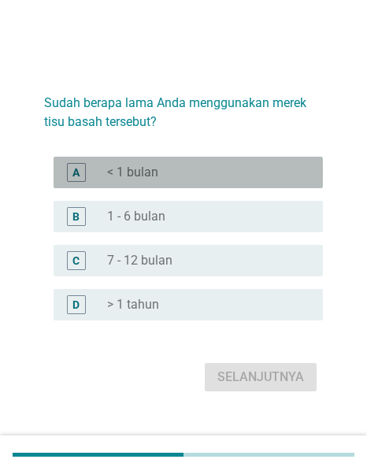
click at [175, 186] on div "A radio_button_unchecked < 1 bulan" at bounding box center [187, 172] width 269 height 31
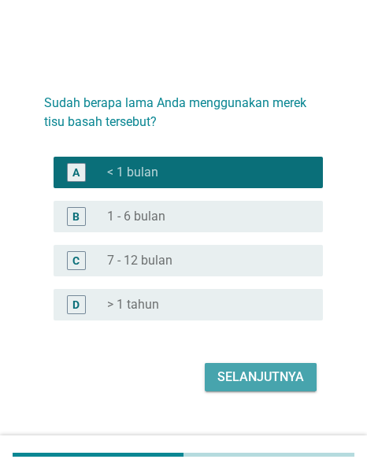
click at [272, 376] on div "Selanjutnya" at bounding box center [260, 376] width 87 height 19
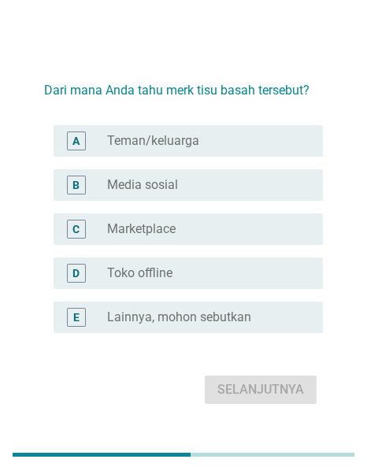
click at [230, 142] on div "radio_button_unchecked Teman/keluarga" at bounding box center [202, 141] width 190 height 16
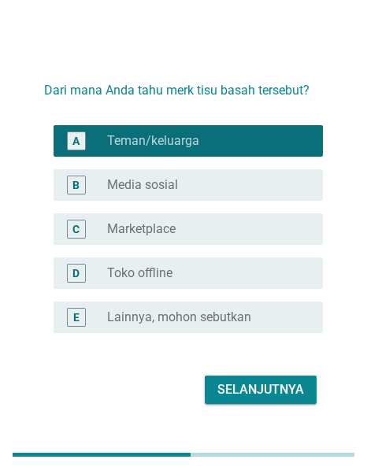
click at [219, 182] on div "radio_button_unchecked Media sosial" at bounding box center [202, 185] width 190 height 16
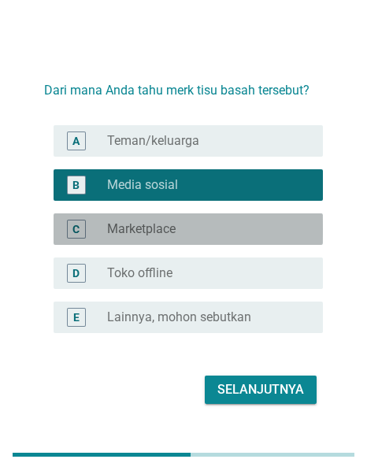
click at [203, 231] on div "radio_button_unchecked Marketplace" at bounding box center [202, 229] width 190 height 16
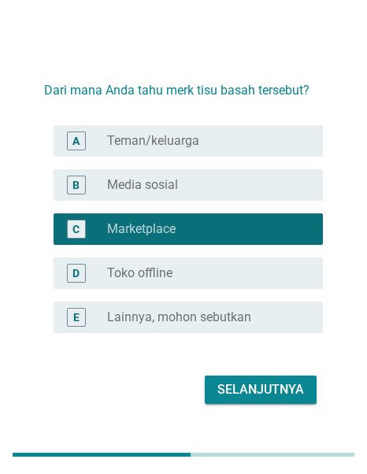
click at [261, 400] on button "Selanjutnya" at bounding box center [261, 389] width 112 height 28
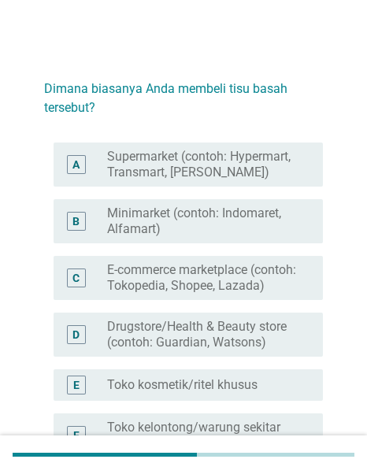
click at [182, 159] on label "Supermarket (contoh: Hypermart, Transmart, [PERSON_NAME])" at bounding box center [202, 164] width 190 height 31
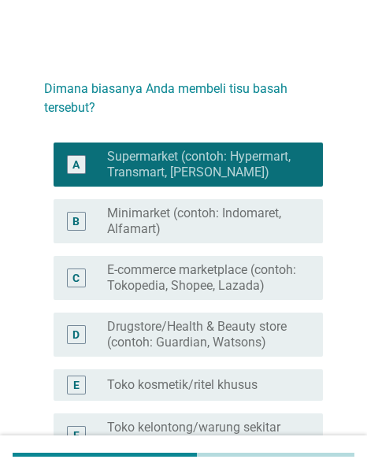
click at [192, 215] on label "Minimarket (contoh: Indomaret, Alfamart)" at bounding box center [202, 220] width 190 height 31
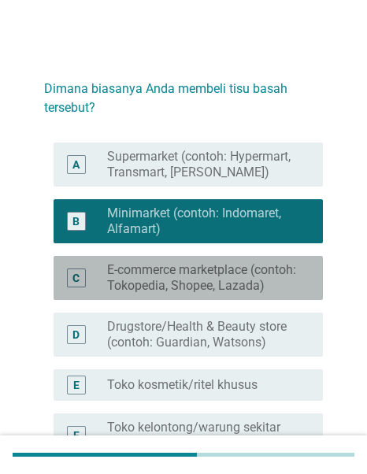
click at [197, 287] on label "E-commerce marketplace (contoh: Tokopedia, Shopee, Lazada)" at bounding box center [202, 277] width 190 height 31
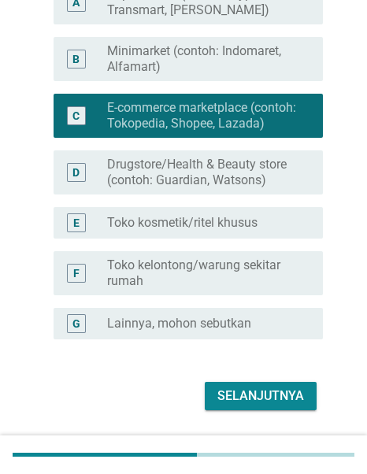
scroll to position [220, 0]
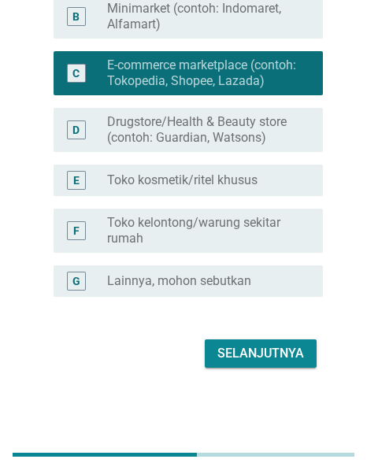
click at [258, 367] on button "Selanjutnya" at bounding box center [261, 353] width 112 height 28
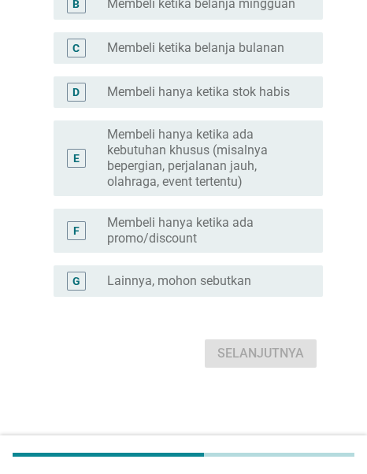
scroll to position [0, 0]
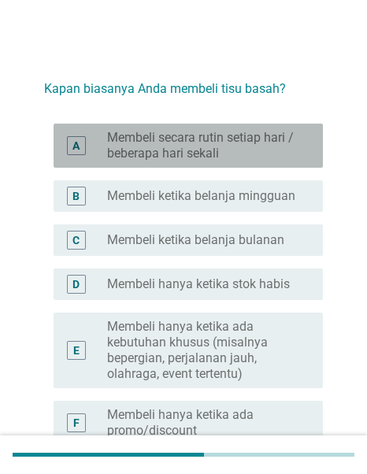
click at [204, 144] on label "Membeli secara rutin setiap hari / beberapa hari sekali" at bounding box center [202, 145] width 190 height 31
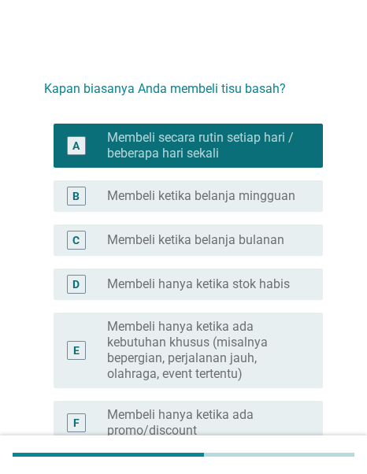
click at [241, 199] on label "Membeli ketika belanja mingguan" at bounding box center [201, 196] width 188 height 16
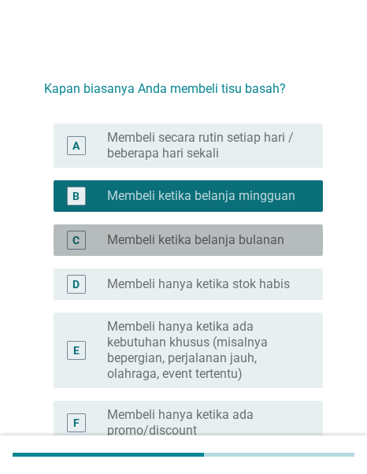
click at [241, 233] on label "Membeli ketika belanja bulanan" at bounding box center [195, 240] width 177 height 16
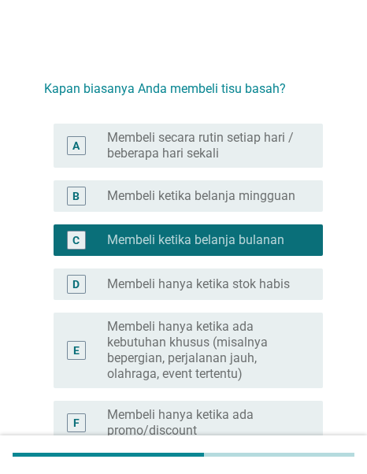
scroll to position [192, 0]
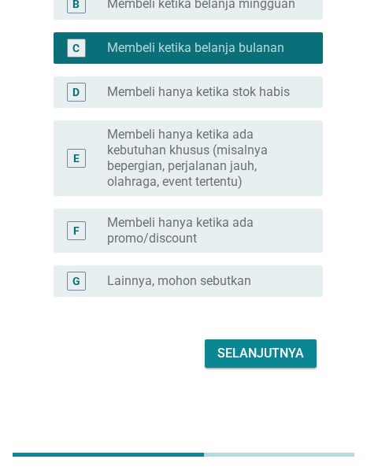
click at [263, 94] on label "Membeli hanya ketika stok habis" at bounding box center [198, 92] width 182 height 16
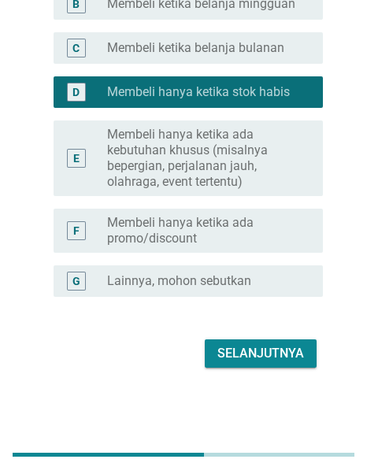
click at [241, 339] on button "Selanjutnya" at bounding box center [261, 353] width 112 height 28
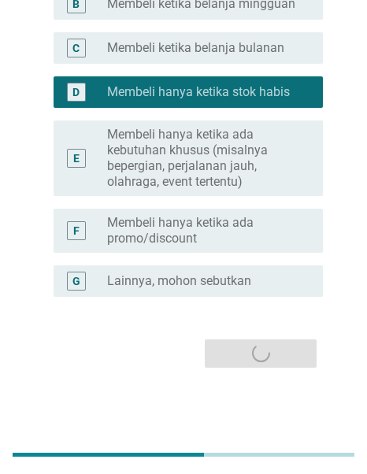
scroll to position [0, 0]
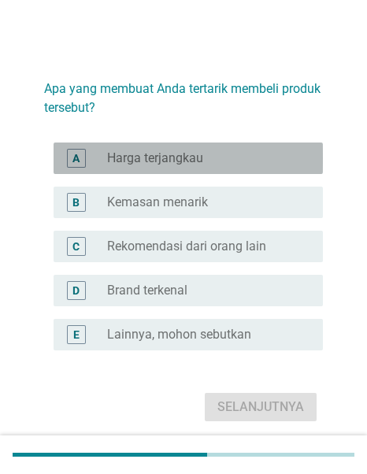
click at [122, 146] on div "A radio_button_unchecked Harga terjangkau" at bounding box center [187, 157] width 269 height 31
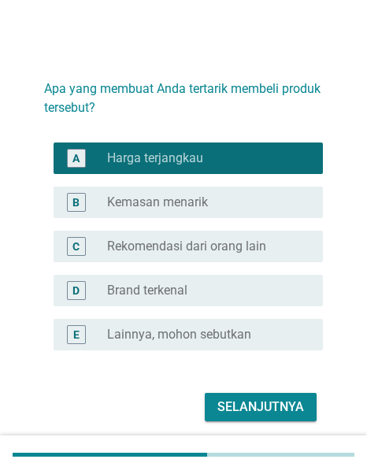
click at [266, 410] on div "Selanjutnya" at bounding box center [260, 406] width 87 height 19
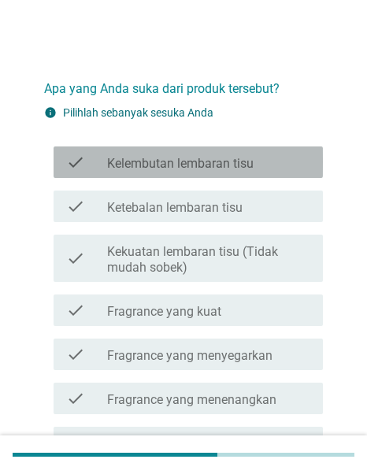
click at [249, 165] on label "Kelembutan lembaran tisu" at bounding box center [180, 164] width 146 height 16
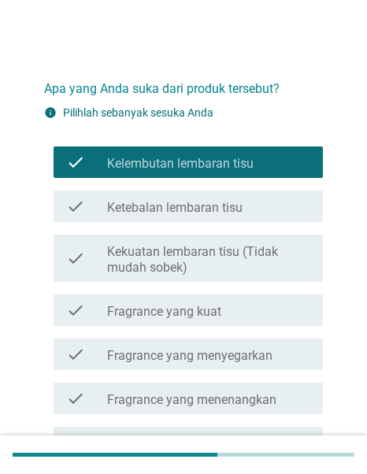
click at [214, 312] on label "Fragrance yang kuat" at bounding box center [164, 312] width 114 height 16
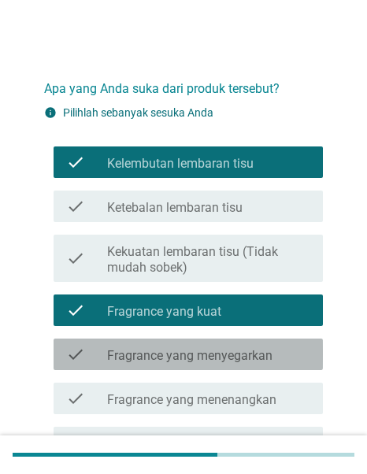
click at [225, 348] on label "Fragrance yang menyegarkan" at bounding box center [189, 356] width 165 height 16
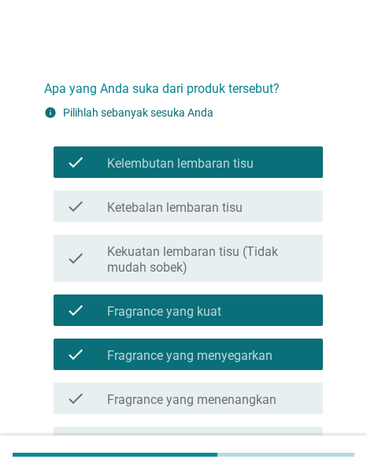
click at [256, 315] on div "check_box Fragrance yang kuat" at bounding box center [208, 309] width 203 height 19
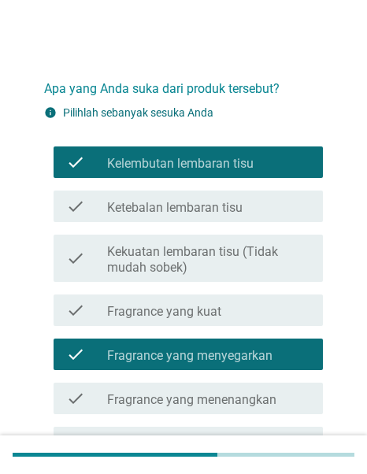
click at [249, 254] on label "Kekuatan lembaran tisu (Tidak mudah sobek)" at bounding box center [208, 259] width 203 height 31
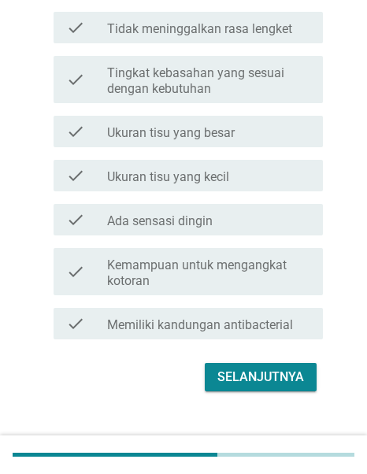
scroll to position [542, 0]
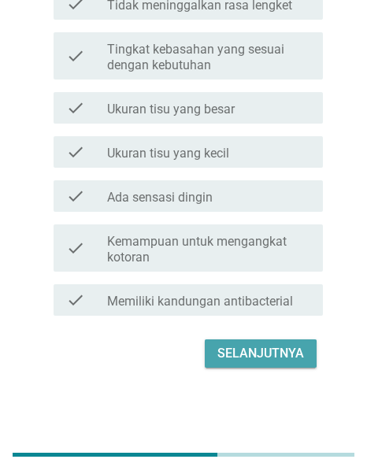
click at [265, 360] on div "Selanjutnya" at bounding box center [260, 353] width 87 height 19
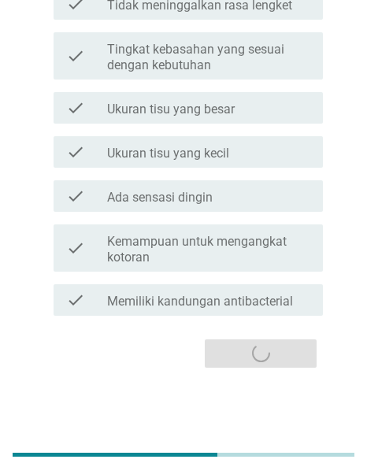
scroll to position [0, 0]
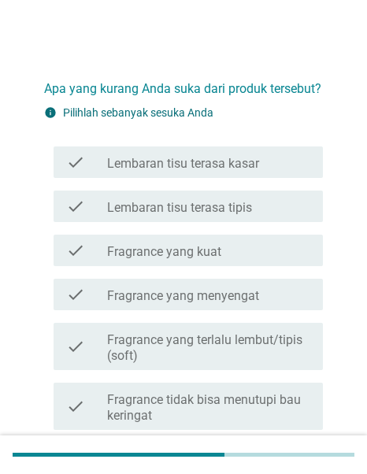
click at [240, 208] on label "Lembaran tisu terasa tipis" at bounding box center [179, 208] width 145 height 16
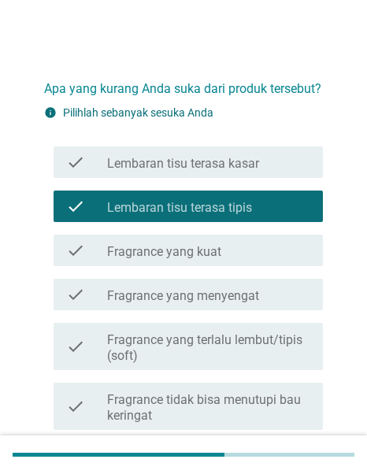
click at [225, 345] on label "Fragrance yang terlalu lembut/tipis (soft)" at bounding box center [208, 347] width 203 height 31
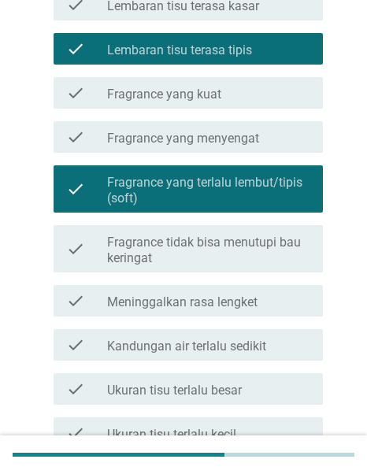
scroll to position [236, 0]
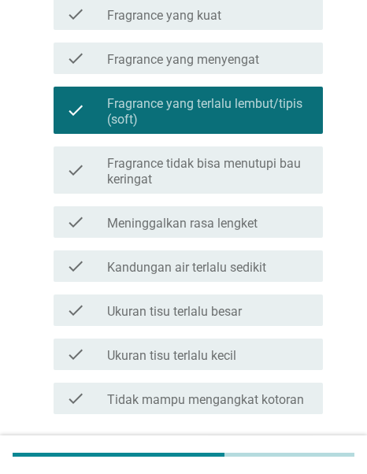
click at [251, 346] on div "check_box_outline_blank Ukuran tisu terlalu kecil" at bounding box center [208, 354] width 203 height 19
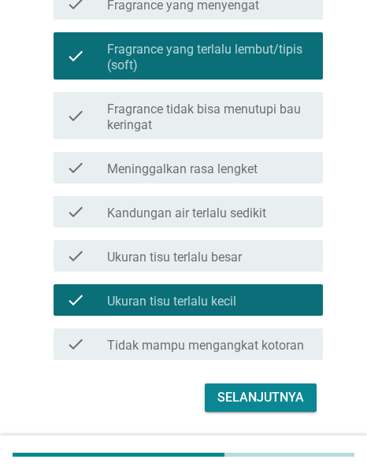
scroll to position [334, 0]
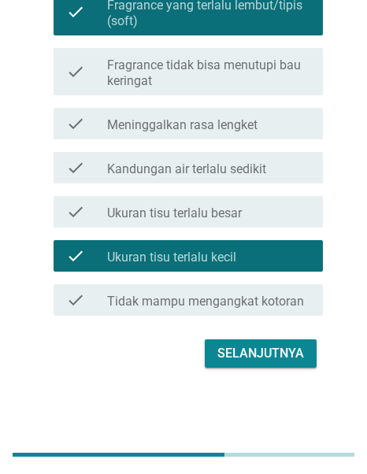
drag, startPoint x: 275, startPoint y: 208, endPoint x: 272, endPoint y: 218, distance: 10.5
click at [275, 208] on div "check_box_outline_blank Ukuran tisu terlalu besar" at bounding box center [208, 211] width 203 height 19
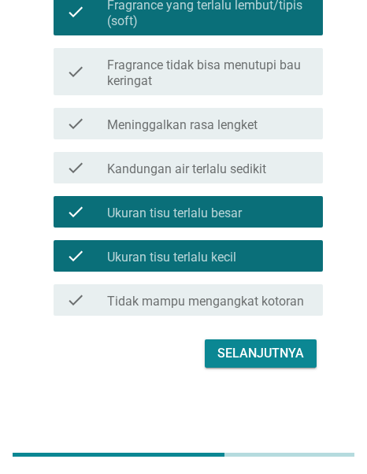
click at [255, 253] on div "check_box_outline_blank Ukuran tisu terlalu kecil" at bounding box center [208, 255] width 203 height 19
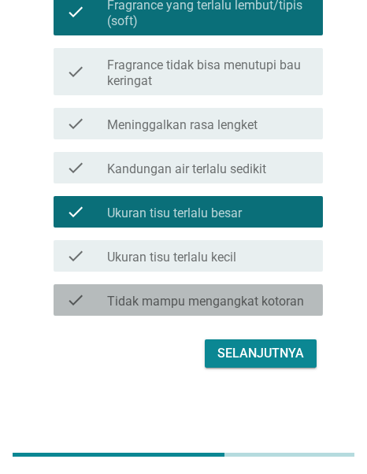
click at [253, 289] on div "check check_box_outline_blank Tidak mampu mengangkat kotoran" at bounding box center [187, 299] width 269 height 31
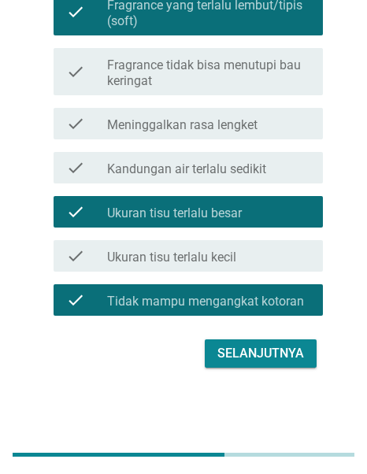
click at [250, 341] on button "Selanjutnya" at bounding box center [261, 353] width 112 height 28
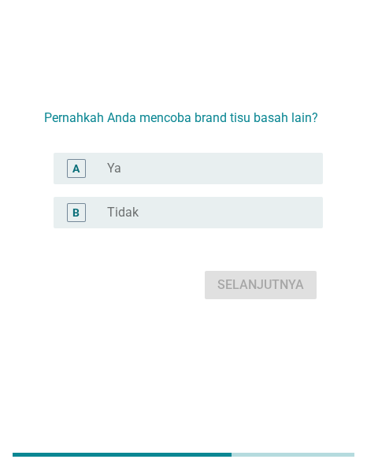
scroll to position [0, 0]
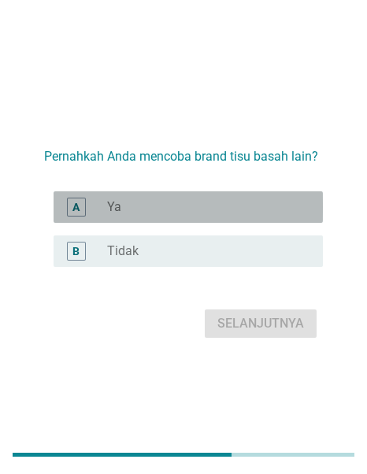
click at [170, 213] on div "radio_button_unchecked Ya" at bounding box center [202, 207] width 190 height 16
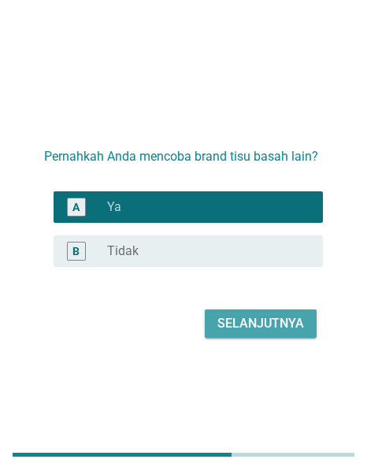
click at [248, 326] on div "Selanjutnya" at bounding box center [260, 323] width 87 height 19
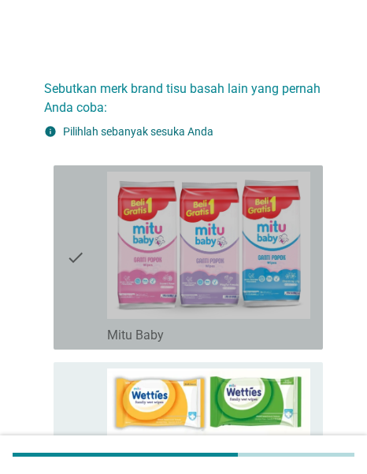
click at [81, 264] on icon "check" at bounding box center [75, 256] width 19 height 171
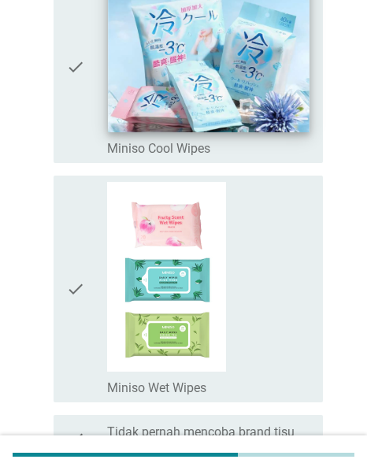
scroll to position [2203, 0]
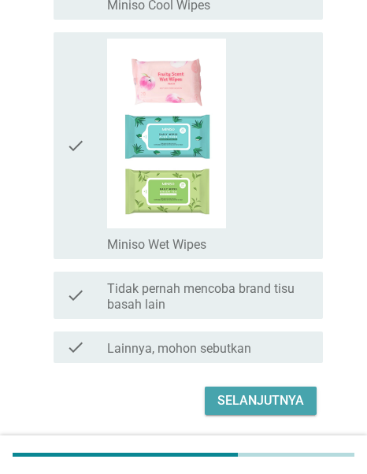
click at [260, 396] on div "Selanjutnya" at bounding box center [260, 400] width 87 height 19
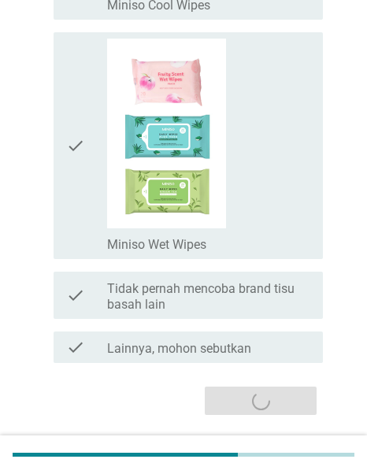
scroll to position [0, 0]
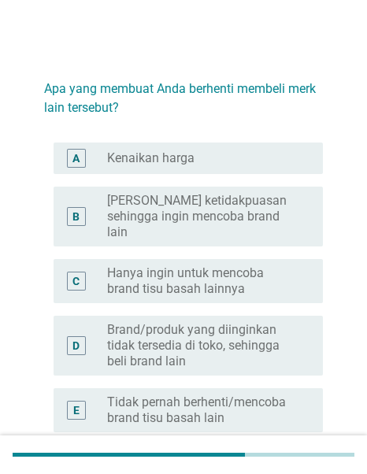
click at [234, 160] on div "radio_button_unchecked Kenaikan harga" at bounding box center [202, 158] width 190 height 16
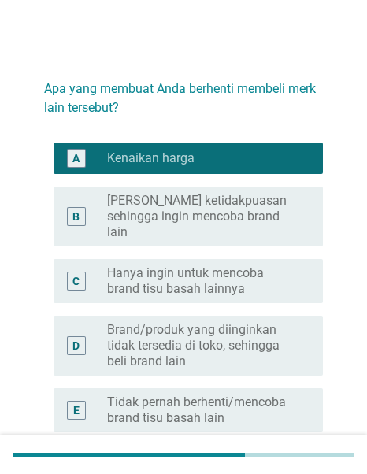
click at [198, 326] on label "Brand/produk yang diinginkan tidak tersedia di toko, sehingga beli brand lain" at bounding box center [202, 345] width 190 height 47
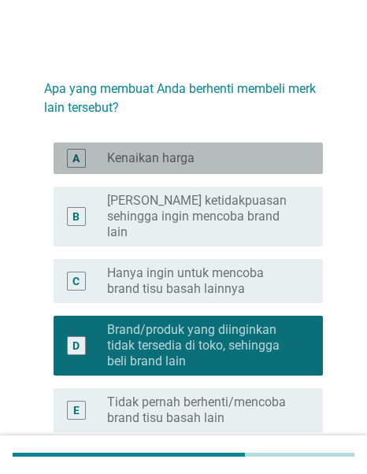
click at [257, 162] on div "radio_button_unchecked Kenaikan harga" at bounding box center [202, 158] width 190 height 16
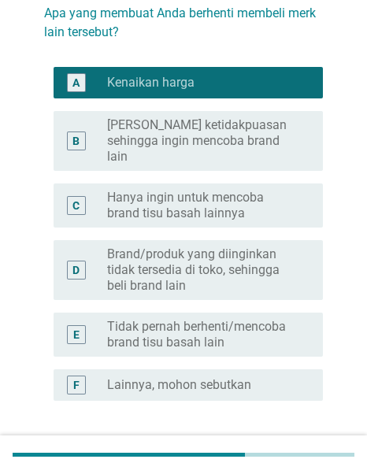
scroll to position [164, 0]
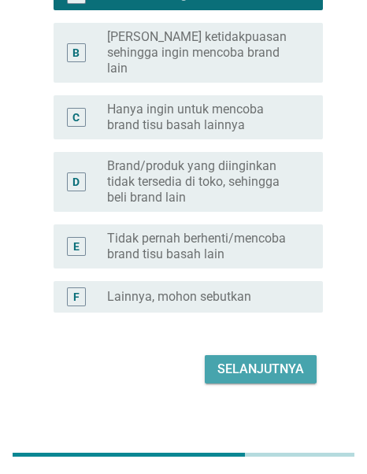
click at [274, 359] on div "Selanjutnya" at bounding box center [260, 368] width 87 height 19
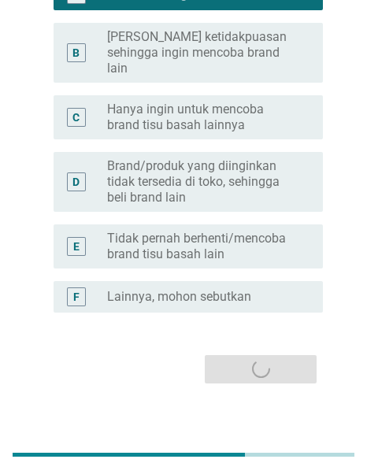
scroll to position [0, 0]
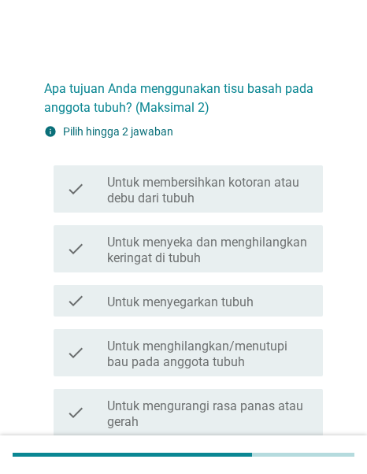
click at [239, 194] on label "Untuk membersihkan kotoran atau debu dari tubuh" at bounding box center [208, 190] width 203 height 31
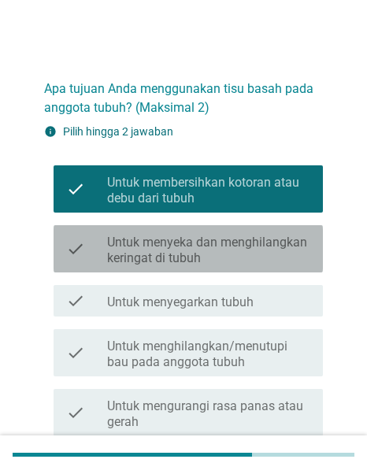
click at [227, 240] on label "Untuk menyeka dan menghilangkan keringat di tubuh" at bounding box center [208, 249] width 203 height 31
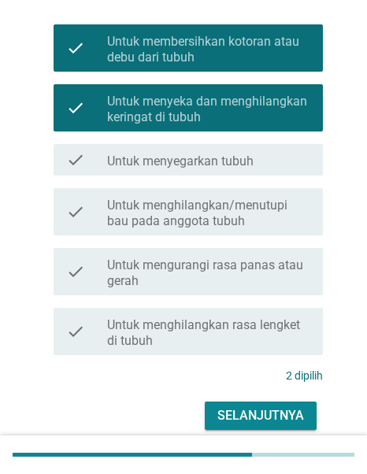
scroll to position [203, 0]
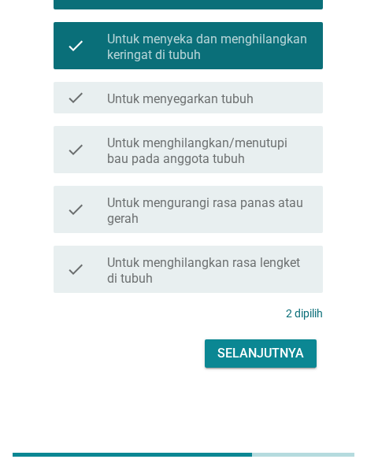
click at [231, 278] on label "Untuk menghilangkan rasa lengket di tubuh" at bounding box center [208, 270] width 203 height 31
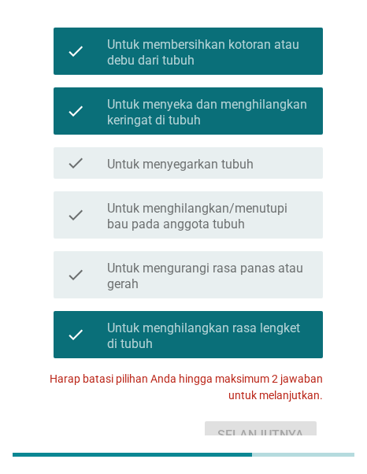
scroll to position [124, 0]
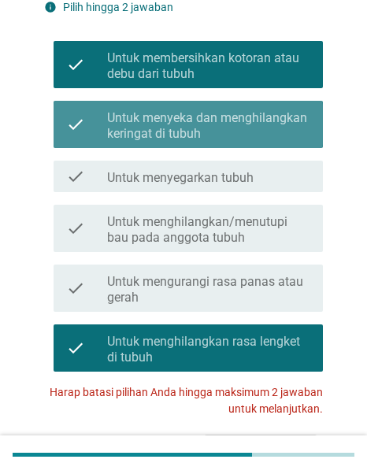
click at [241, 112] on label "Untuk menyeka dan menghilangkan keringat di tubuh" at bounding box center [208, 125] width 203 height 31
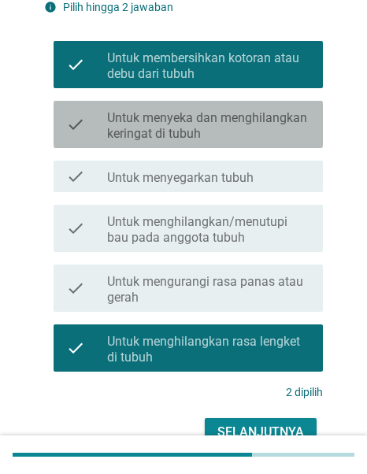
click at [241, 108] on div "check_box_outline_blank Untuk menyeka dan menghilangkan keringat di tubuh" at bounding box center [208, 124] width 203 height 35
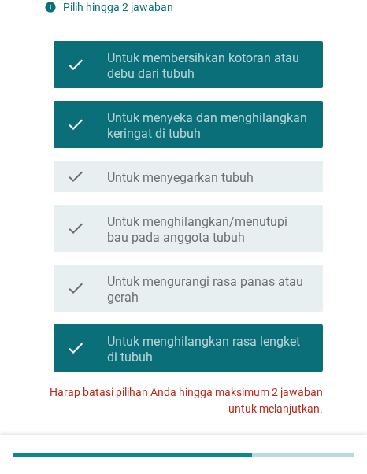
click at [198, 342] on label "Untuk menghilangkan rasa lengket di tubuh" at bounding box center [208, 349] width 203 height 31
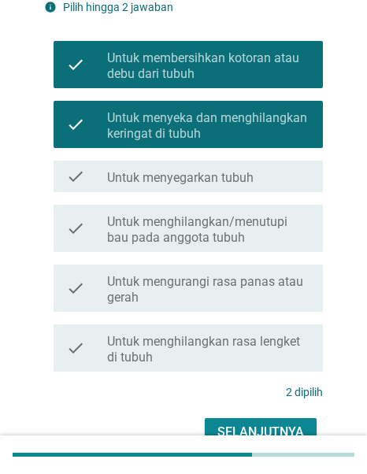
click at [274, 111] on label "Untuk menyeka dan menghilangkan keringat di tubuh" at bounding box center [208, 125] width 203 height 31
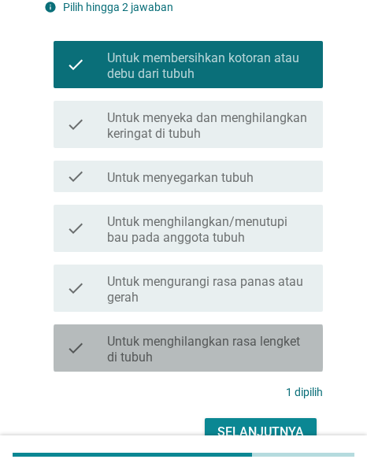
drag, startPoint x: 224, startPoint y: 348, endPoint x: 253, endPoint y: 348, distance: 29.1
click at [227, 348] on label "Untuk menghilangkan rasa lengket di tubuh" at bounding box center [208, 349] width 203 height 31
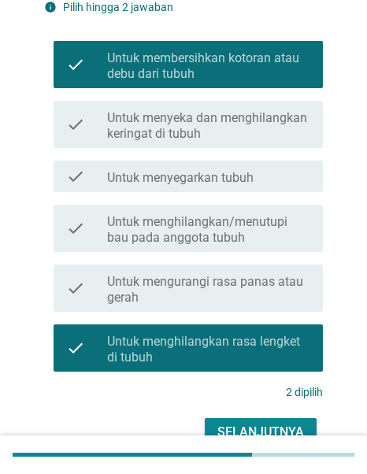
click at [264, 431] on div "Selanjutnya" at bounding box center [260, 431] width 87 height 19
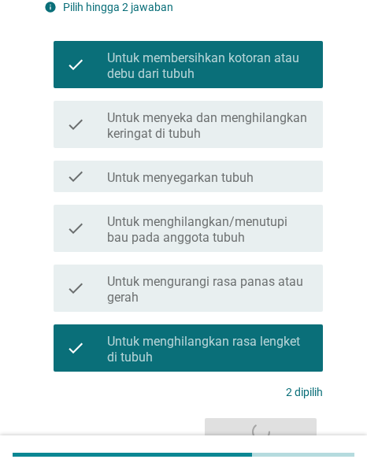
scroll to position [0, 0]
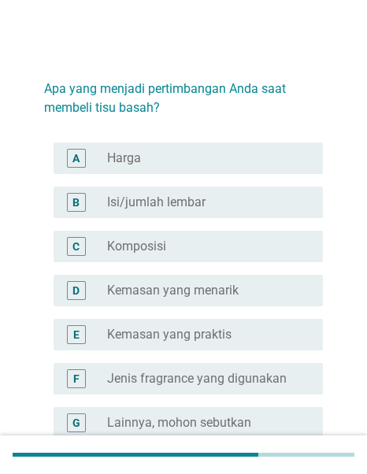
click at [182, 154] on div "radio_button_unchecked Harga" at bounding box center [202, 158] width 190 height 16
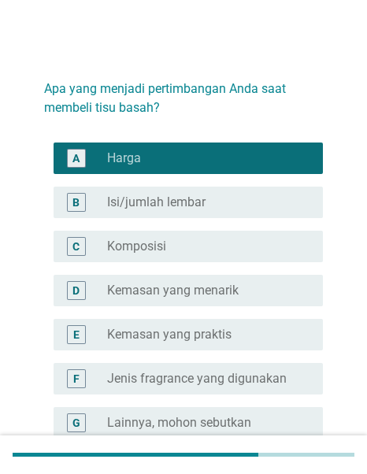
click at [200, 286] on label "Kemasan yang menarik" at bounding box center [172, 290] width 131 height 16
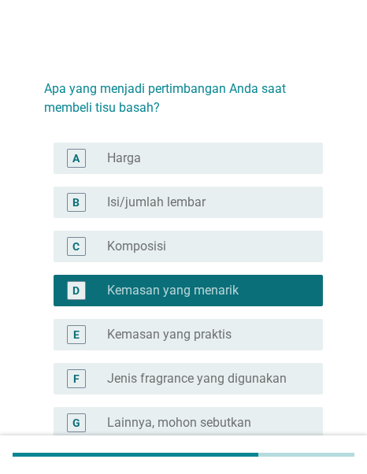
click at [254, 145] on div "A radio_button_unchecked Harga" at bounding box center [187, 157] width 269 height 31
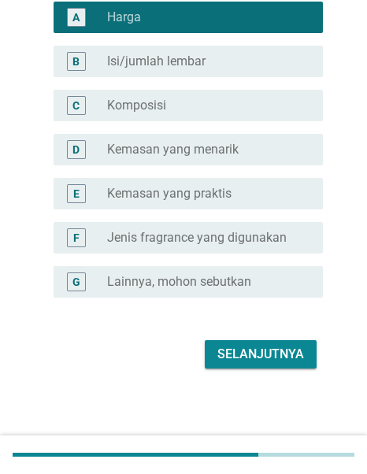
scroll to position [142, 0]
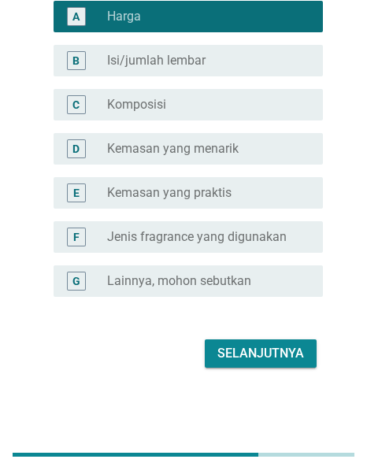
click at [290, 361] on div "Selanjutnya" at bounding box center [260, 353] width 87 height 19
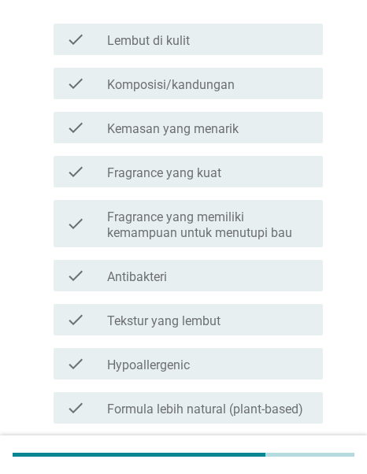
scroll to position [0, 0]
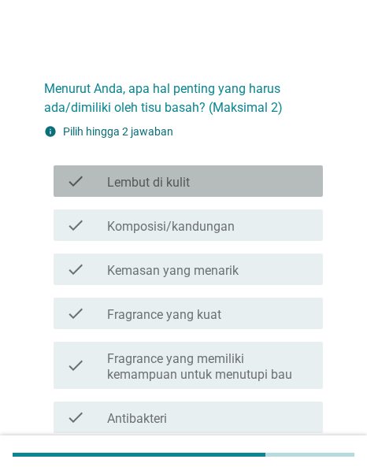
click at [179, 183] on label "Lembut di kulit" at bounding box center [148, 183] width 83 height 16
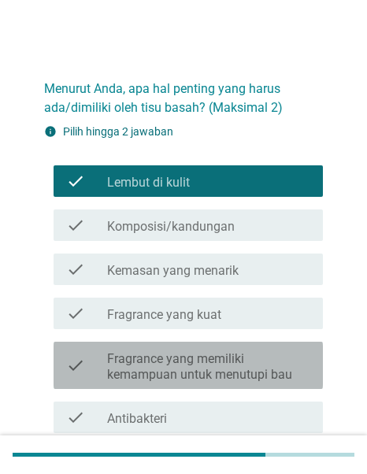
click at [229, 352] on label "Fragrance yang memiliki kemampuan untuk menutupi bau" at bounding box center [208, 366] width 203 height 31
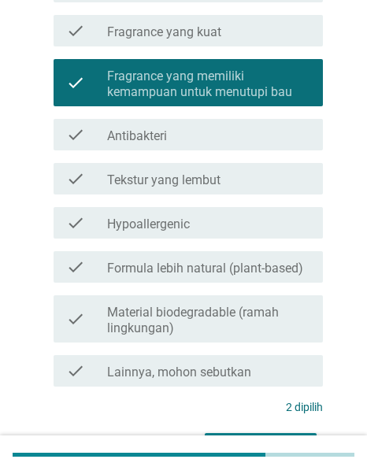
scroll to position [315, 0]
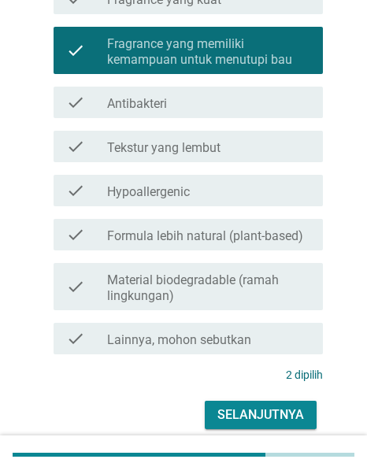
click at [263, 278] on label "Material biodegradable (ramah lingkungan)" at bounding box center [208, 287] width 203 height 31
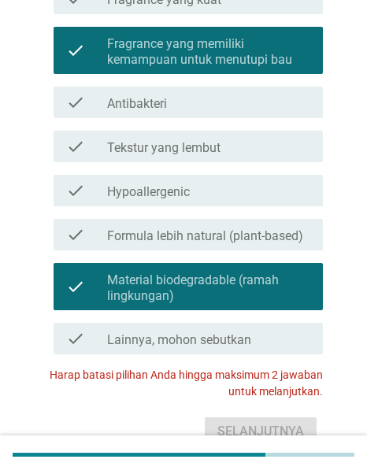
click at [260, 276] on label "Material biodegradable (ramah lingkungan)" at bounding box center [208, 287] width 203 height 31
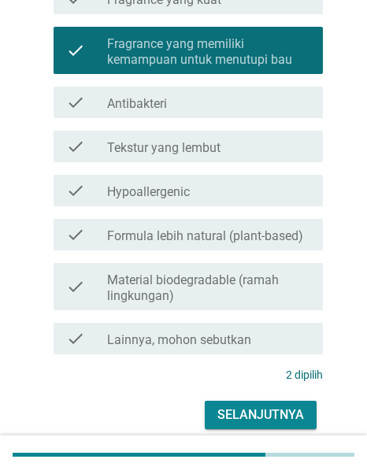
click at [255, 415] on div "Selanjutnya" at bounding box center [260, 414] width 87 height 19
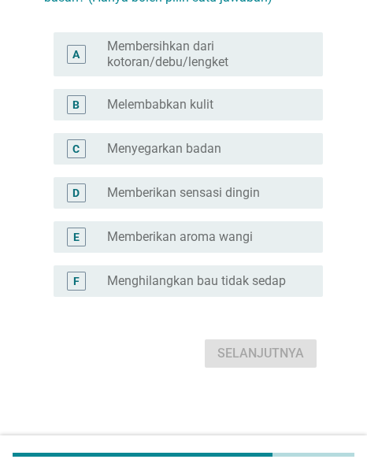
scroll to position [0, 0]
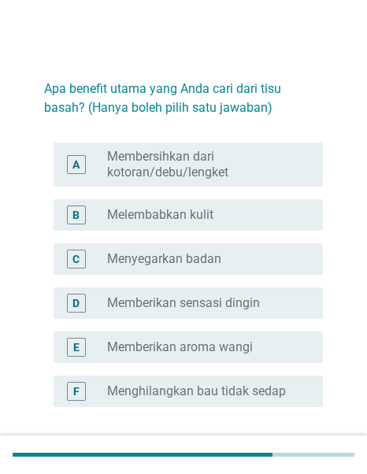
click at [245, 164] on label "Membersihkan dari kotoran/debu/lengket" at bounding box center [202, 164] width 190 height 31
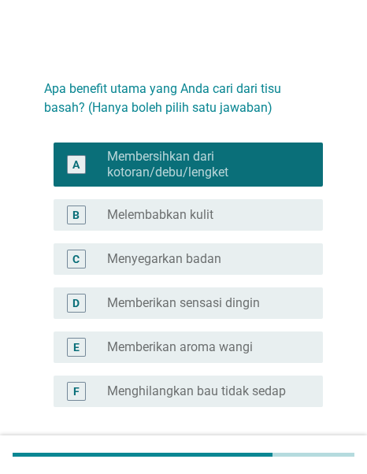
click at [212, 337] on div "radio_button_unchecked Memberikan aroma wangi" at bounding box center [208, 346] width 203 height 19
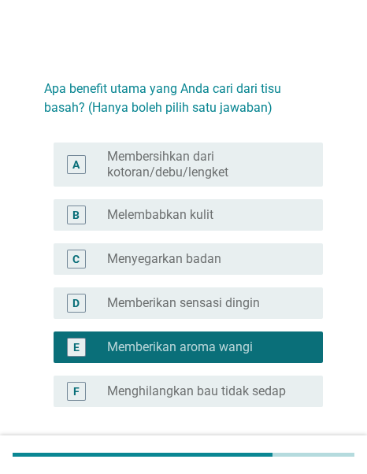
click at [245, 161] on label "Membersihkan dari kotoran/debu/lengket" at bounding box center [202, 164] width 190 height 31
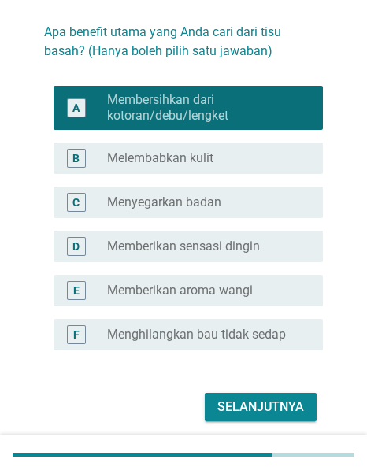
scroll to position [79, 0]
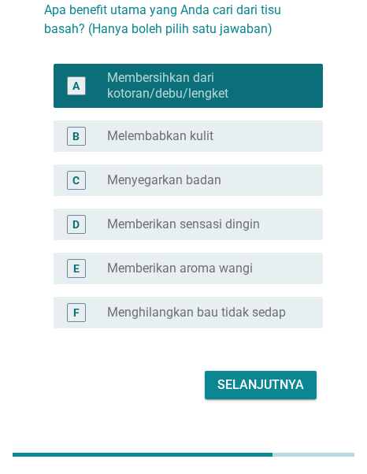
click at [239, 411] on div "Apa benefit utama yang Anda cari dari tisu basah? (Hanya boleh pilih satu jawab…" at bounding box center [183, 194] width 304 height 444
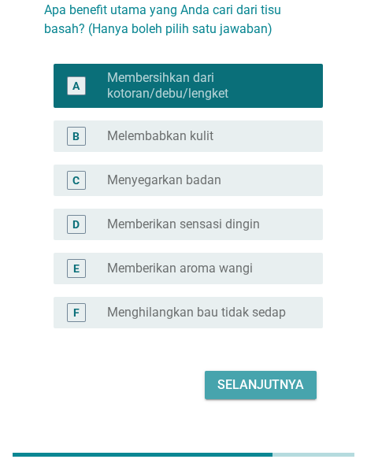
click at [250, 391] on div "Selanjutnya" at bounding box center [260, 384] width 87 height 19
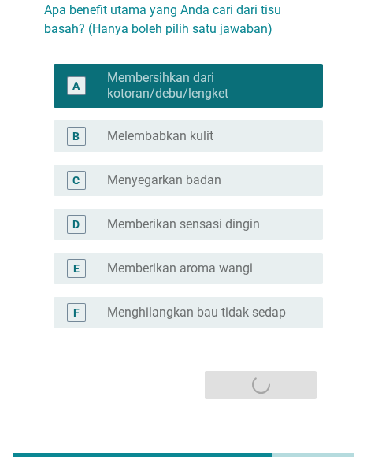
scroll to position [0, 0]
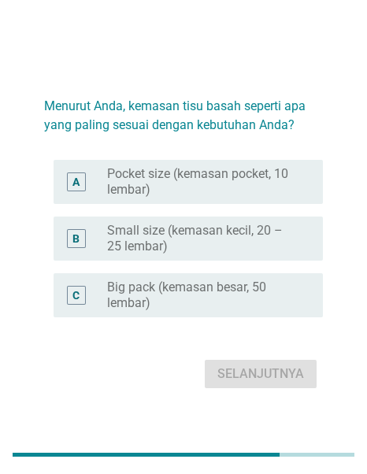
click at [255, 192] on label "Pocket size (kemasan pocket, 10 lembar)" at bounding box center [202, 181] width 190 height 31
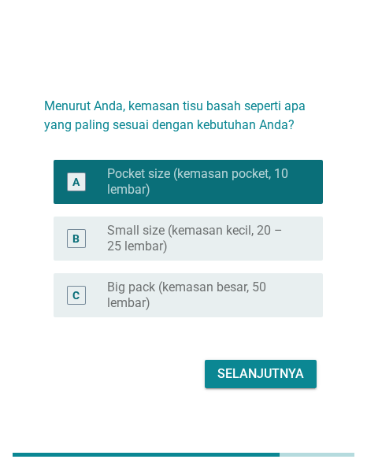
click at [243, 364] on div "Selanjutnya" at bounding box center [260, 373] width 87 height 19
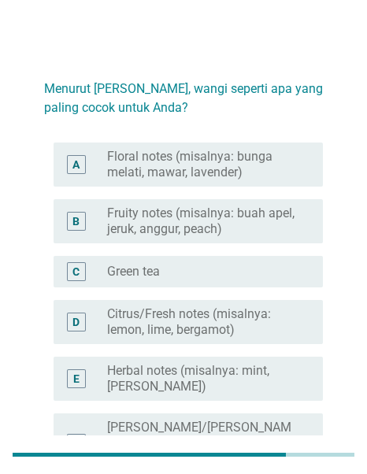
click at [237, 366] on label "Herbal notes (misalnya: mint, [PERSON_NAME])" at bounding box center [202, 378] width 190 height 31
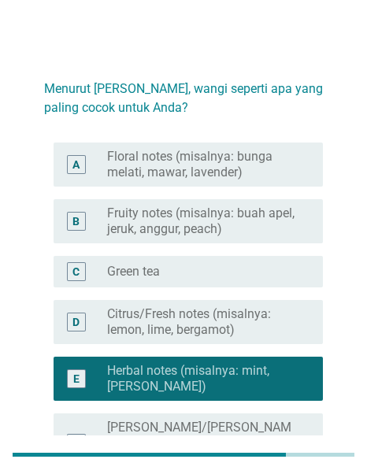
click at [245, 300] on div "D radio_button_unchecked Citrus/Fresh notes (misalnya: lemon, lime, bergamot)" at bounding box center [187, 322] width 269 height 44
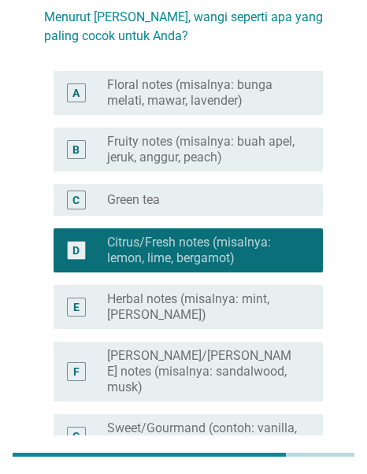
scroll to position [157, 0]
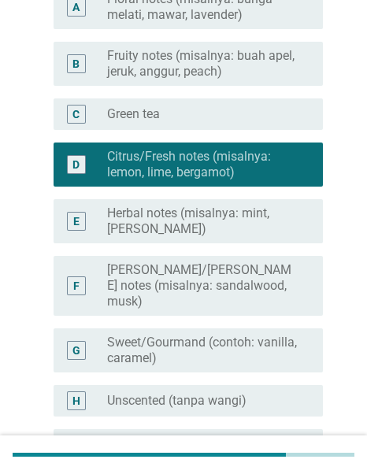
click at [271, 268] on label "[PERSON_NAME]/[PERSON_NAME] notes (misalnya: sandalwood, musk)" at bounding box center [202, 285] width 190 height 47
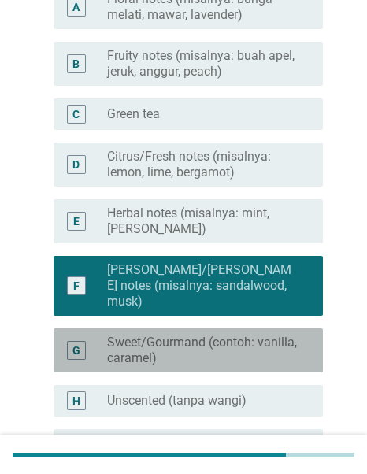
click at [239, 345] on label "Sweet/Gourmand (contoh: vanilla, caramel)" at bounding box center [202, 349] width 190 height 31
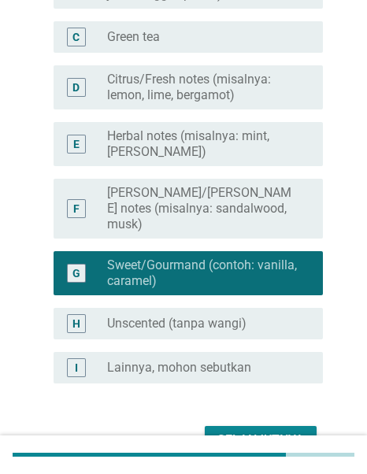
scroll to position [305, 0]
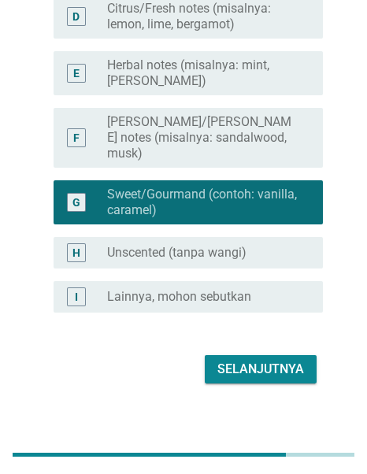
click at [259, 360] on div "Selanjutnya" at bounding box center [260, 368] width 87 height 19
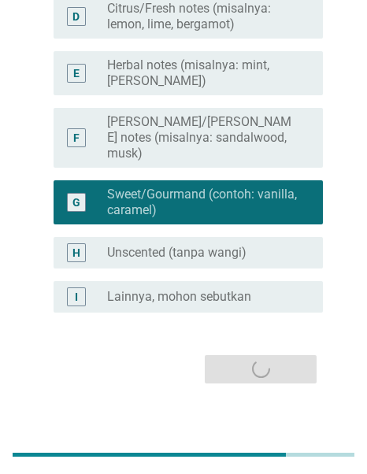
scroll to position [0, 0]
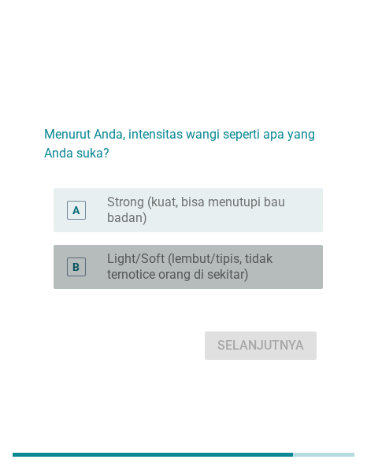
click at [241, 248] on div "B radio_button_unchecked Light/Soft (lembut/tipis, tidak ternotice orang di sek…" at bounding box center [187, 267] width 269 height 44
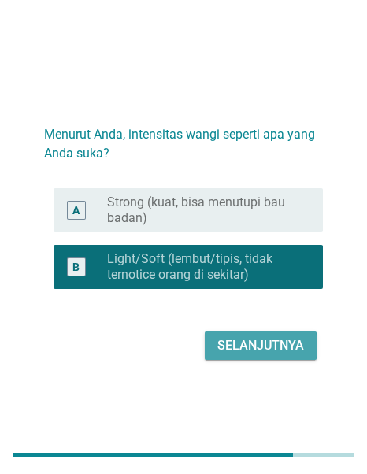
click at [274, 350] on div "Selanjutnya" at bounding box center [260, 345] width 87 height 19
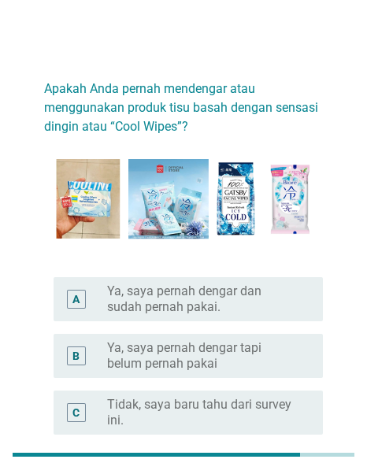
click at [219, 311] on label "Ya, saya pernah dengar dan sudah pernah pakai." at bounding box center [202, 298] width 190 height 31
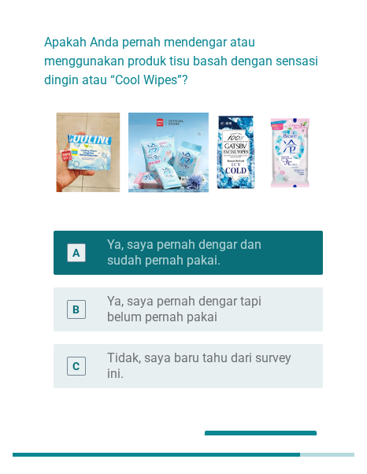
scroll to position [79, 0]
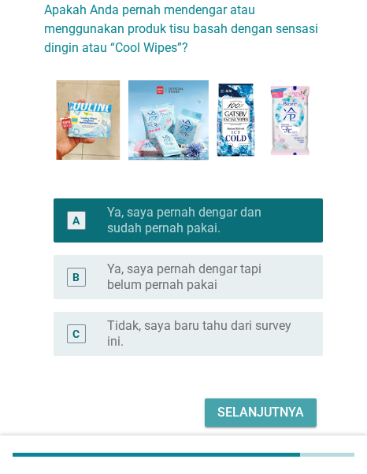
click at [240, 412] on div "Selanjutnya" at bounding box center [260, 412] width 87 height 19
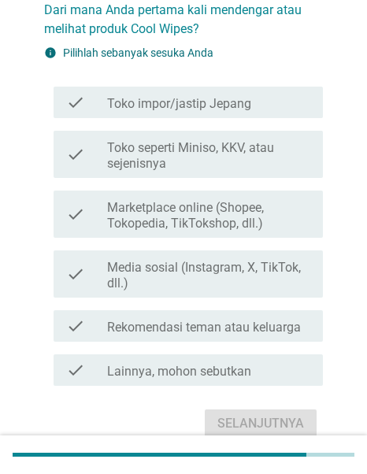
scroll to position [0, 0]
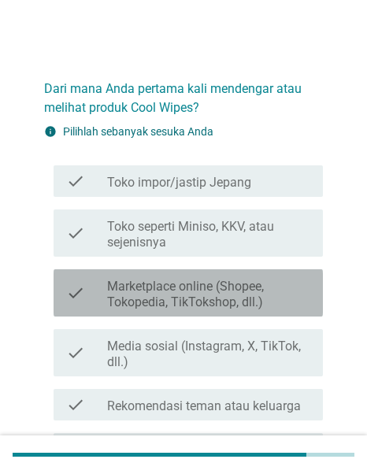
drag, startPoint x: 190, startPoint y: 295, endPoint x: 201, endPoint y: 296, distance: 11.8
click at [190, 295] on label "Marketplace online (Shopee, Tokopedia, TikTokshop, dll.)" at bounding box center [208, 293] width 203 height 31
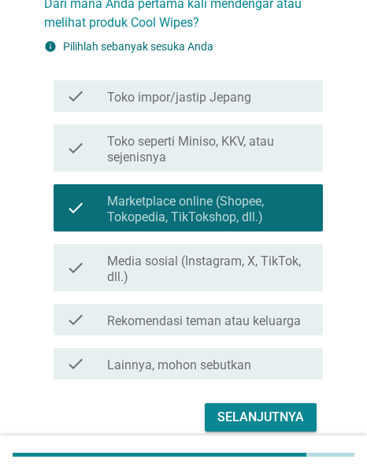
scroll to position [149, 0]
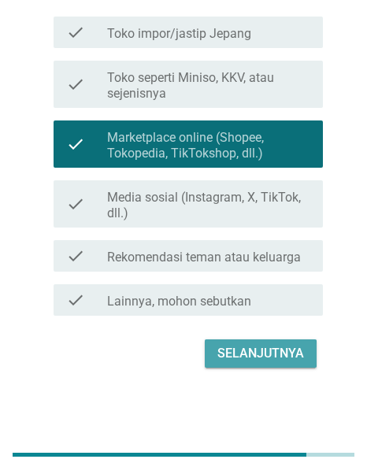
click at [231, 361] on div "Selanjutnya" at bounding box center [260, 353] width 87 height 19
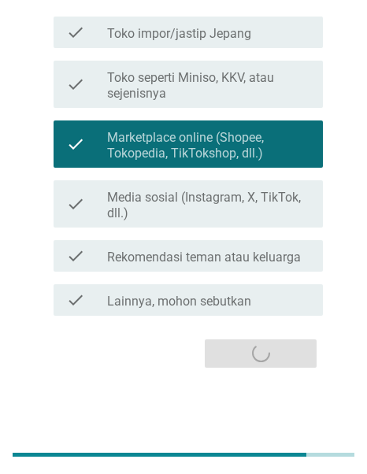
scroll to position [0, 0]
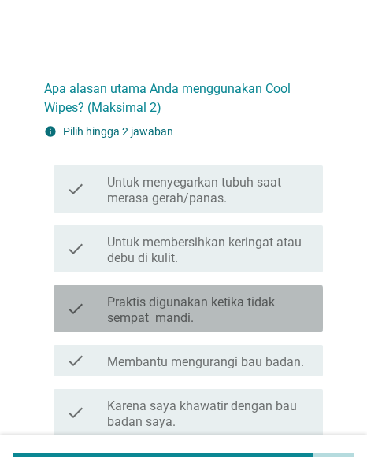
click at [211, 289] on div "check check_box_outline_blank Praktis digunakan ketika tidak sempat mandi." at bounding box center [187, 308] width 269 height 47
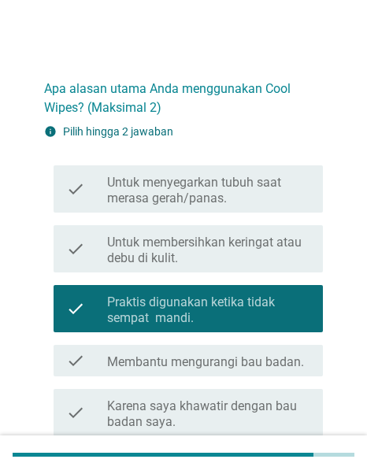
click at [240, 199] on label "Untuk menyegarkan tubuh saat merasa gerah/panas." at bounding box center [208, 190] width 203 height 31
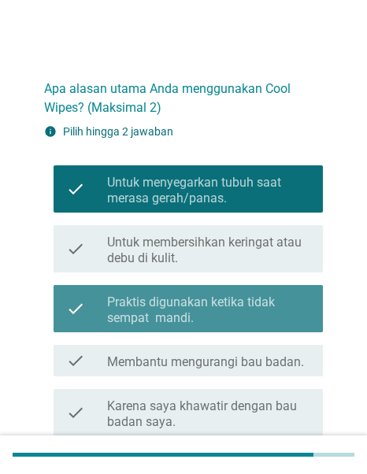
click at [230, 299] on label "Praktis digunakan ketika tidak sempat mandi." at bounding box center [208, 309] width 203 height 31
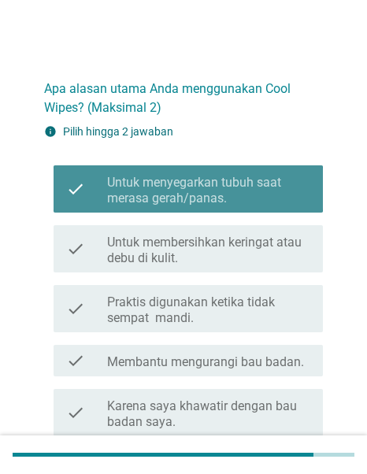
click at [254, 190] on label "Untuk menyegarkan tubuh saat merasa gerah/panas." at bounding box center [208, 190] width 203 height 31
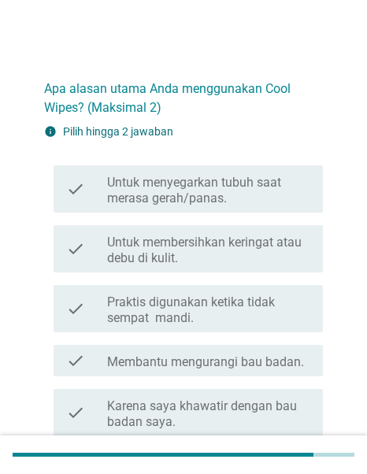
click at [247, 238] on label "Untuk membersihkan keringat atau debu di kulit." at bounding box center [208, 249] width 203 height 31
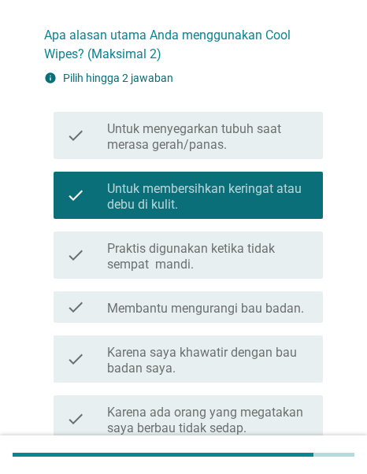
scroll to position [79, 0]
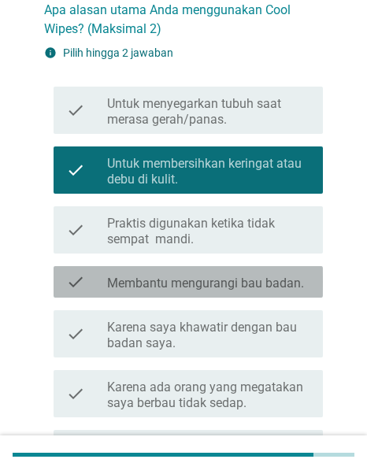
click at [256, 281] on label "Membantu mengurangi bau badan." at bounding box center [205, 283] width 197 height 16
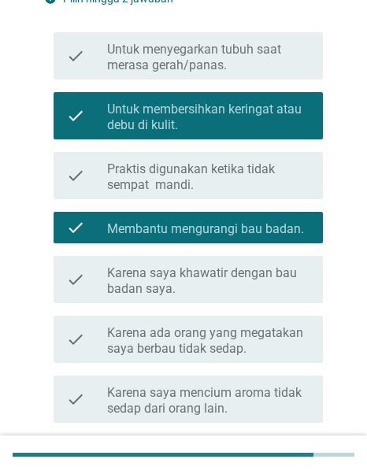
scroll to position [157, 0]
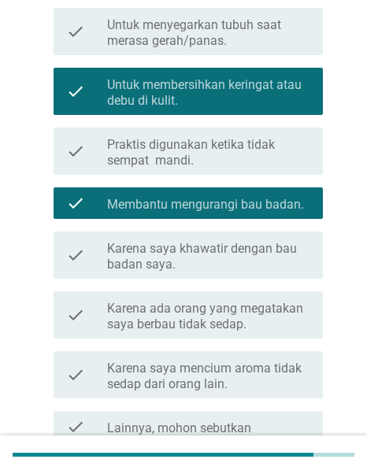
click at [267, 188] on div "check check_box Membantu mengurangi bau badan." at bounding box center [187, 202] width 269 height 31
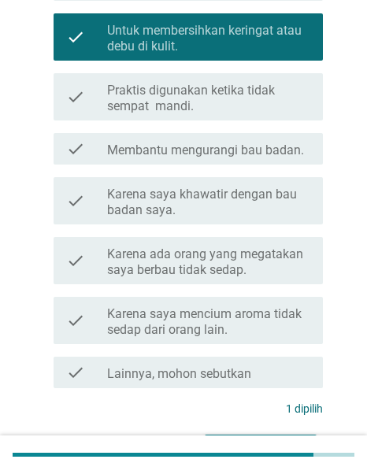
scroll to position [236, 0]
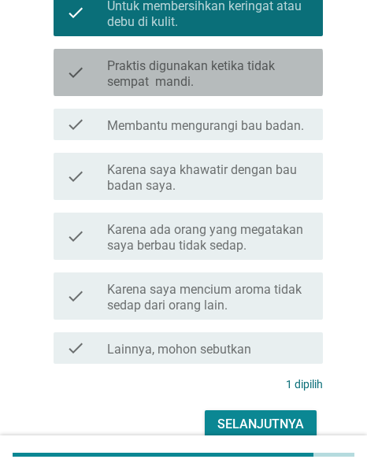
click at [276, 79] on label "Praktis digunakan ketika tidak sempat mandi." at bounding box center [208, 73] width 203 height 31
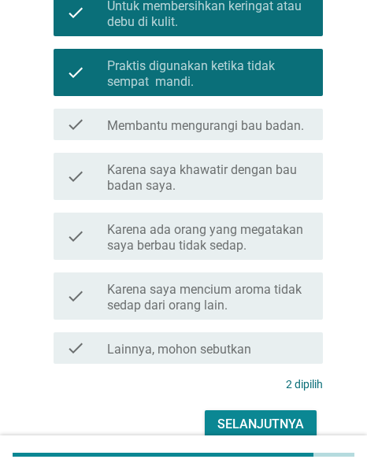
click at [245, 412] on button "Selanjutnya" at bounding box center [261, 424] width 112 height 28
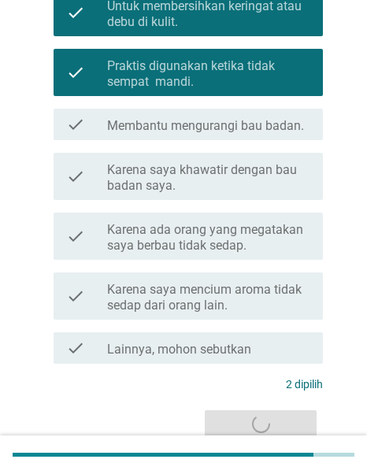
scroll to position [0, 0]
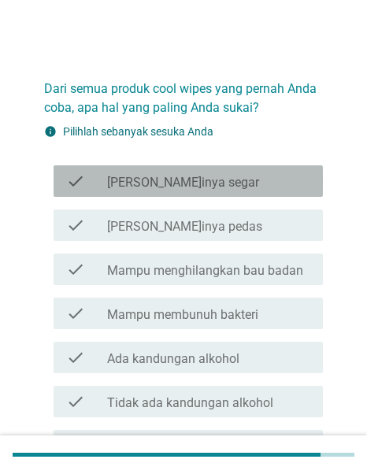
click at [262, 181] on div "check_box_outline_blank [PERSON_NAME]inya segar" at bounding box center [208, 180] width 203 height 19
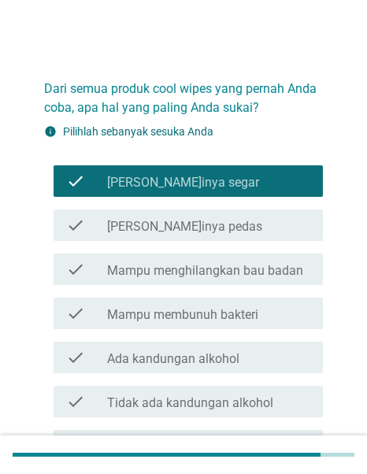
click at [231, 264] on label "Mampu menghilangkan bau badan" at bounding box center [205, 271] width 196 height 16
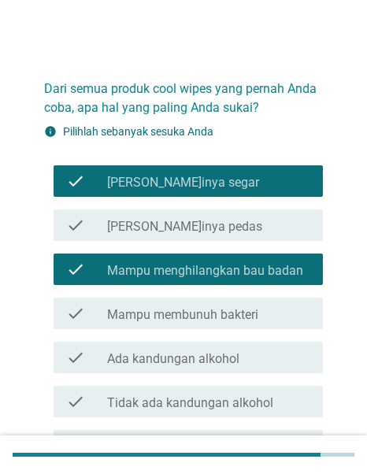
click at [238, 355] on div "check_box_outline_blank Ada kandungan [MEDICAL_DATA]" at bounding box center [208, 357] width 203 height 19
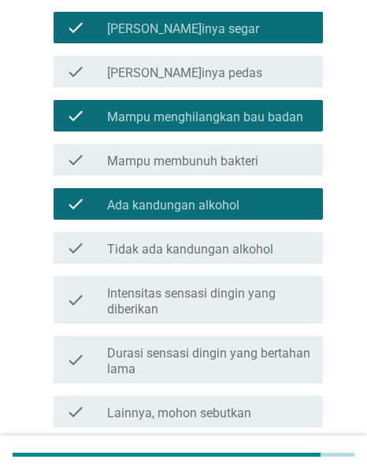
scroll to position [157, 0]
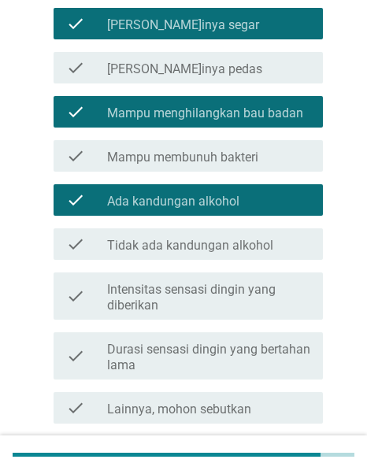
click at [239, 195] on div "check_box_outline_blank Ada kandungan [MEDICAL_DATA]" at bounding box center [208, 199] width 203 height 19
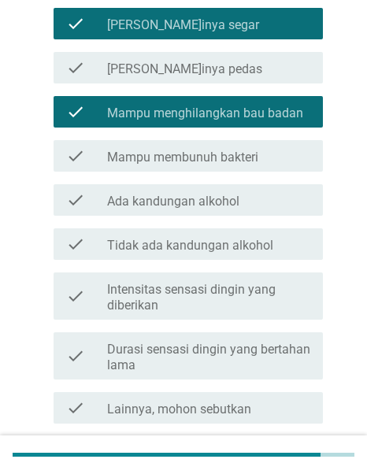
click at [256, 163] on label "Mampu membunuh bakteri" at bounding box center [182, 157] width 151 height 16
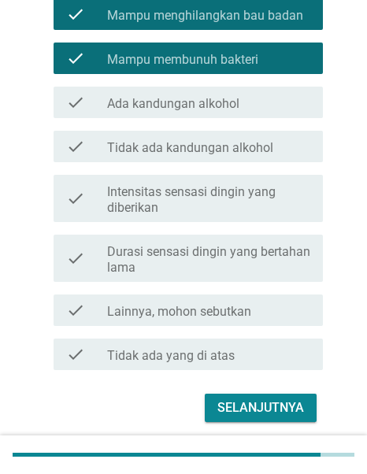
scroll to position [309, 0]
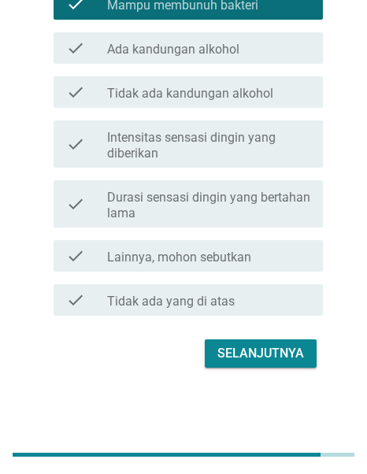
click at [255, 367] on div "Selanjutnya" at bounding box center [183, 353] width 278 height 38
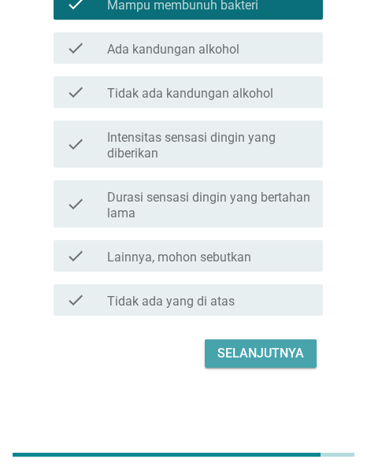
click at [252, 348] on div "Selanjutnya" at bounding box center [260, 353] width 87 height 19
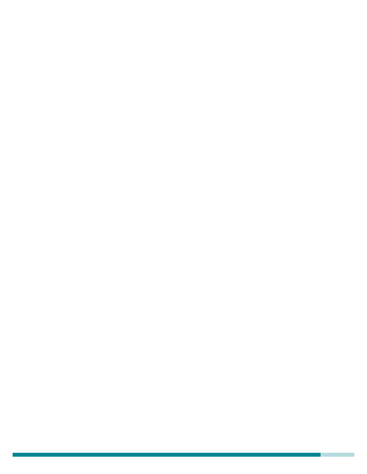
scroll to position [0, 0]
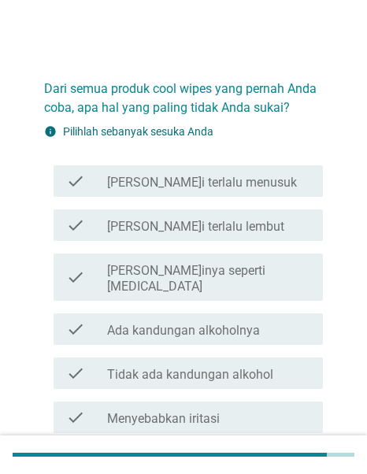
click at [210, 216] on div "check_box_outline_blank [PERSON_NAME]i terlalu lembut" at bounding box center [208, 225] width 203 height 19
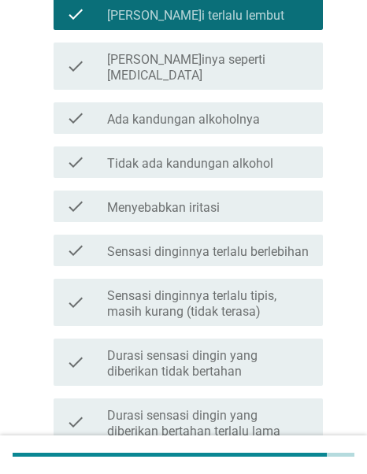
scroll to position [236, 0]
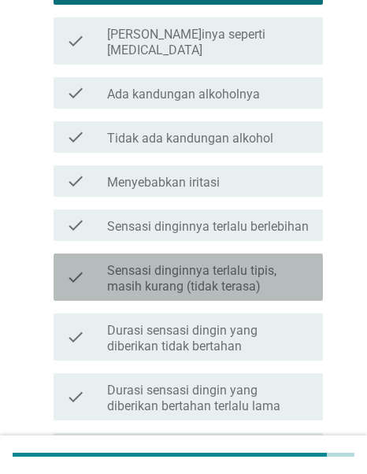
click at [256, 265] on label "Sensasi dinginnya terlalu tipis, masih kurang (tidak terasa)" at bounding box center [208, 278] width 203 height 31
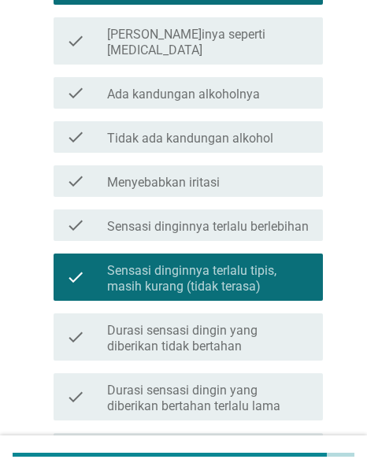
scroll to position [393, 0]
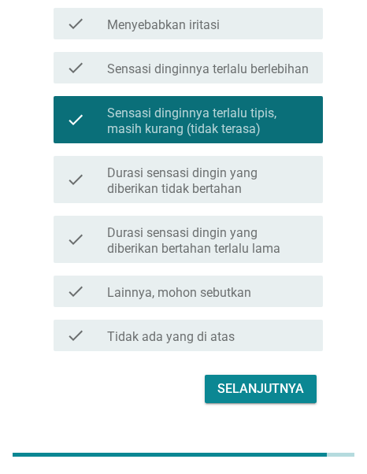
click at [241, 225] on label "Durasi sensasi dingin yang diberikan bertahan terlalu lama" at bounding box center [208, 240] width 203 height 31
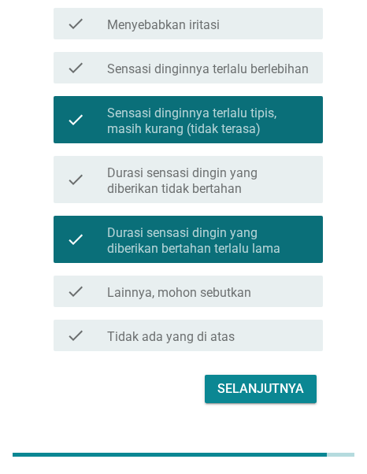
click at [241, 225] on label "Durasi sensasi dingin yang diberikan bertahan terlalu lama" at bounding box center [208, 240] width 203 height 31
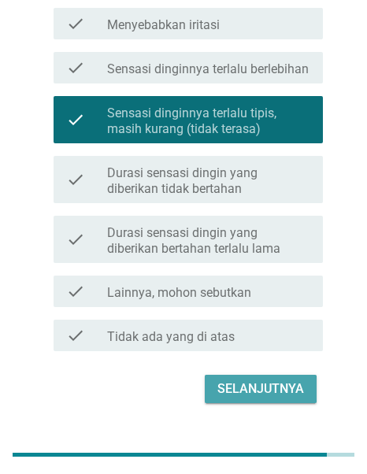
click at [240, 379] on div "Selanjutnya" at bounding box center [260, 388] width 87 height 19
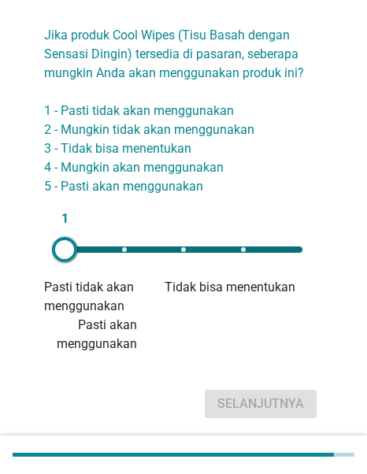
scroll to position [104, 0]
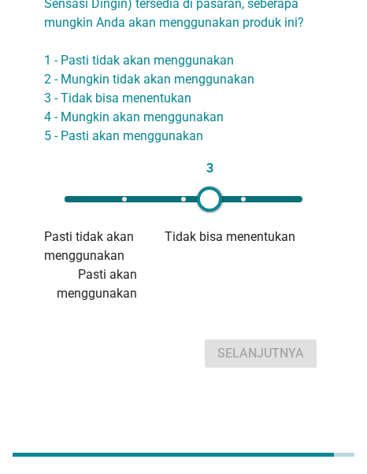
drag, startPoint x: 71, startPoint y: 194, endPoint x: 209, endPoint y: 234, distance: 143.9
click at [209, 234] on div "3 Pasti tidak akan menggunakan Tidak bisa menentukan Pasti akan menggunakan" at bounding box center [183, 243] width 278 height 120
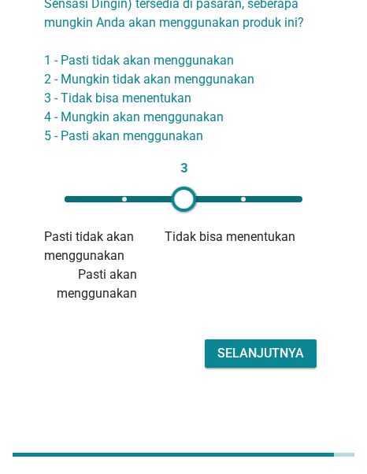
click at [245, 359] on div "Selanjutnya" at bounding box center [260, 353] width 87 height 19
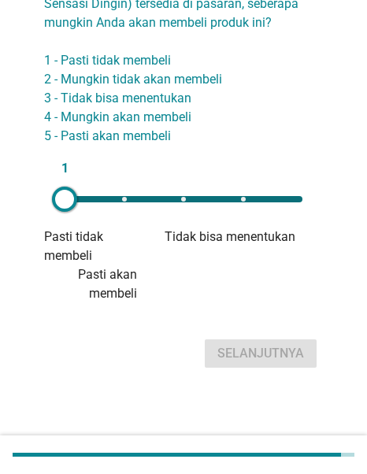
scroll to position [0, 0]
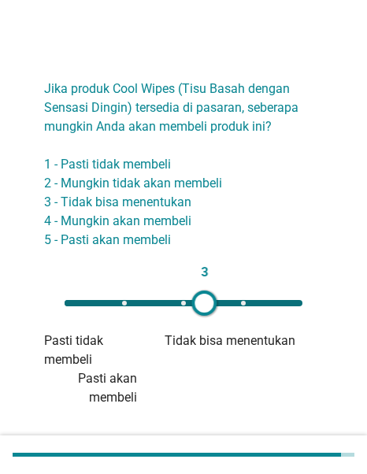
type input "4"
drag, startPoint x: 65, startPoint y: 297, endPoint x: 238, endPoint y: 325, distance: 176.1
click at [238, 325] on div "4 Pasti tidak membeli Tidak bisa menentukan Pasti akan membeli" at bounding box center [183, 347] width 278 height 120
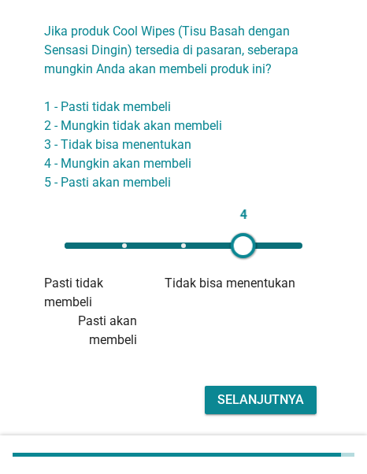
scroll to position [104, 0]
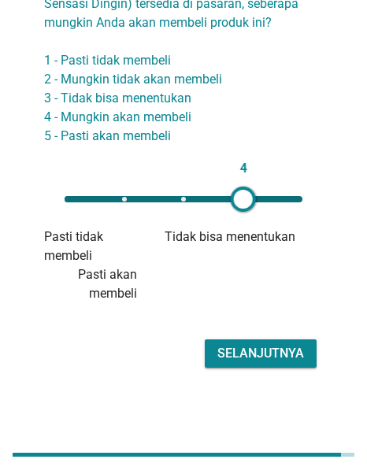
click at [264, 345] on div "Selanjutnya" at bounding box center [260, 353] width 87 height 19
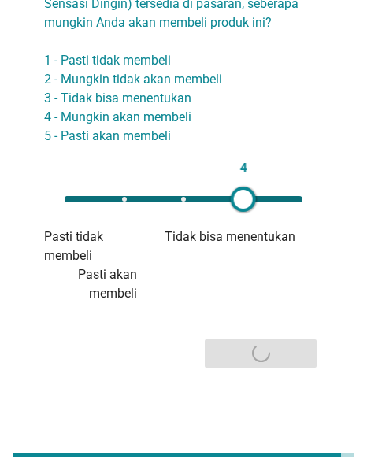
scroll to position [0, 0]
